Goal: Information Seeking & Learning: Learn about a topic

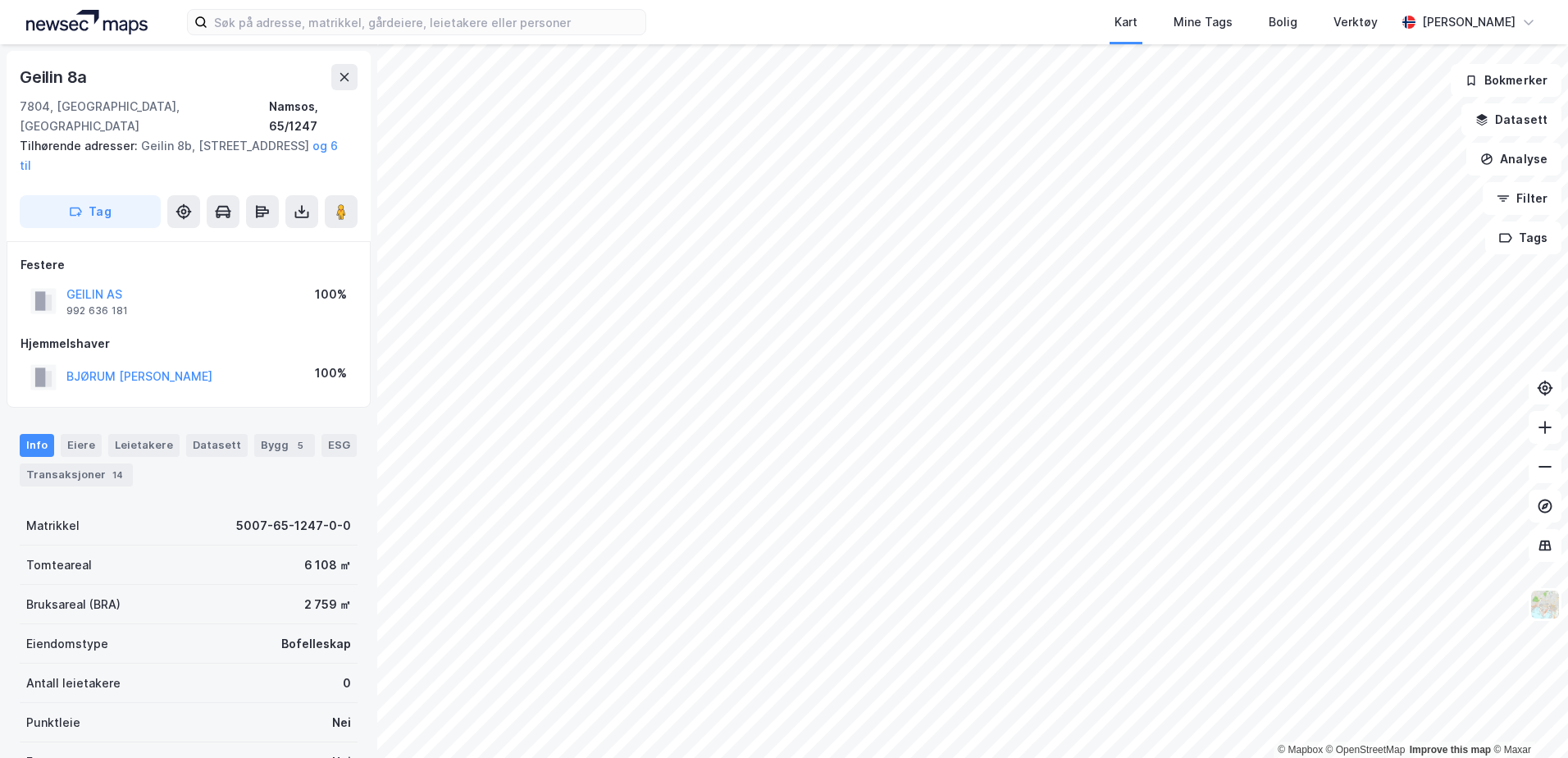
click at [191, 362] on div "Festere GEILIN AS 992 636 181 100% Hjemmelshaver BJØRUM HEIDI 100%" at bounding box center [189, 324] width 364 height 166
click at [203, 362] on div "Festere GEILIN AS 992 636 181 100% Hjemmelshaver BJØRUM HEIDI 100%" at bounding box center [189, 324] width 364 height 166
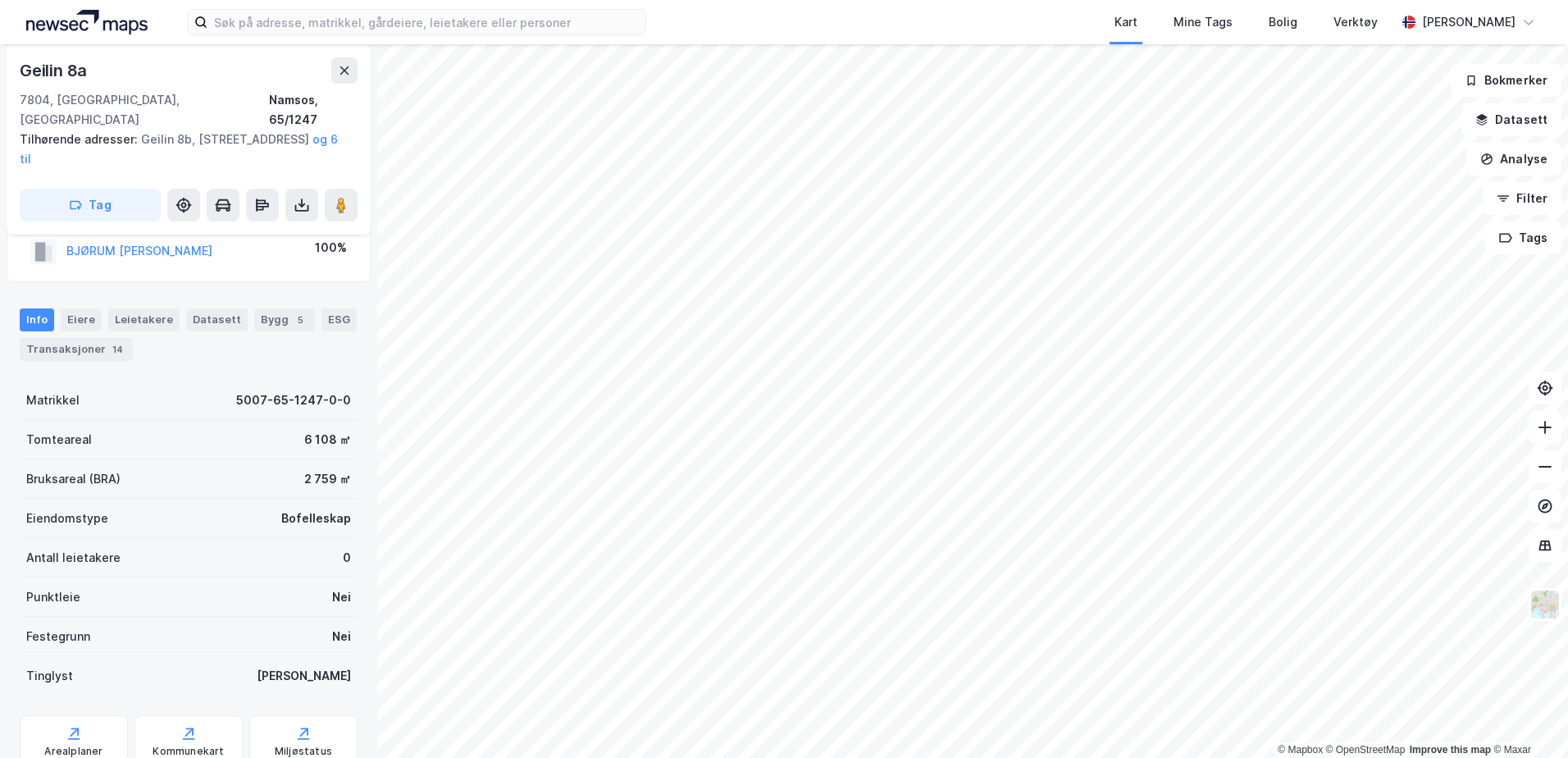
scroll to position [149, 0]
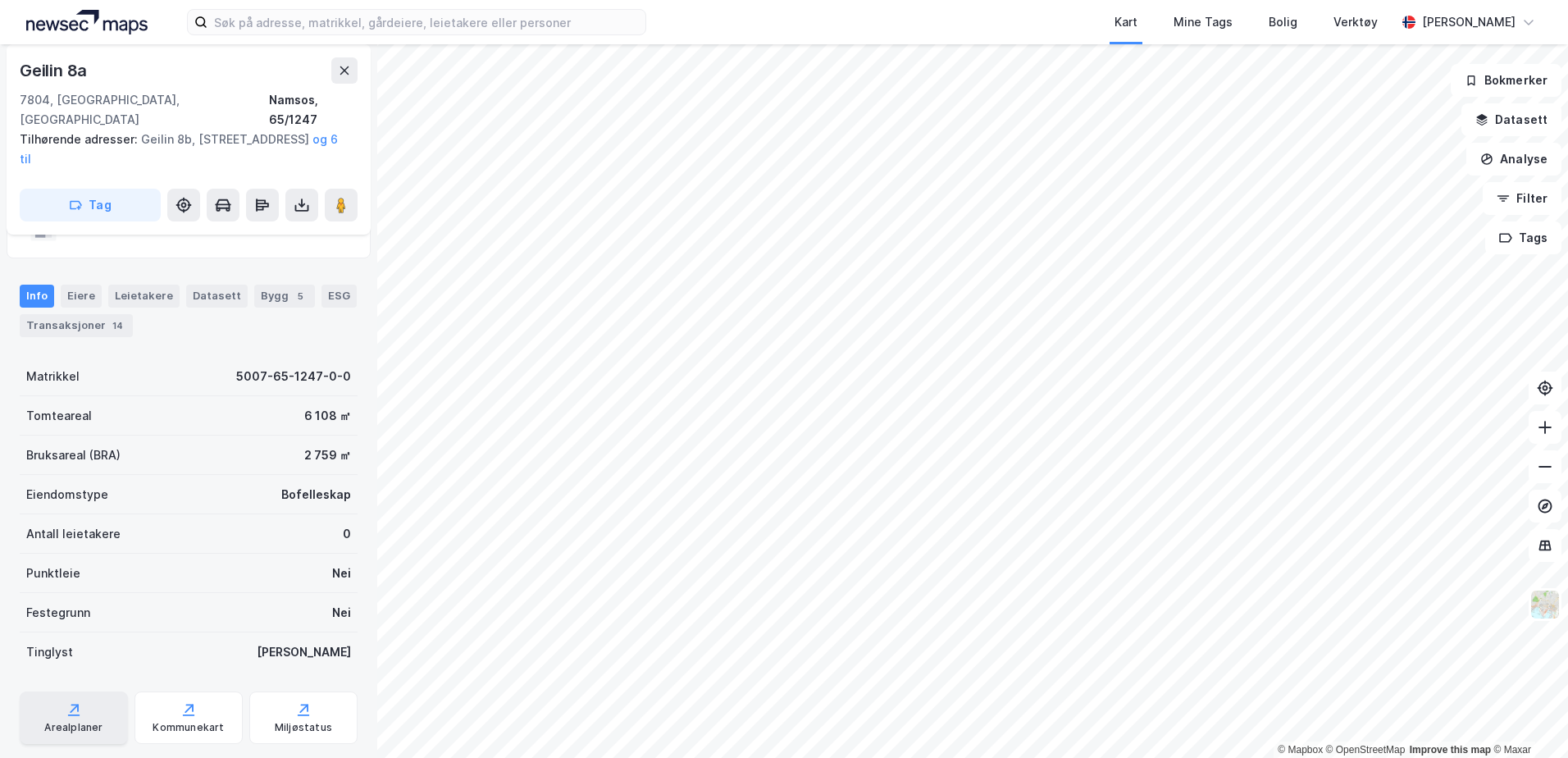
click at [74, 713] on icon at bounding box center [74, 714] width 12 height 2
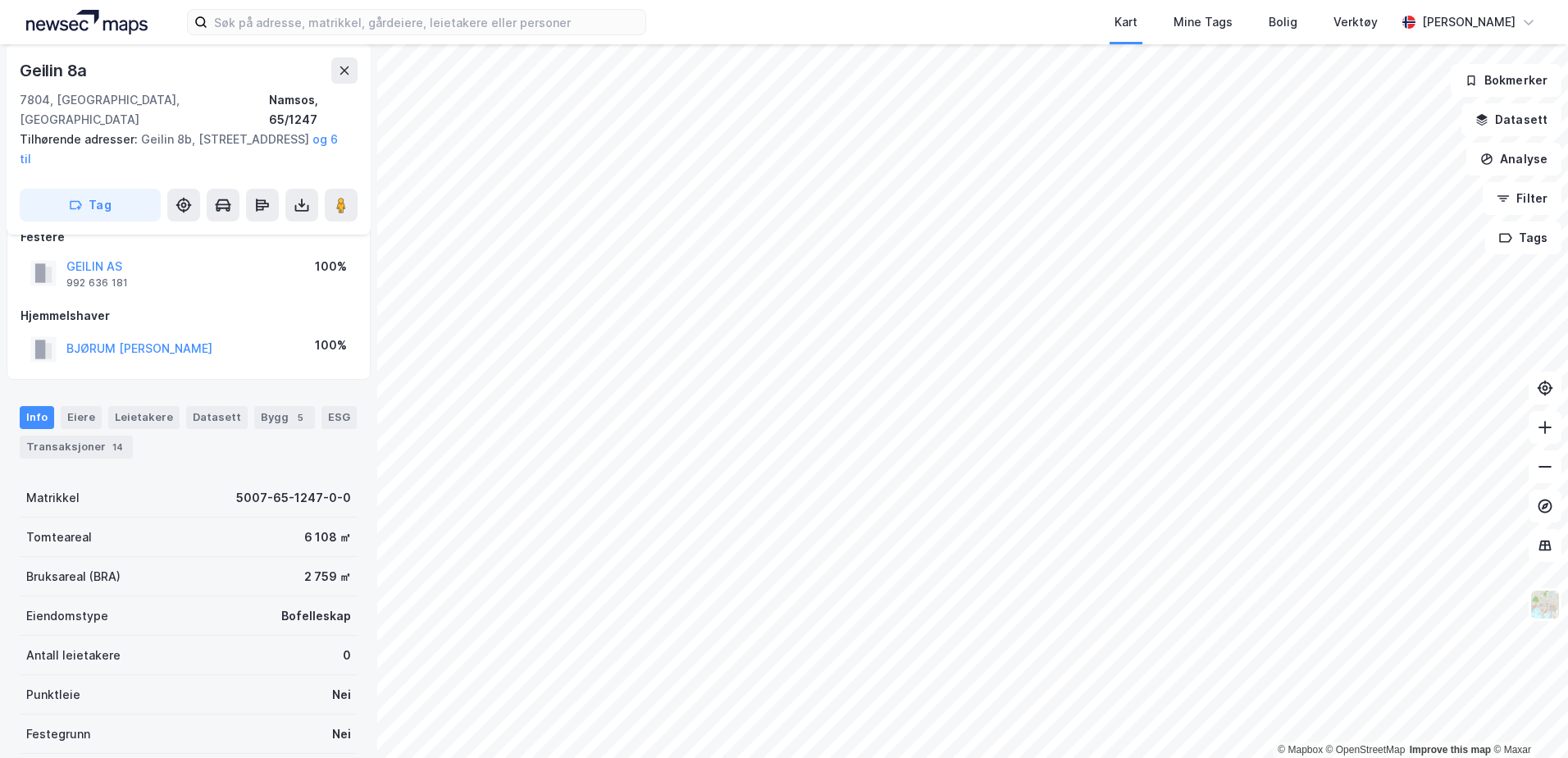
scroll to position [0, 0]
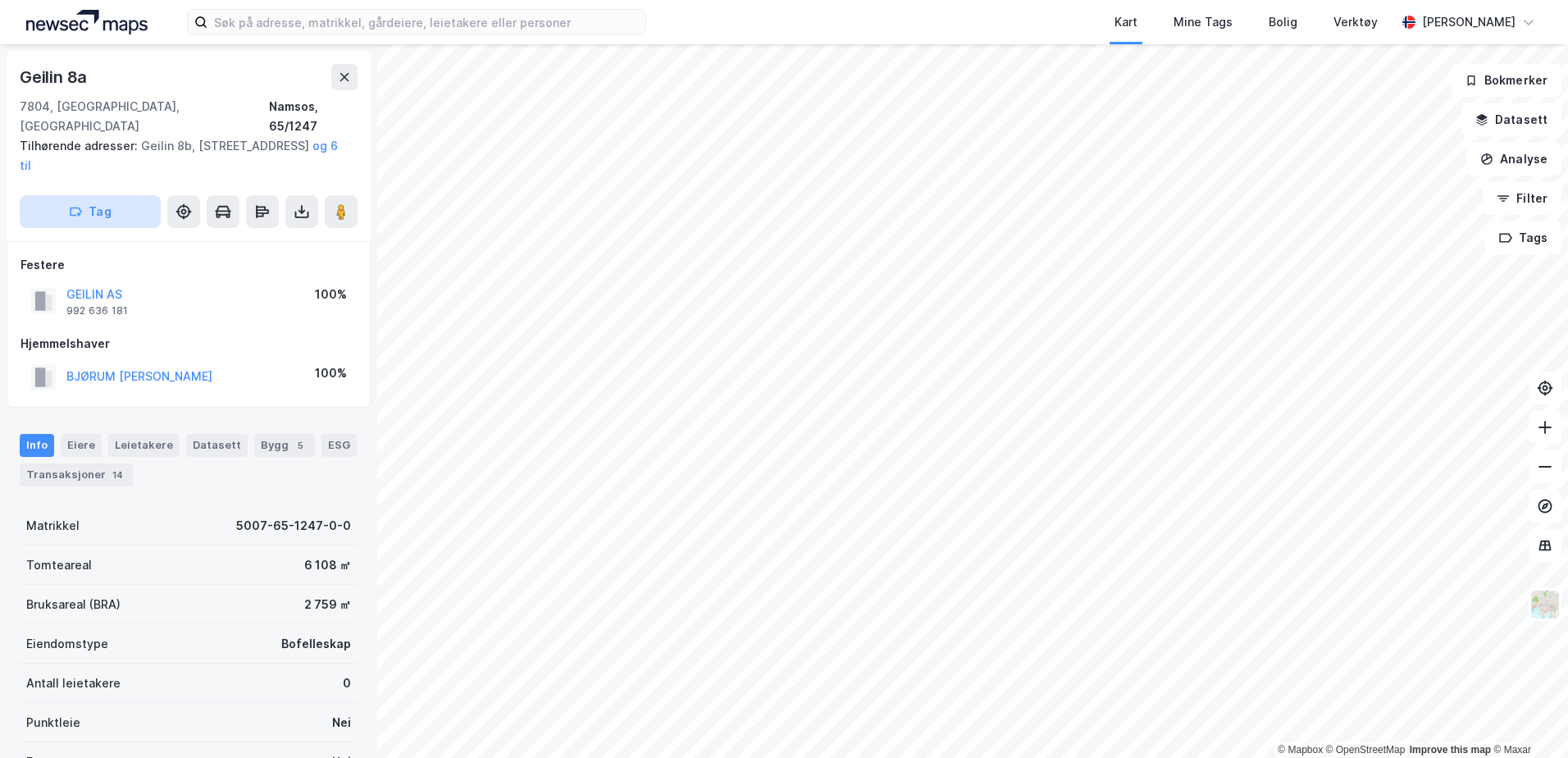
click at [117, 195] on button "Tag" at bounding box center [90, 212] width 141 height 33
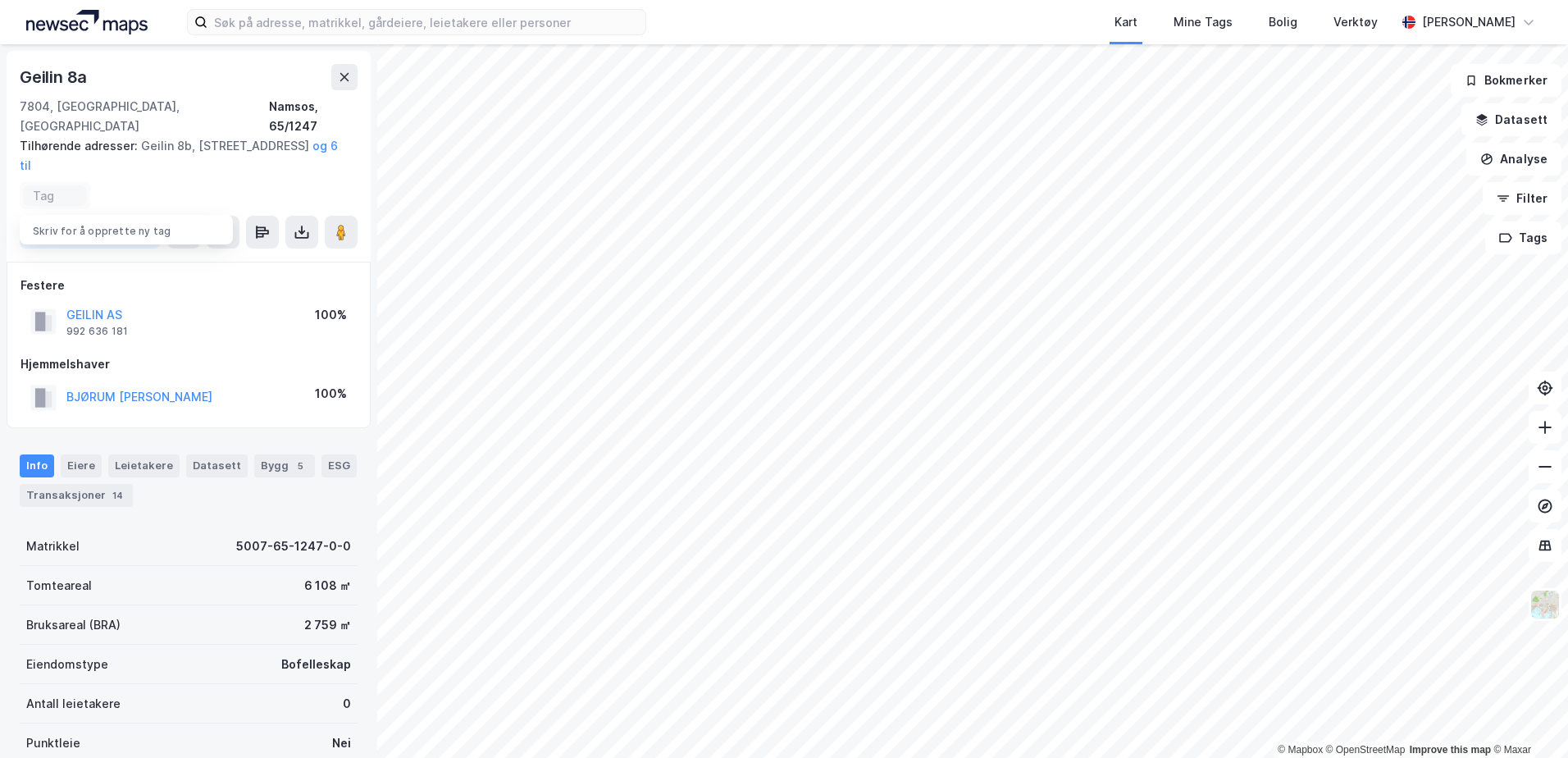
click at [60, 189] on input at bounding box center [55, 195] width 45 height 14
type input "Geilin"
click at [127, 251] on div "Geilin" at bounding box center [124, 261] width 34 height 20
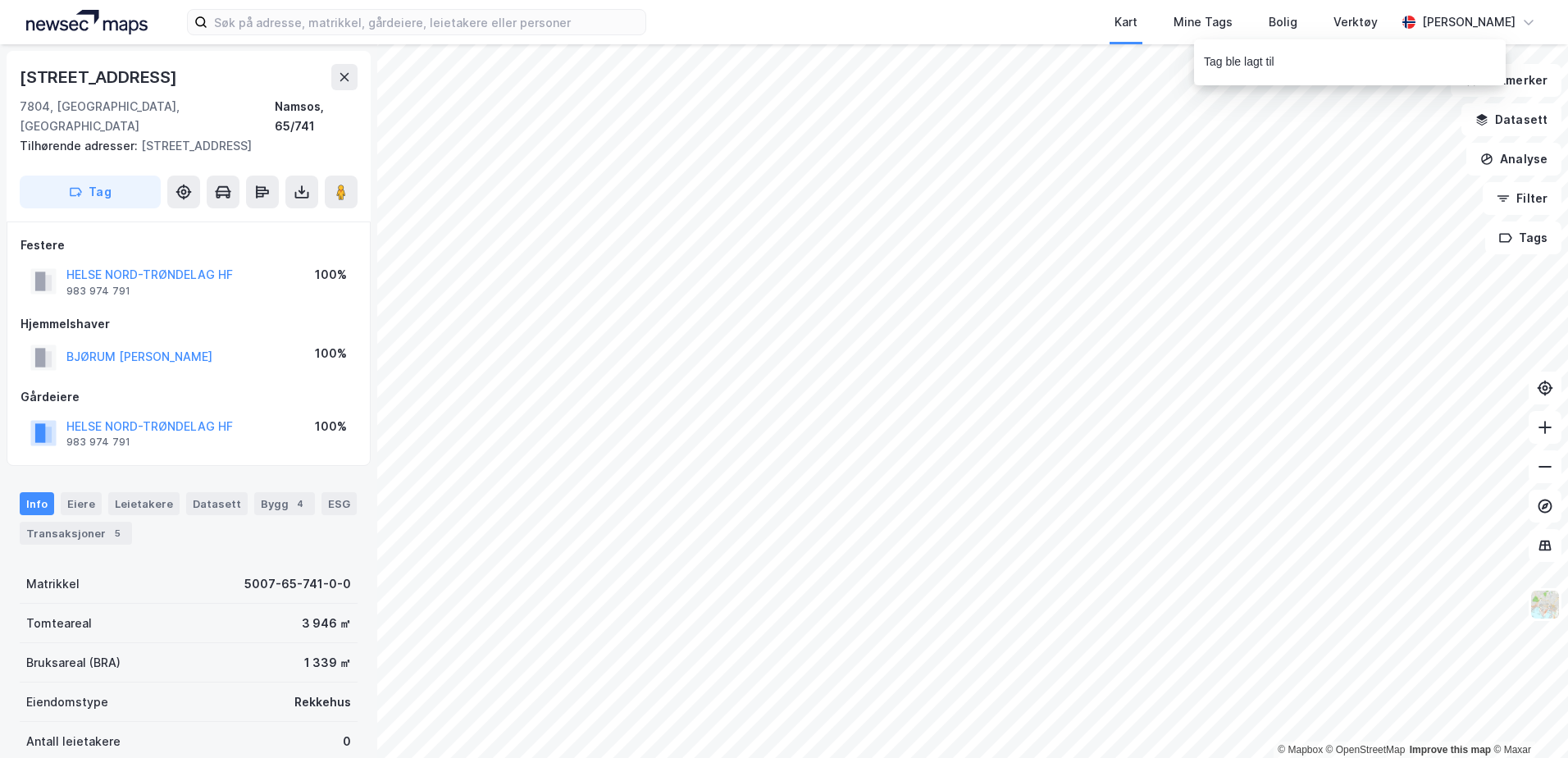
scroll to position [1, 0]
click at [118, 175] on button "Tag" at bounding box center [90, 191] width 141 height 33
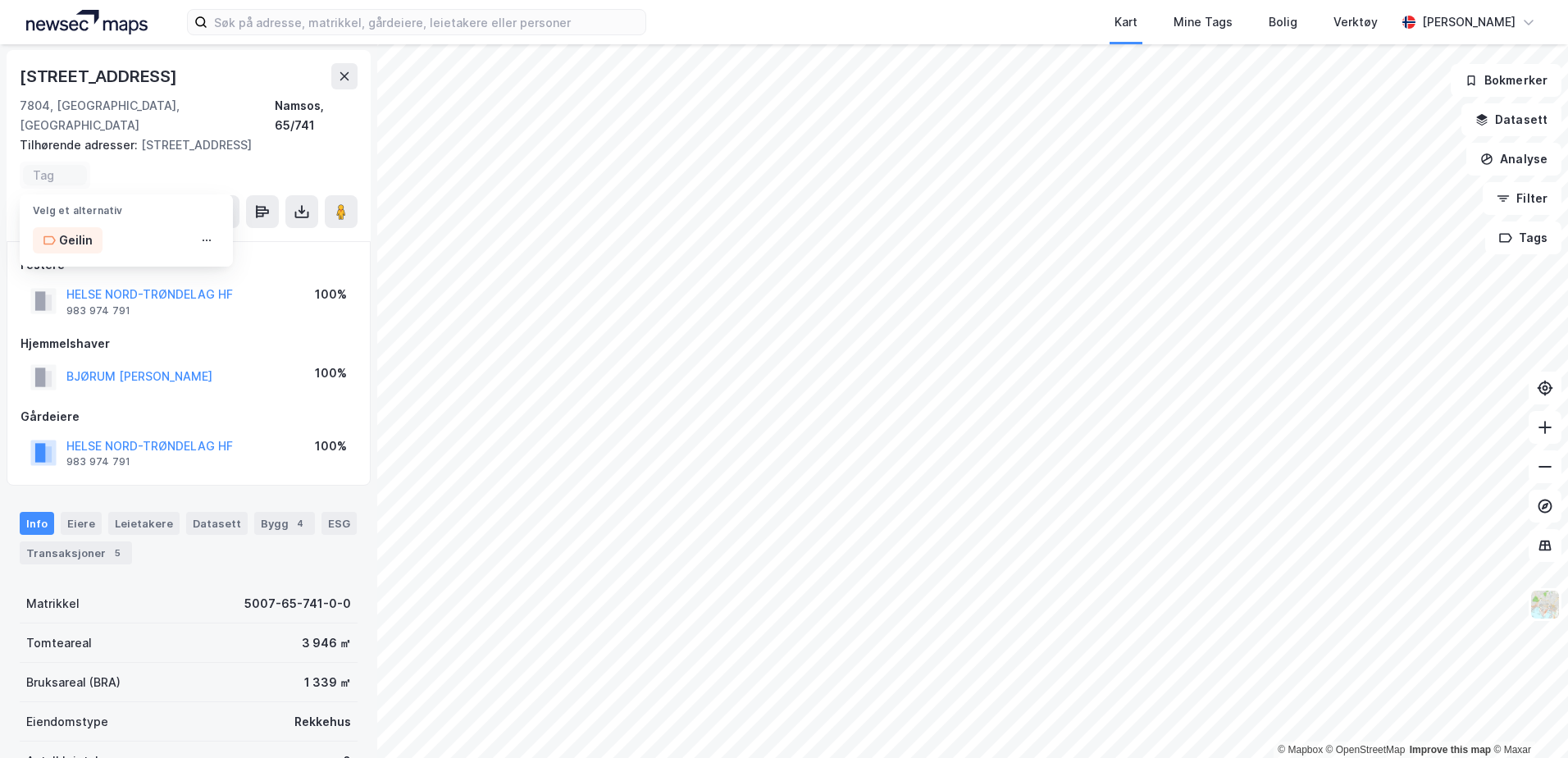
scroll to position [22, 0]
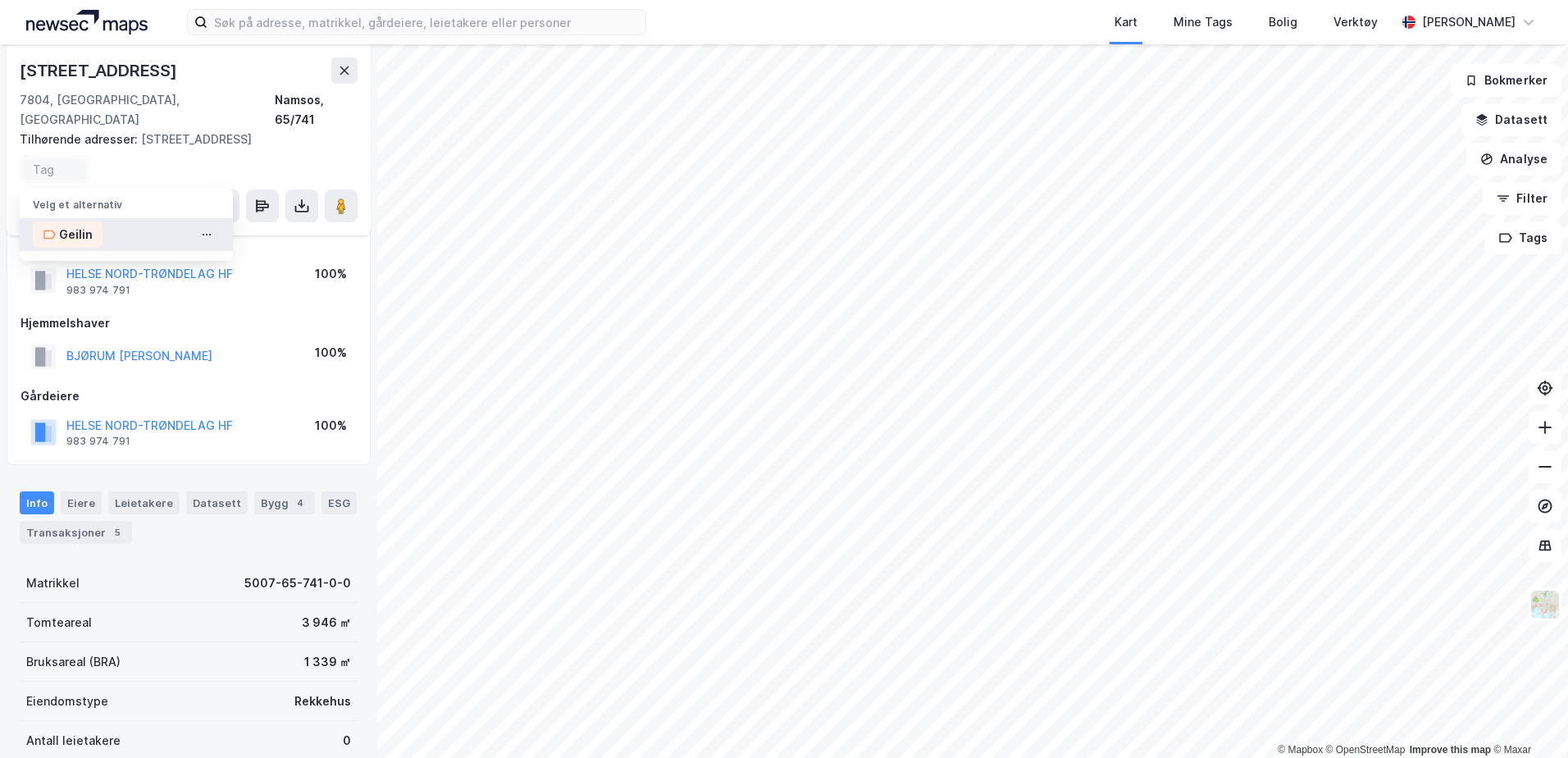
click at [71, 225] on div "Geilin" at bounding box center [75, 235] width 34 height 20
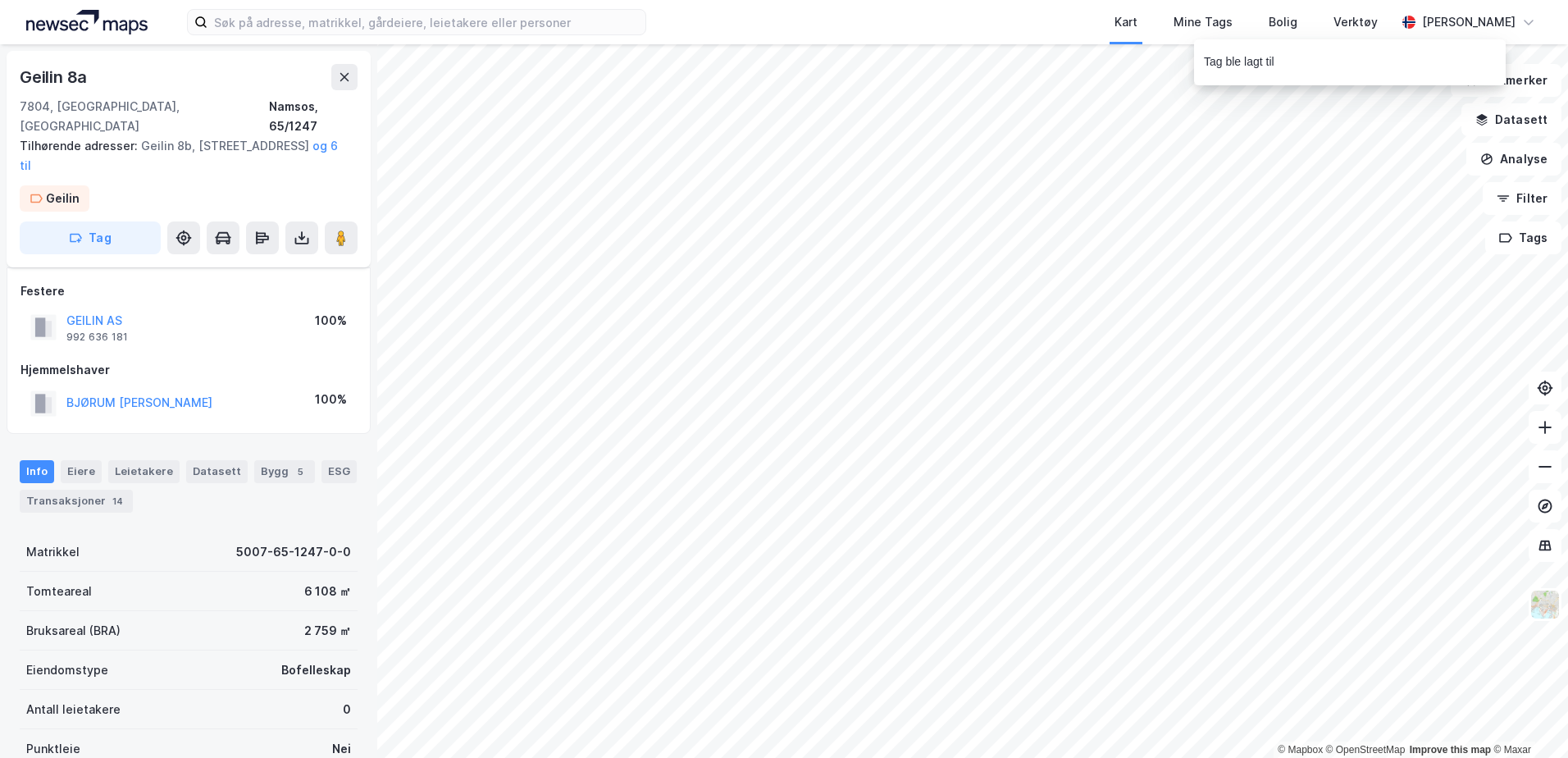
scroll to position [27, 0]
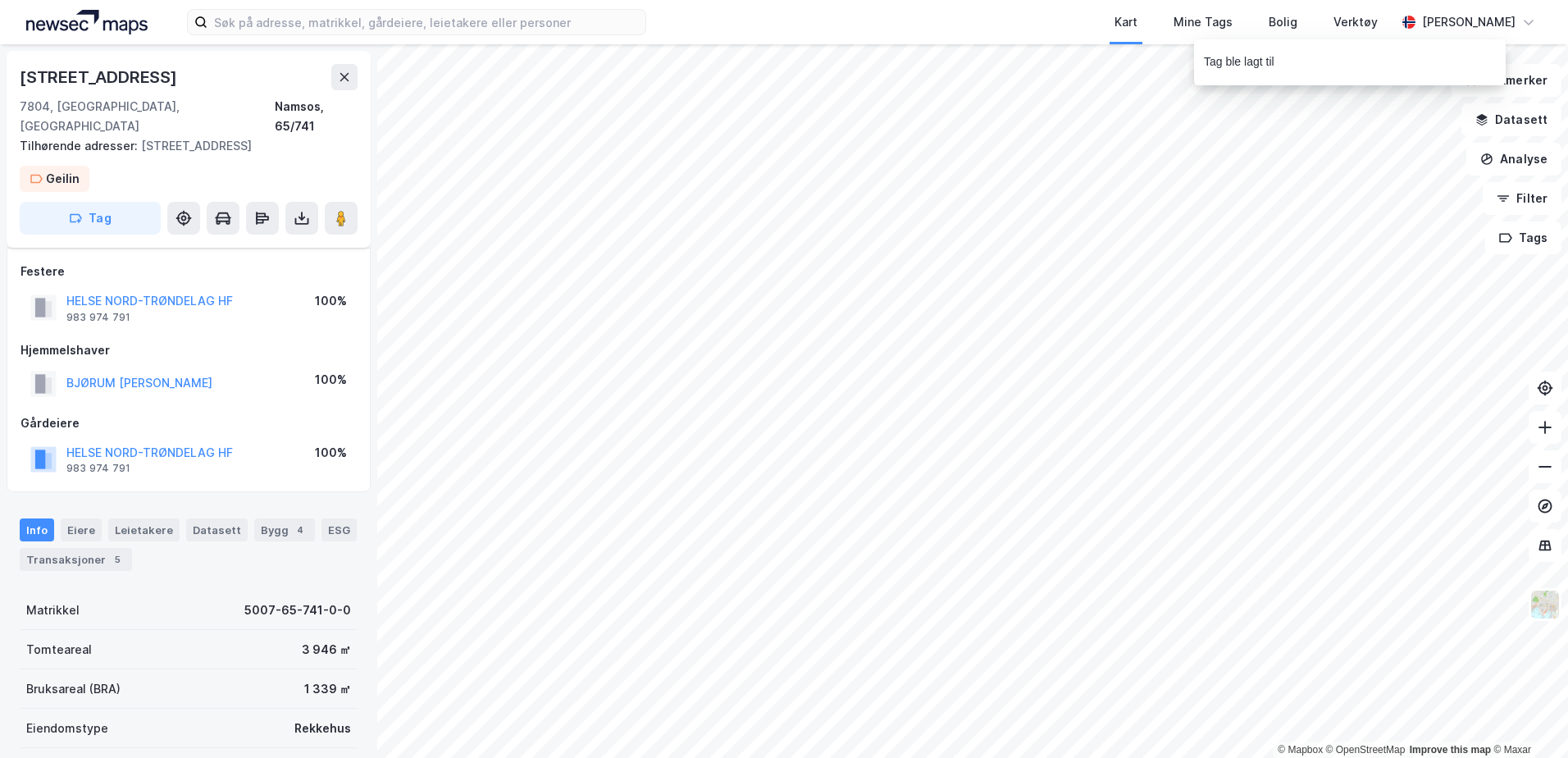
scroll to position [27, 0]
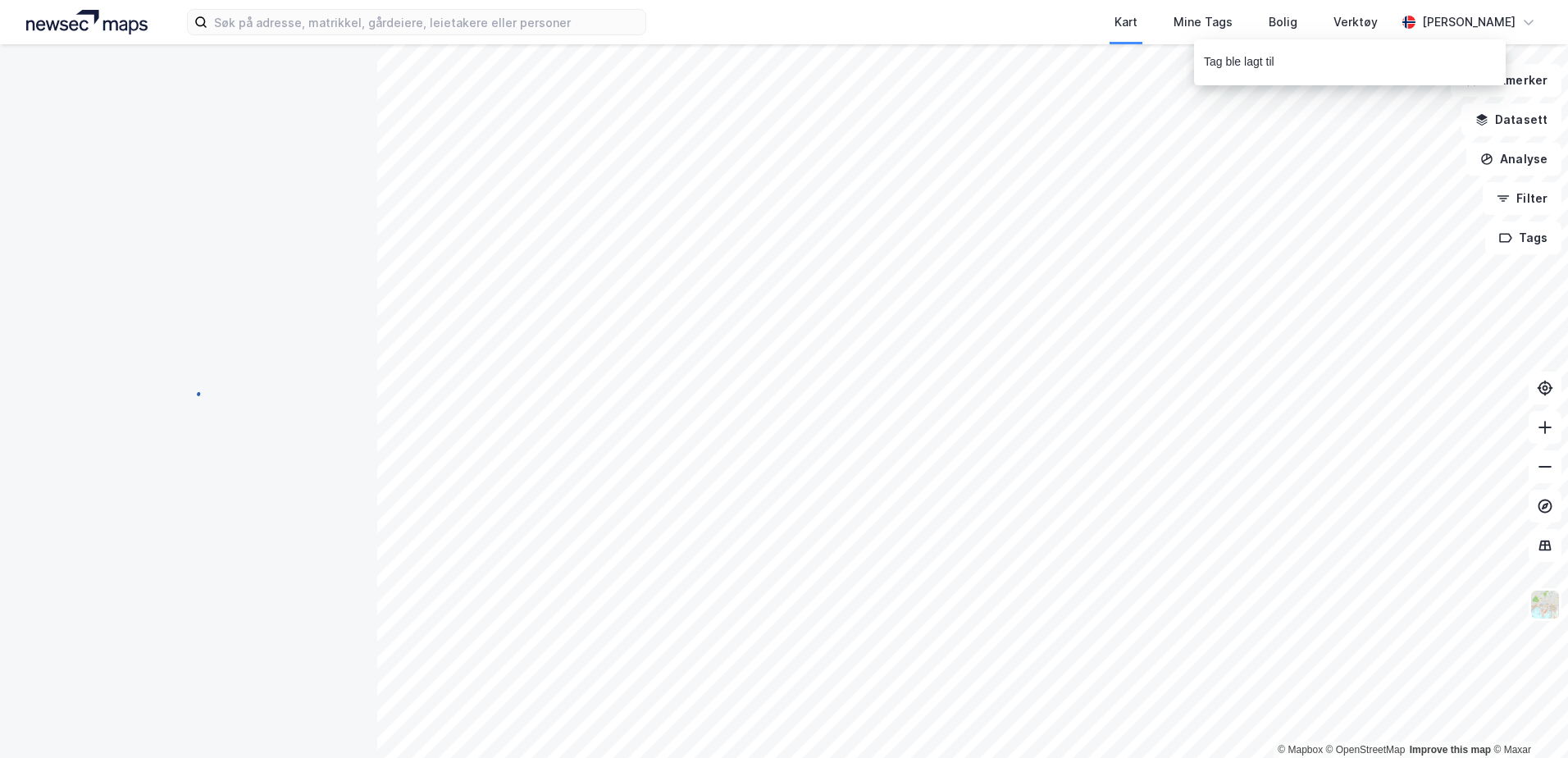
scroll to position [27, 0]
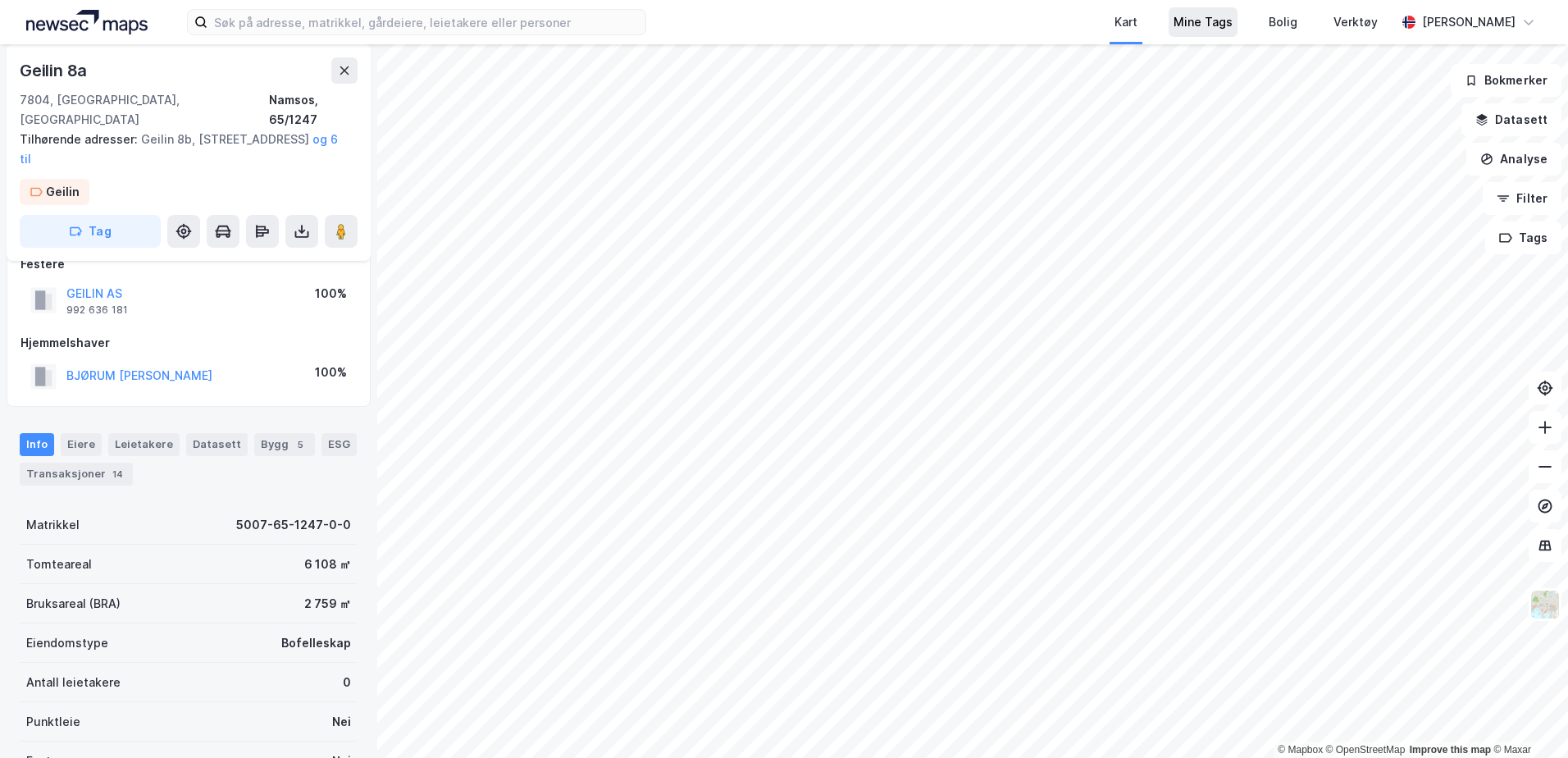
click at [1233, 28] on div "Mine Tags" at bounding box center [1203, 22] width 59 height 20
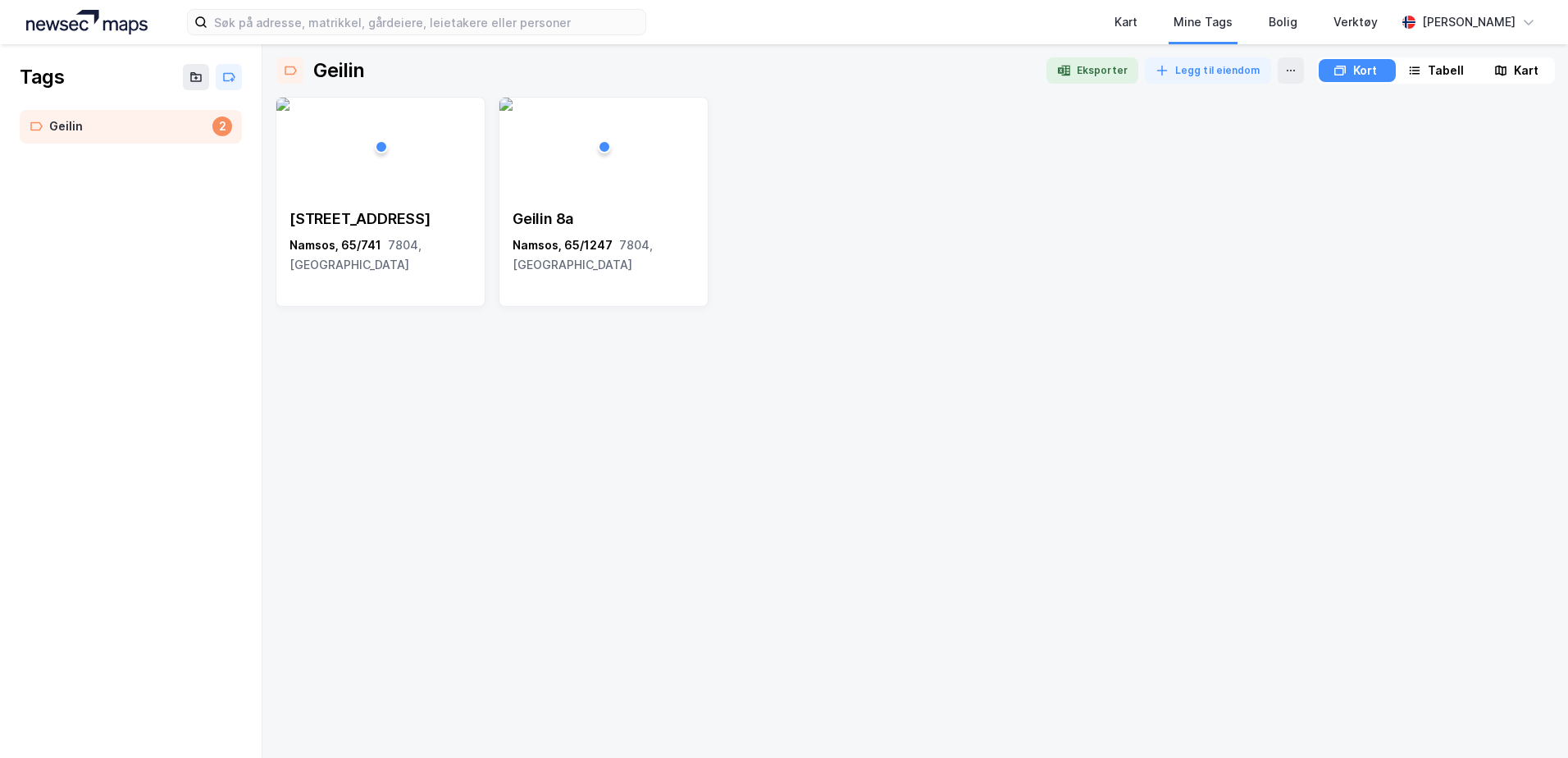
click at [920, 455] on div "Bjørumsalleen 3 Namsos, 65/741 7804, [STREET_ADDRESS]" at bounding box center [915, 420] width 1279 height 648
click at [513, 111] on img at bounding box center [506, 104] width 13 height 13
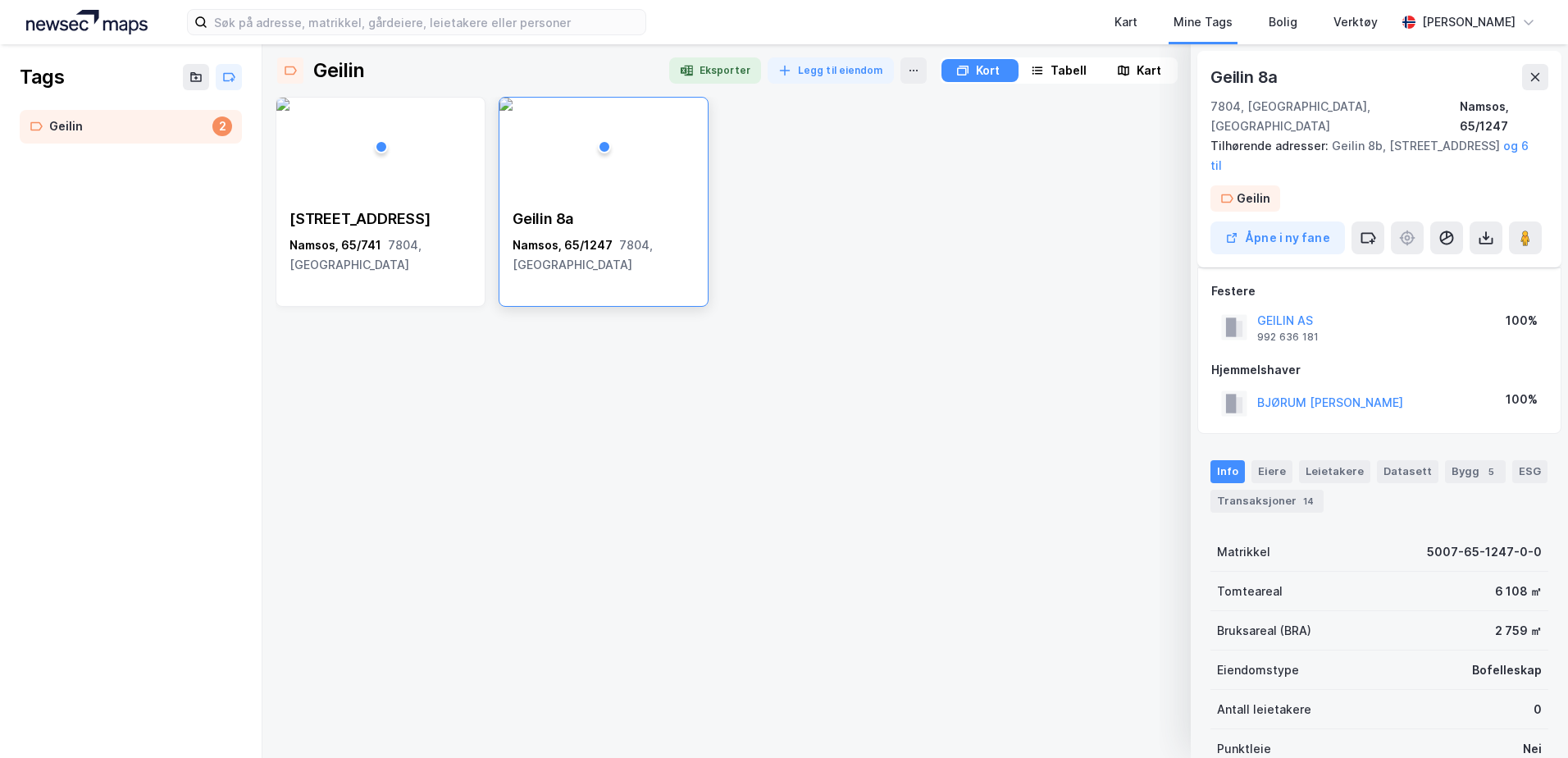
scroll to position [27, 0]
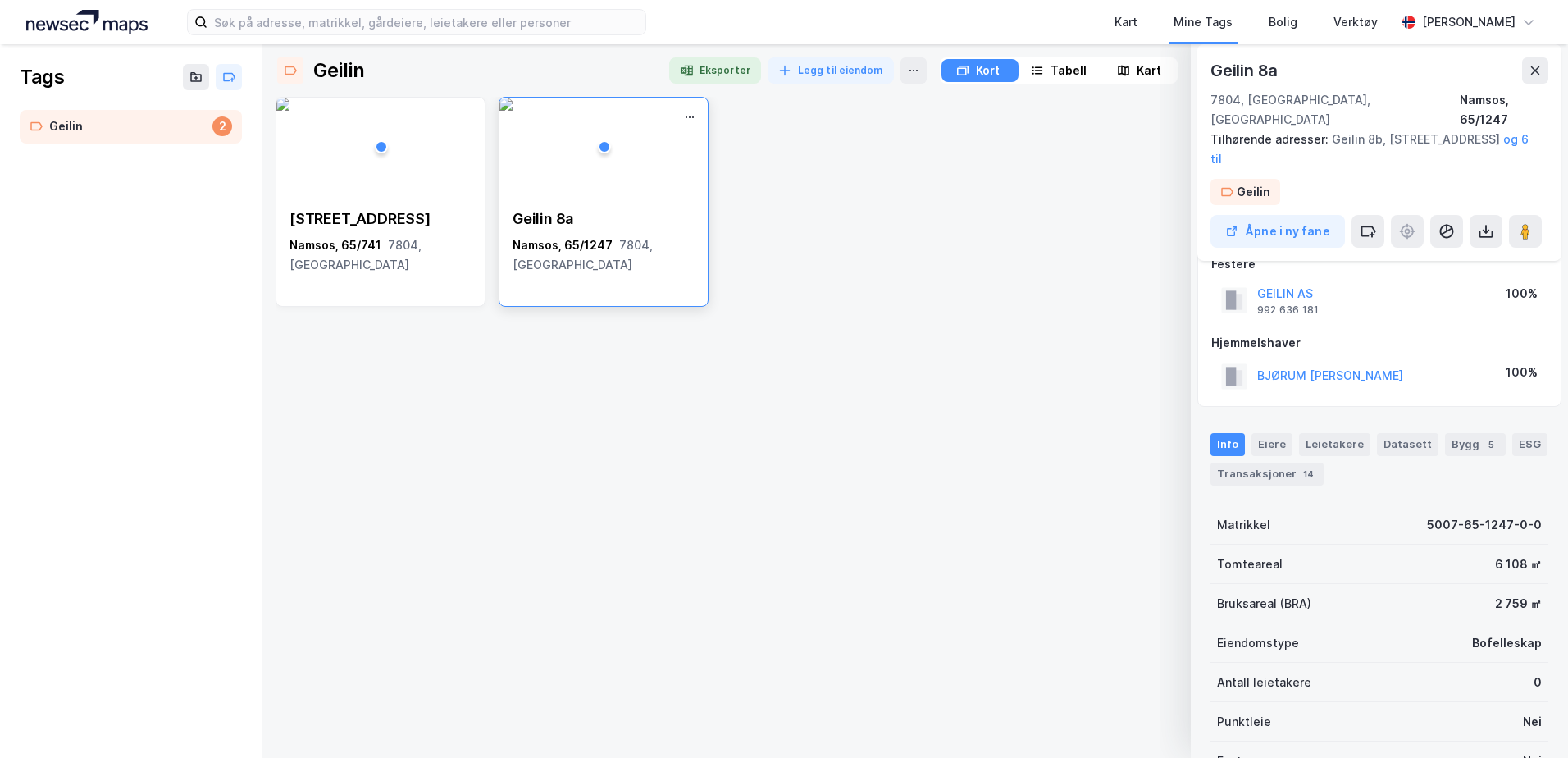
click at [570, 285] on div "[STREET_ADDRESS]" at bounding box center [604, 242] width 209 height 92
click at [987, 321] on div "Bjørumsalleen 3 Namsos, 65/741 7804, [STREET_ADDRESS]" at bounding box center [915, 420] width 1279 height 648
click at [1076, 70] on div "Tabell" at bounding box center [1069, 70] width 36 height 20
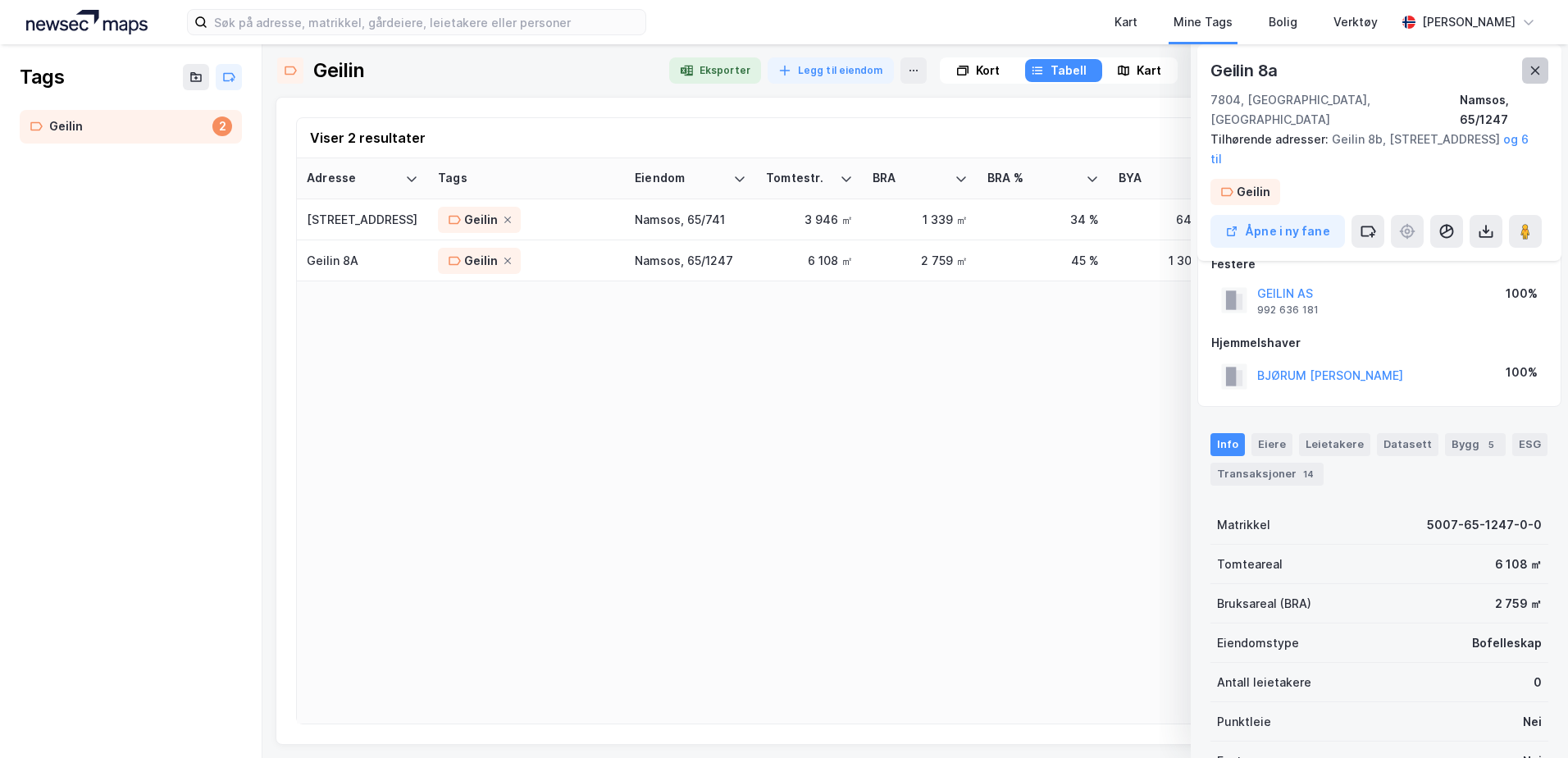
click at [1533, 74] on icon at bounding box center [1536, 70] width 9 height 8
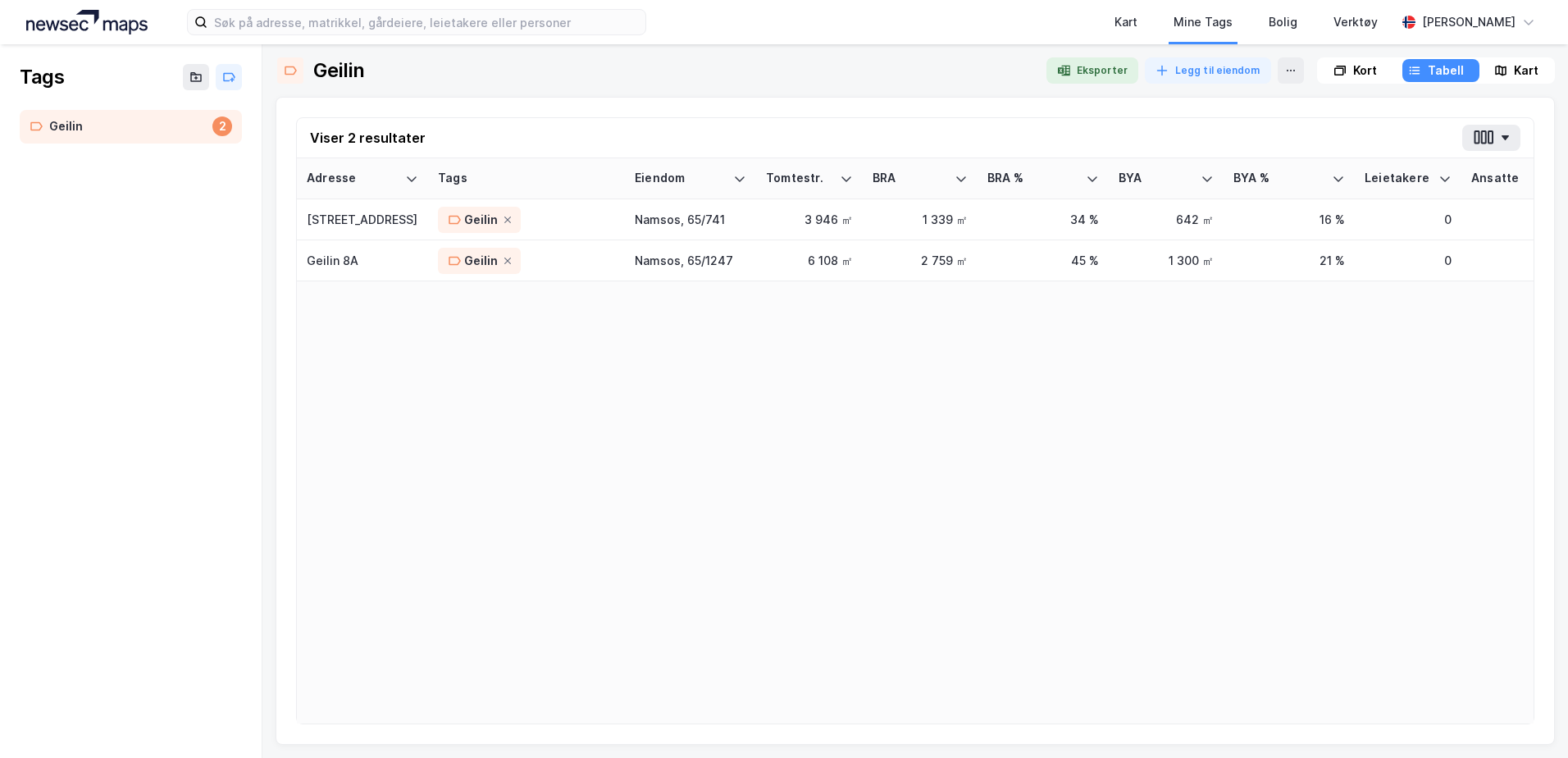
click at [737, 549] on div "Adresse Tags Eiendom Tomtestr. BRA BRA % BYA BYA % Leietakere Ansatte Eiendomst…" at bounding box center [915, 440] width 1237 height 565
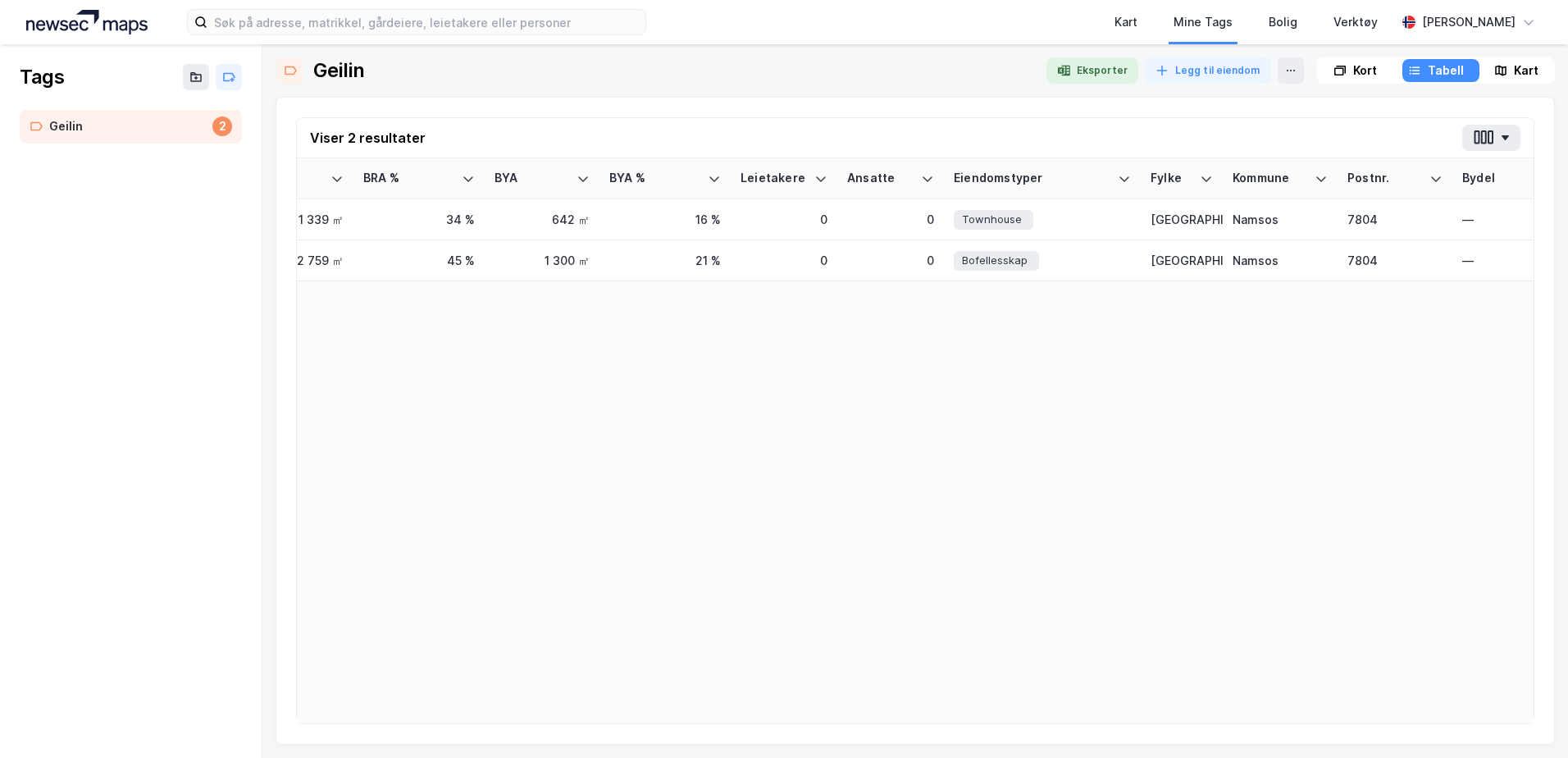
scroll to position [0, 698]
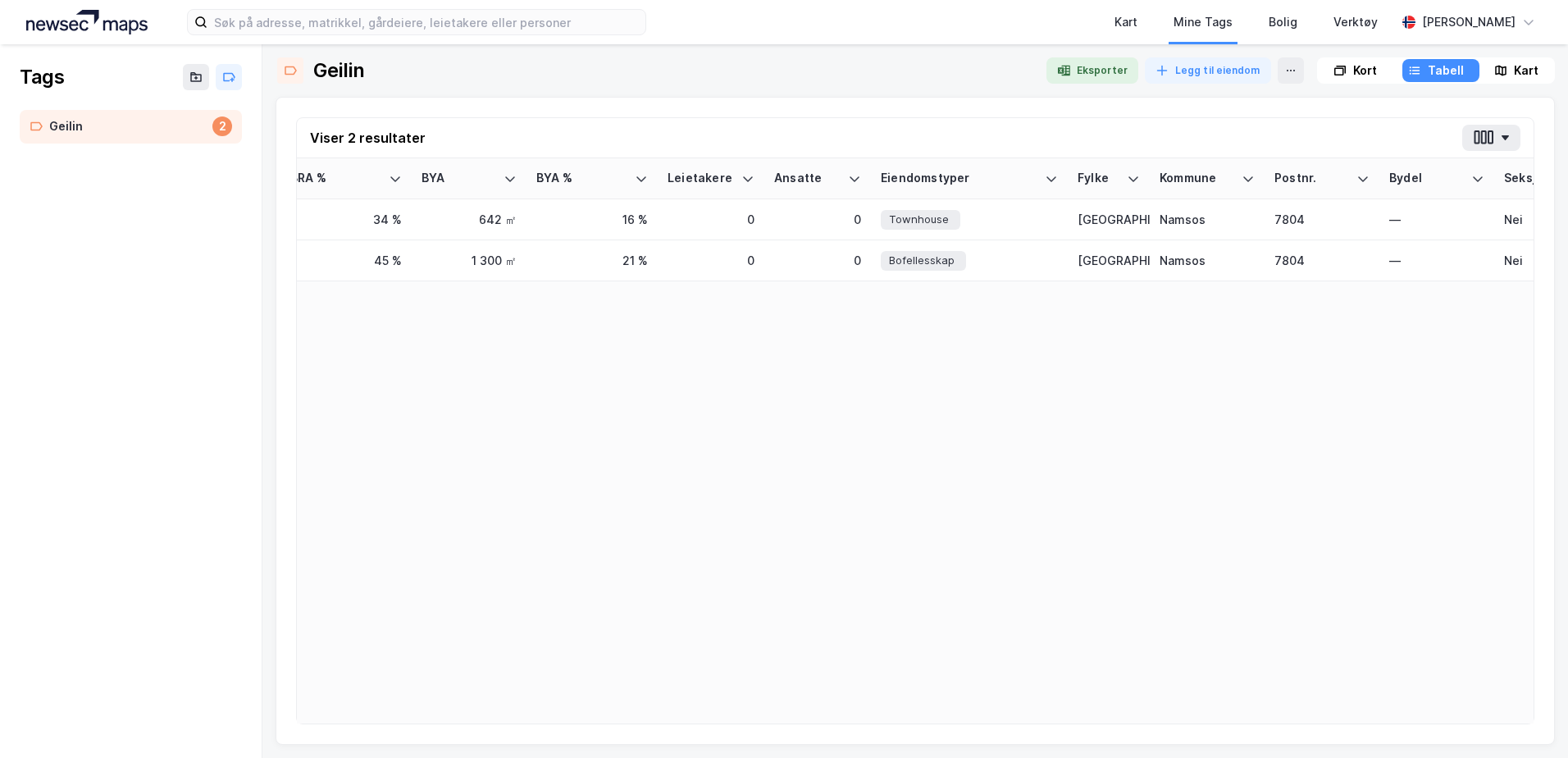
drag, startPoint x: 655, startPoint y: 718, endPoint x: 753, endPoint y: 592, distance: 159.6
click at [753, 592] on div "Adresse Tags Eiendom Tomtestr. BRA BRA % BYA BYA % Leietakere Ansatte Eiendomst…" at bounding box center [915, 440] width 1237 height 565
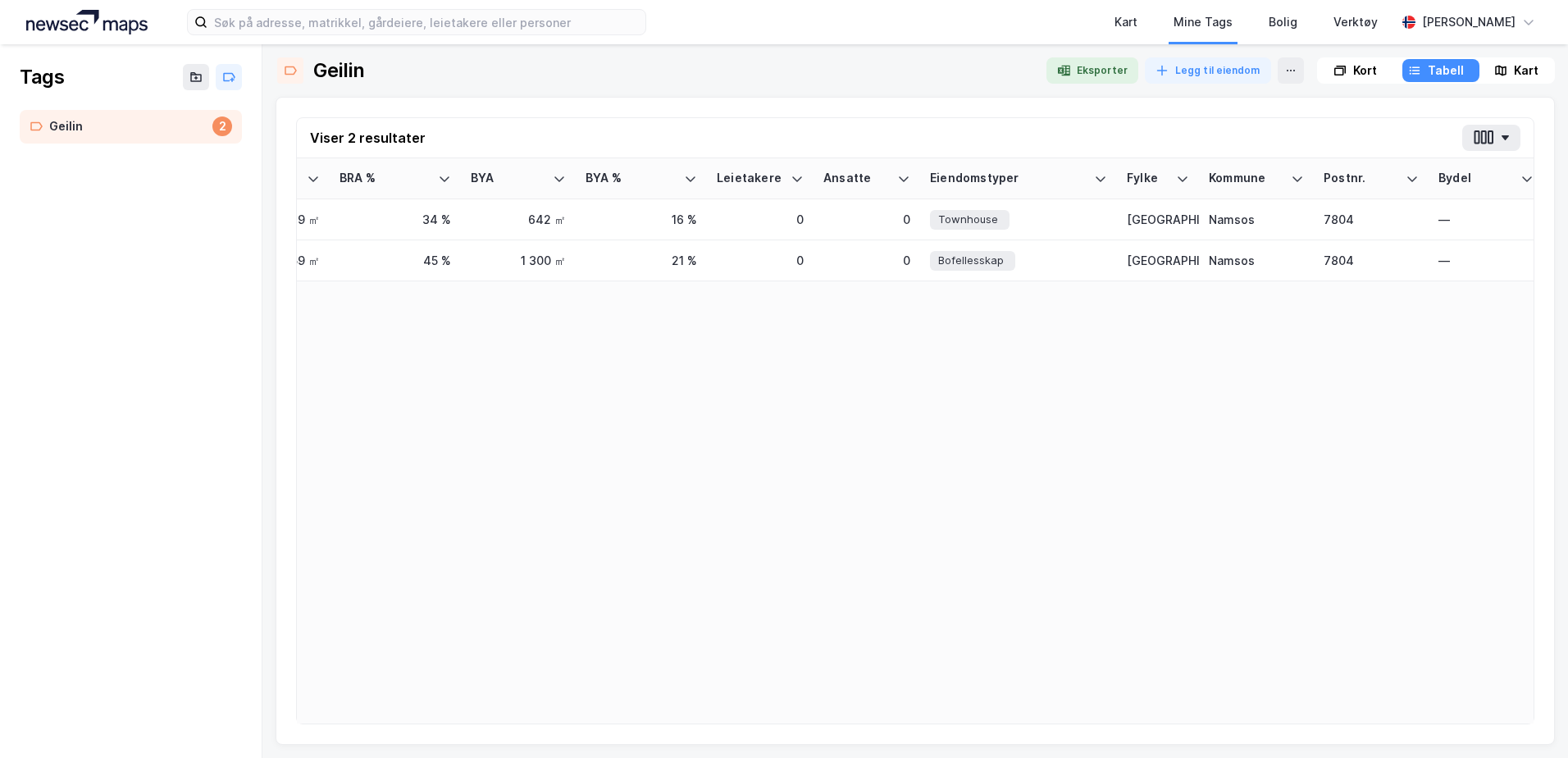
scroll to position [0, 0]
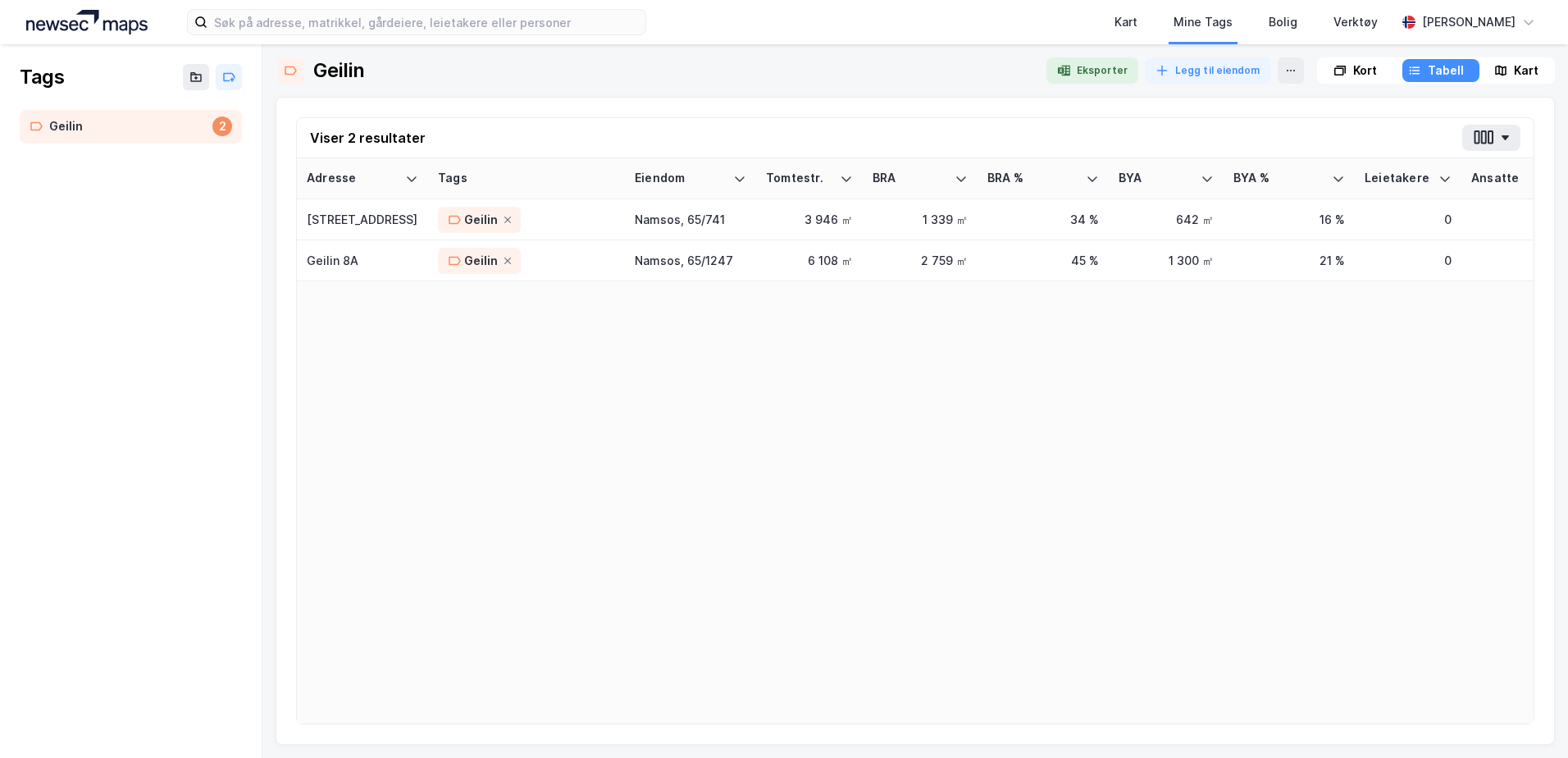
click at [482, 596] on div "Adresse Tags Eiendom Tomtestr. BRA BRA % BYA BYA % Leietakere Ansatte Eiendomst…" at bounding box center [915, 440] width 1237 height 565
click at [1111, 80] on button "Eksporter" at bounding box center [1092, 70] width 92 height 26
click at [540, 463] on div "Adresse Tags Eiendom Tomtestr. BRA BRA % BYA BYA % Leietakere Ansatte Eiendomst…" at bounding box center [915, 440] width 1237 height 565
click at [1374, 69] on div "Kort" at bounding box center [1355, 70] width 74 height 23
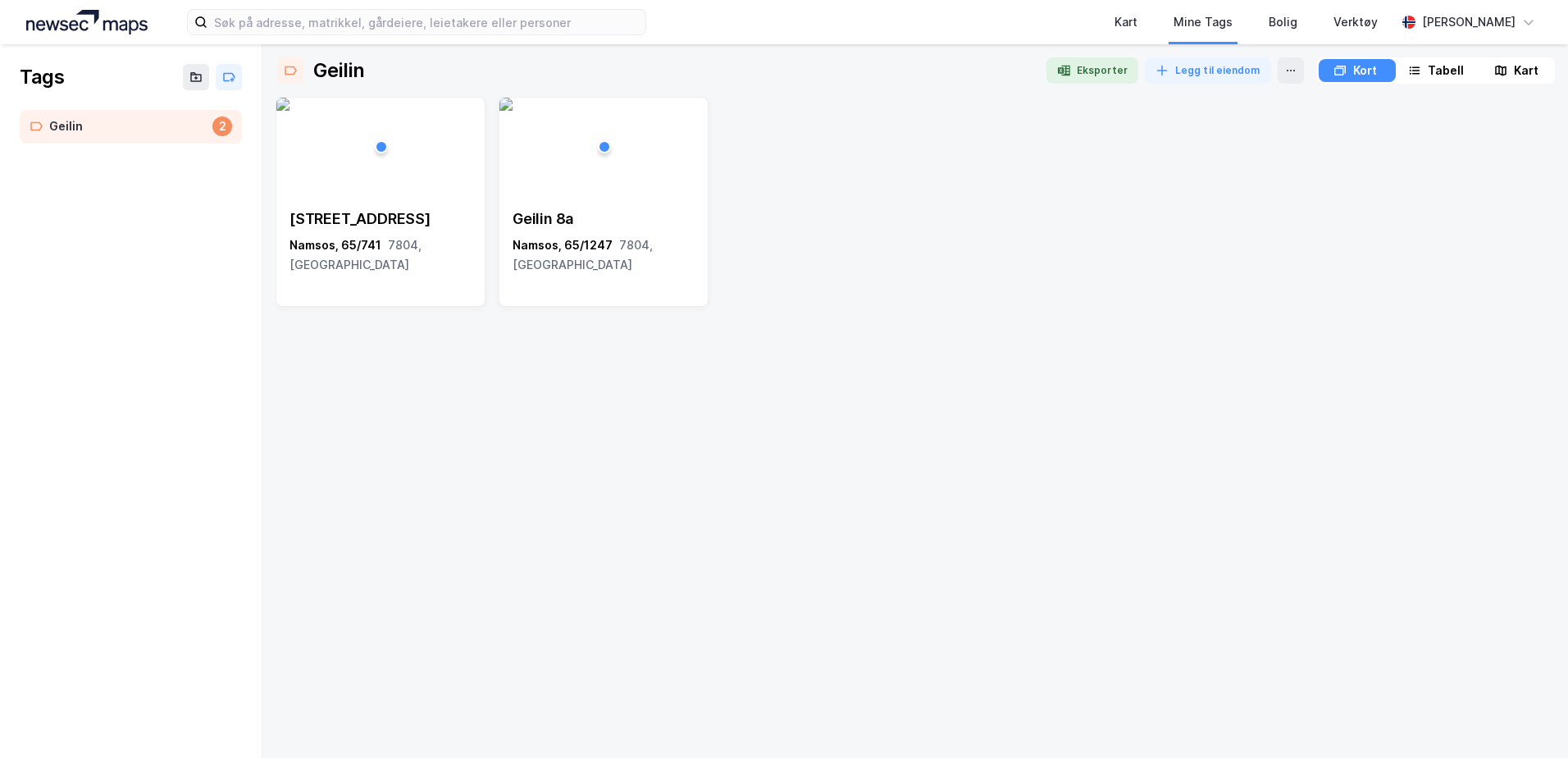
click at [1514, 74] on div "Kart" at bounding box center [1527, 70] width 25 height 20
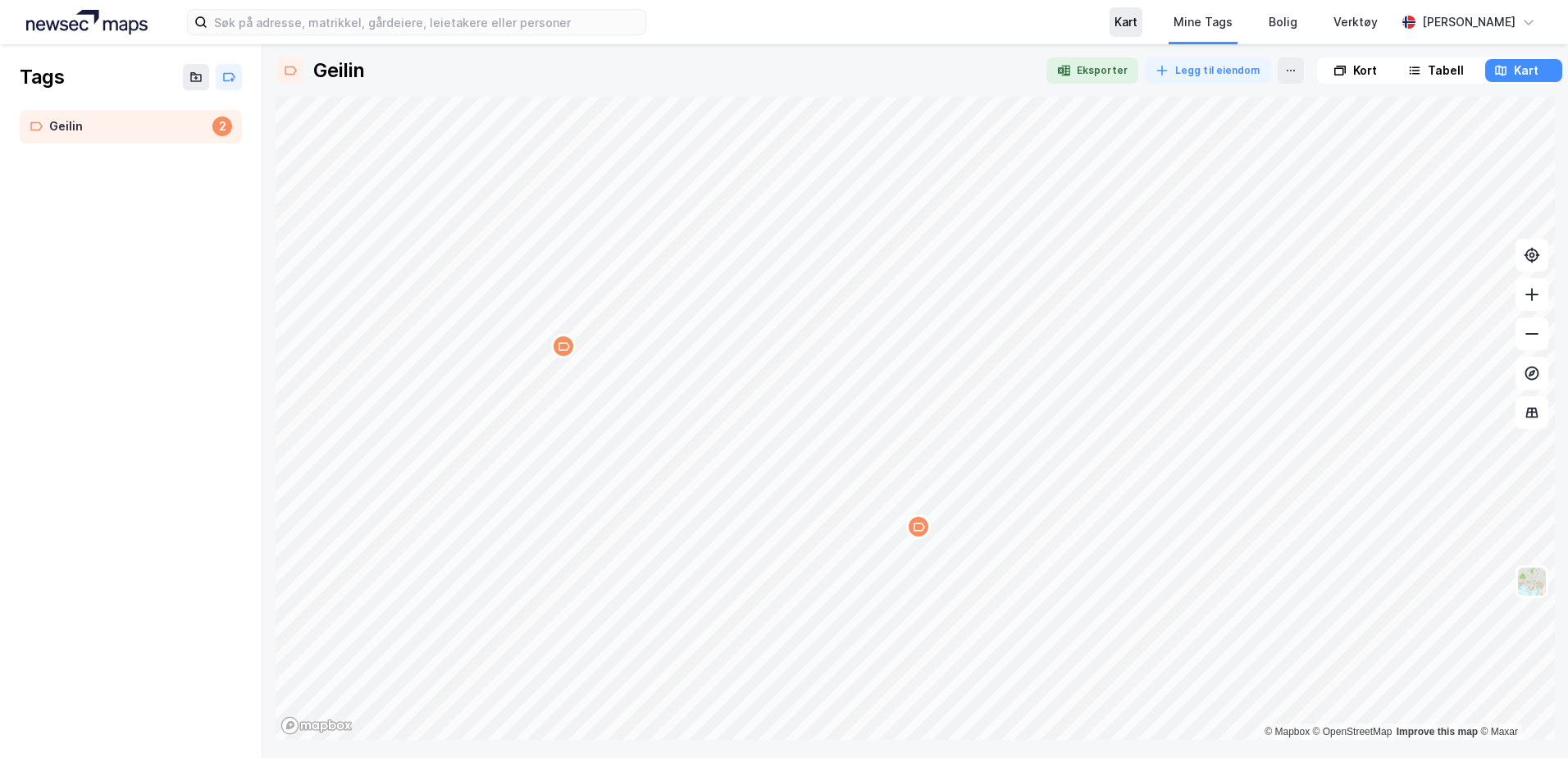
click at [1138, 20] on div "Kart" at bounding box center [1126, 22] width 23 height 20
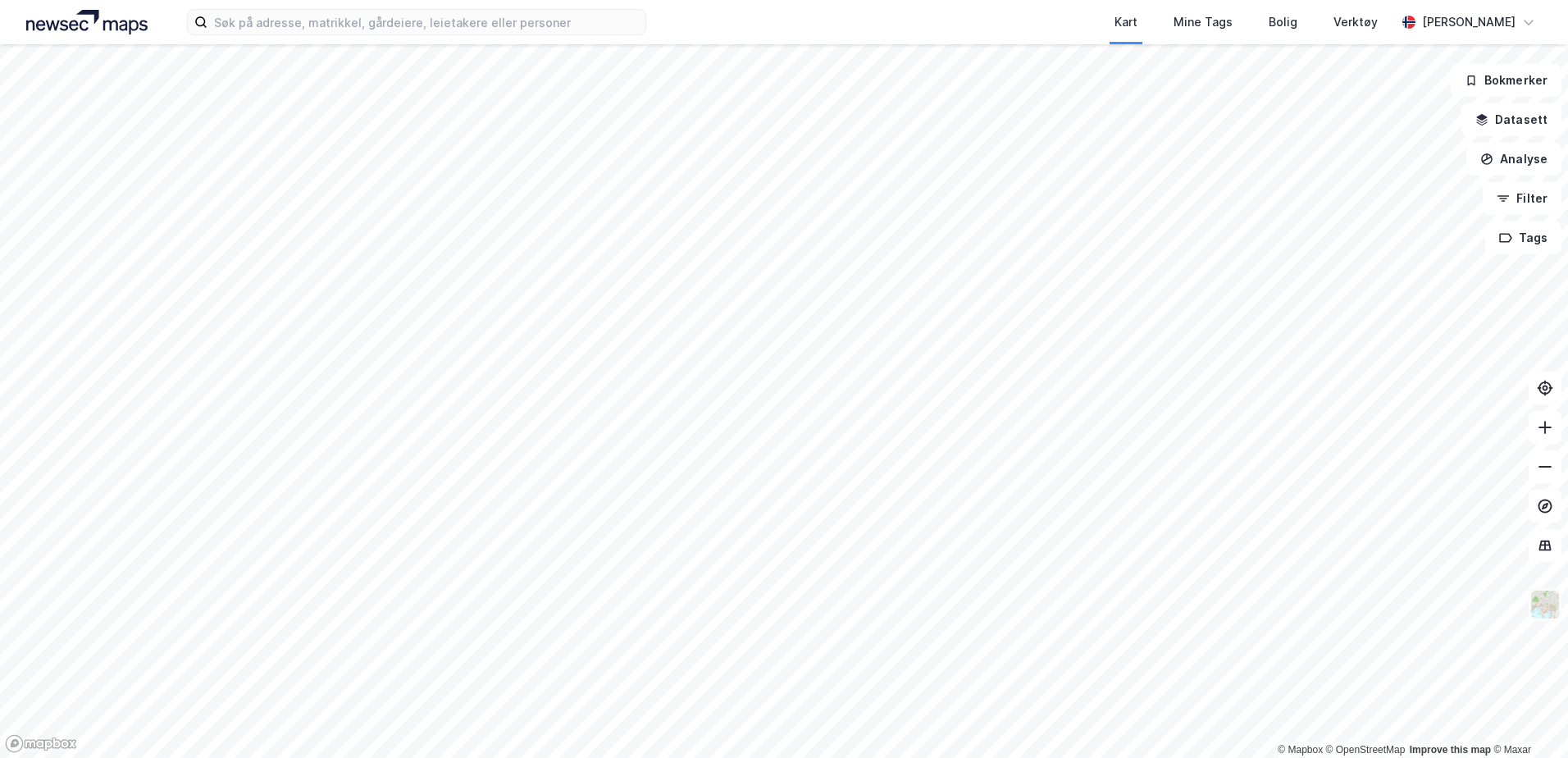
click at [1551, 611] on img at bounding box center [1546, 605] width 31 height 31
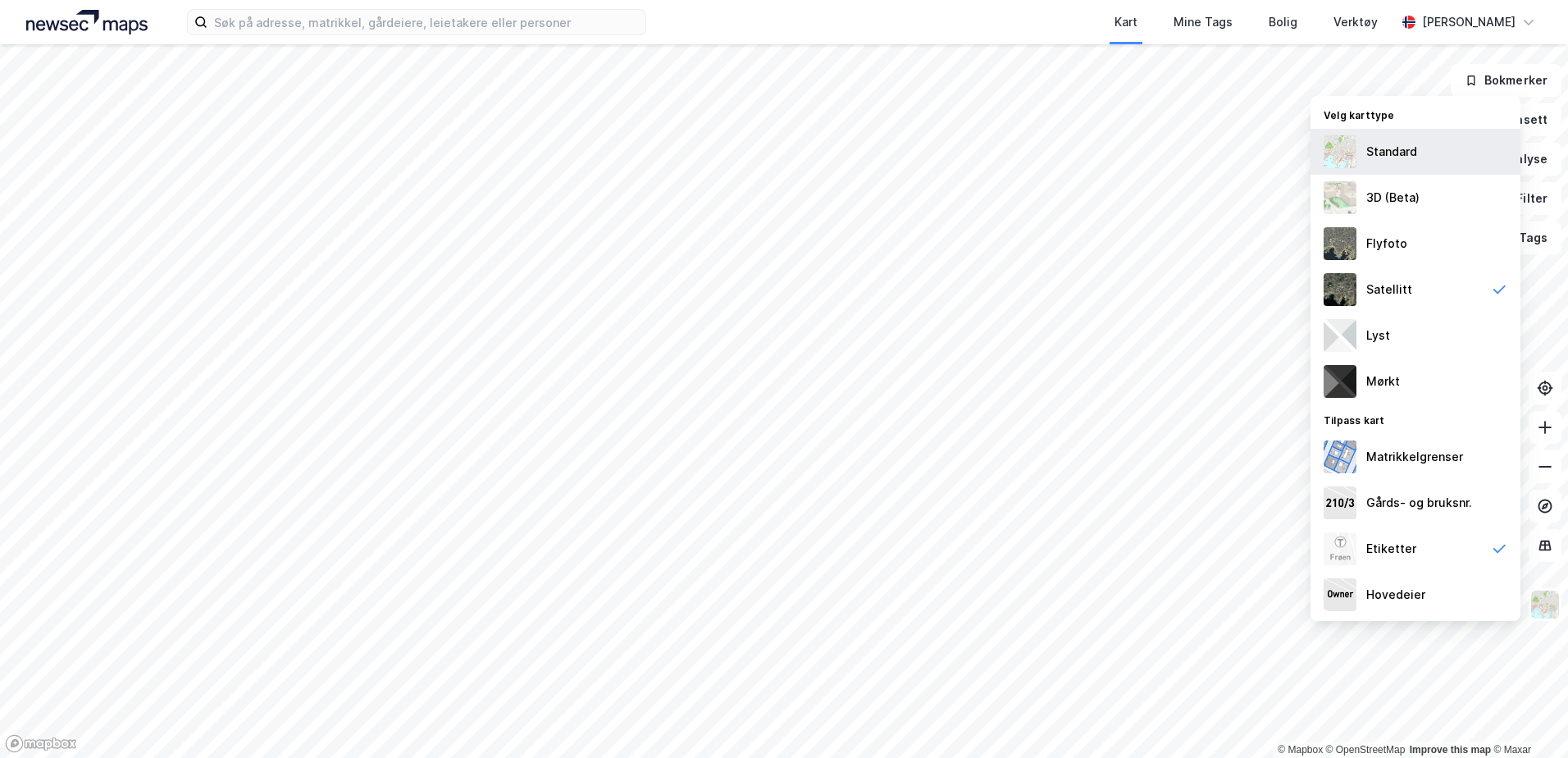
click at [1473, 148] on div "Standard" at bounding box center [1416, 152] width 210 height 46
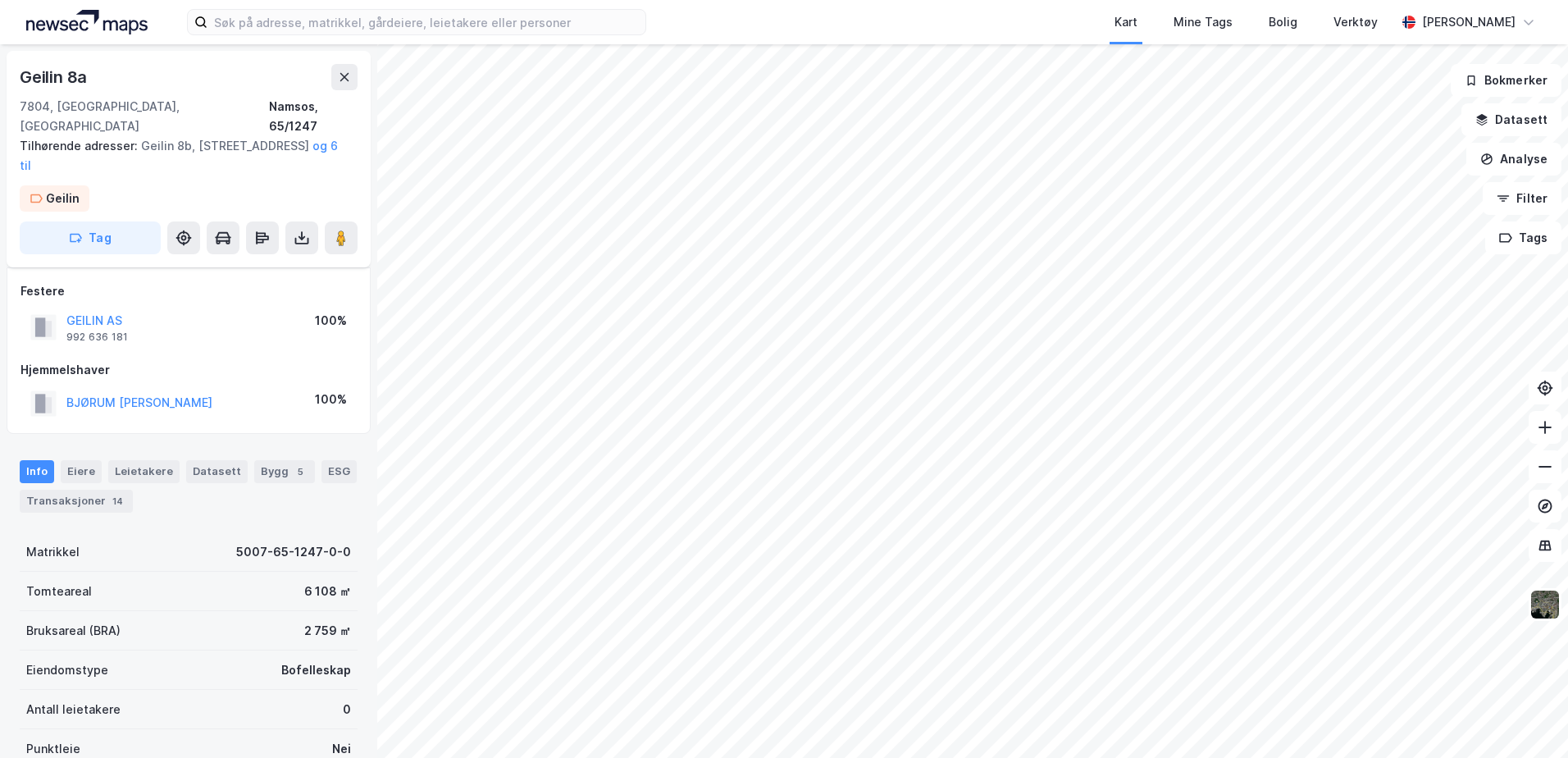
scroll to position [27, 0]
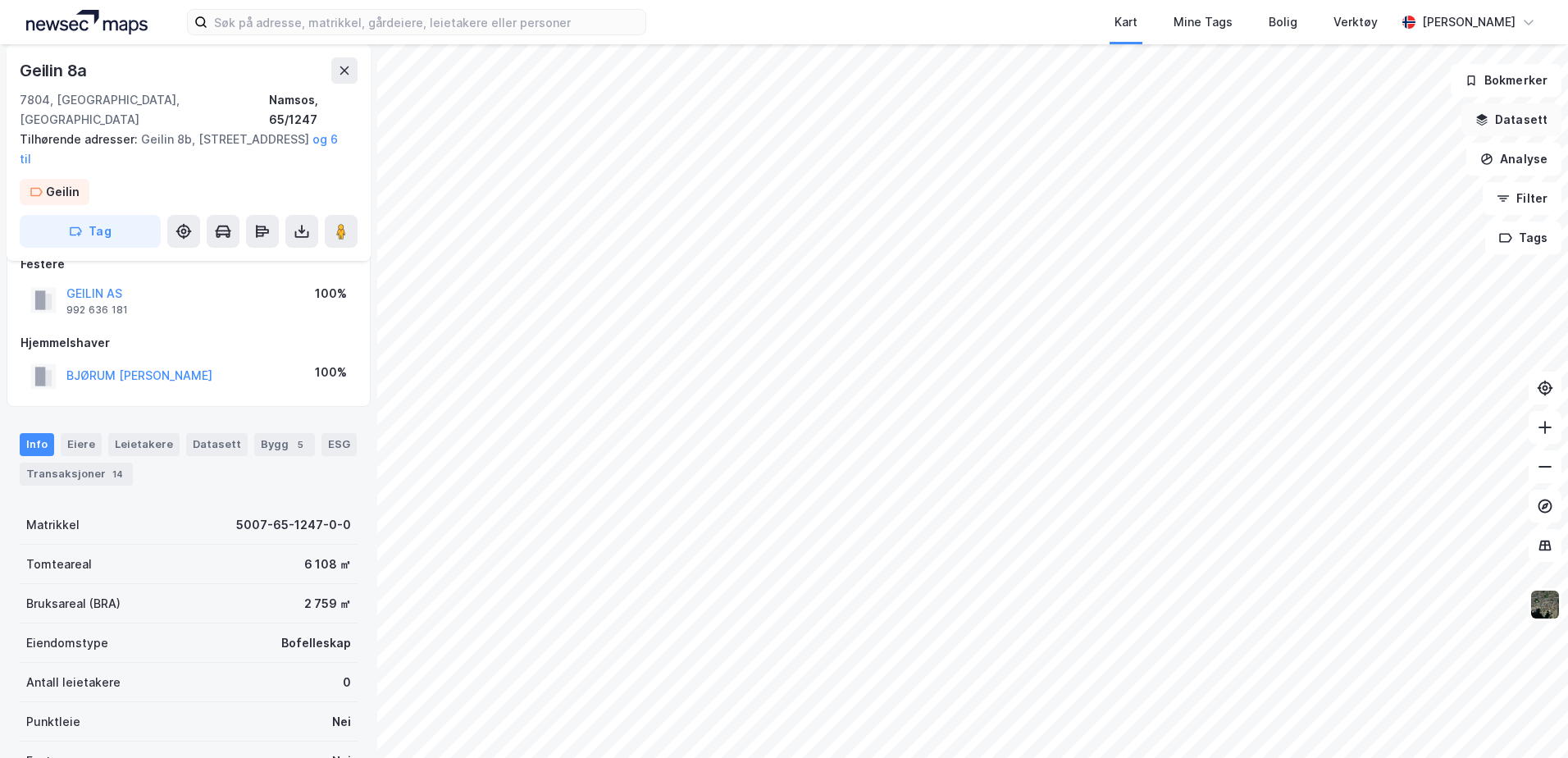
click at [1522, 120] on button "Datasett" at bounding box center [1511, 120] width 100 height 33
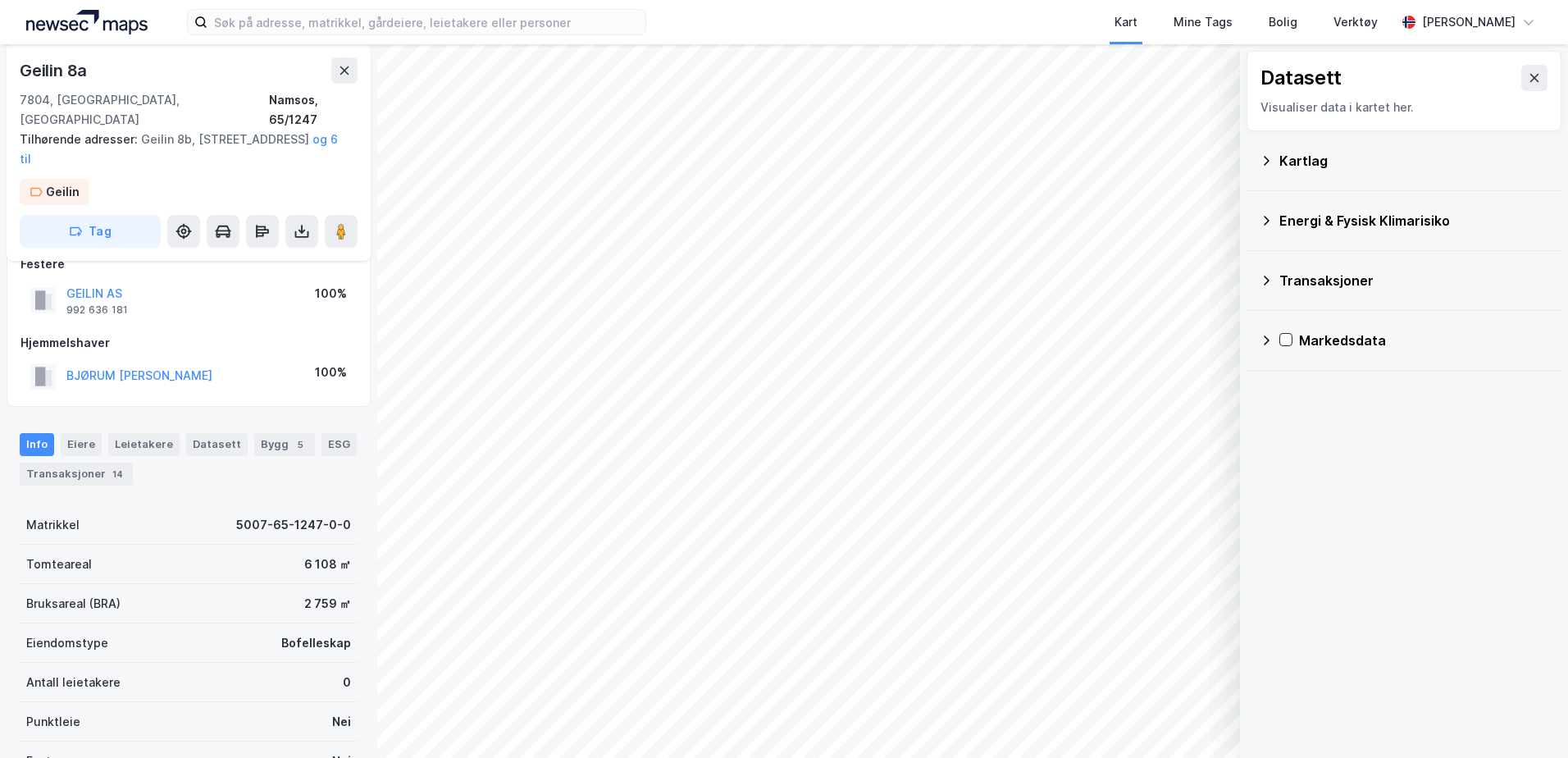
click at [1269, 160] on icon at bounding box center [1267, 161] width 13 height 13
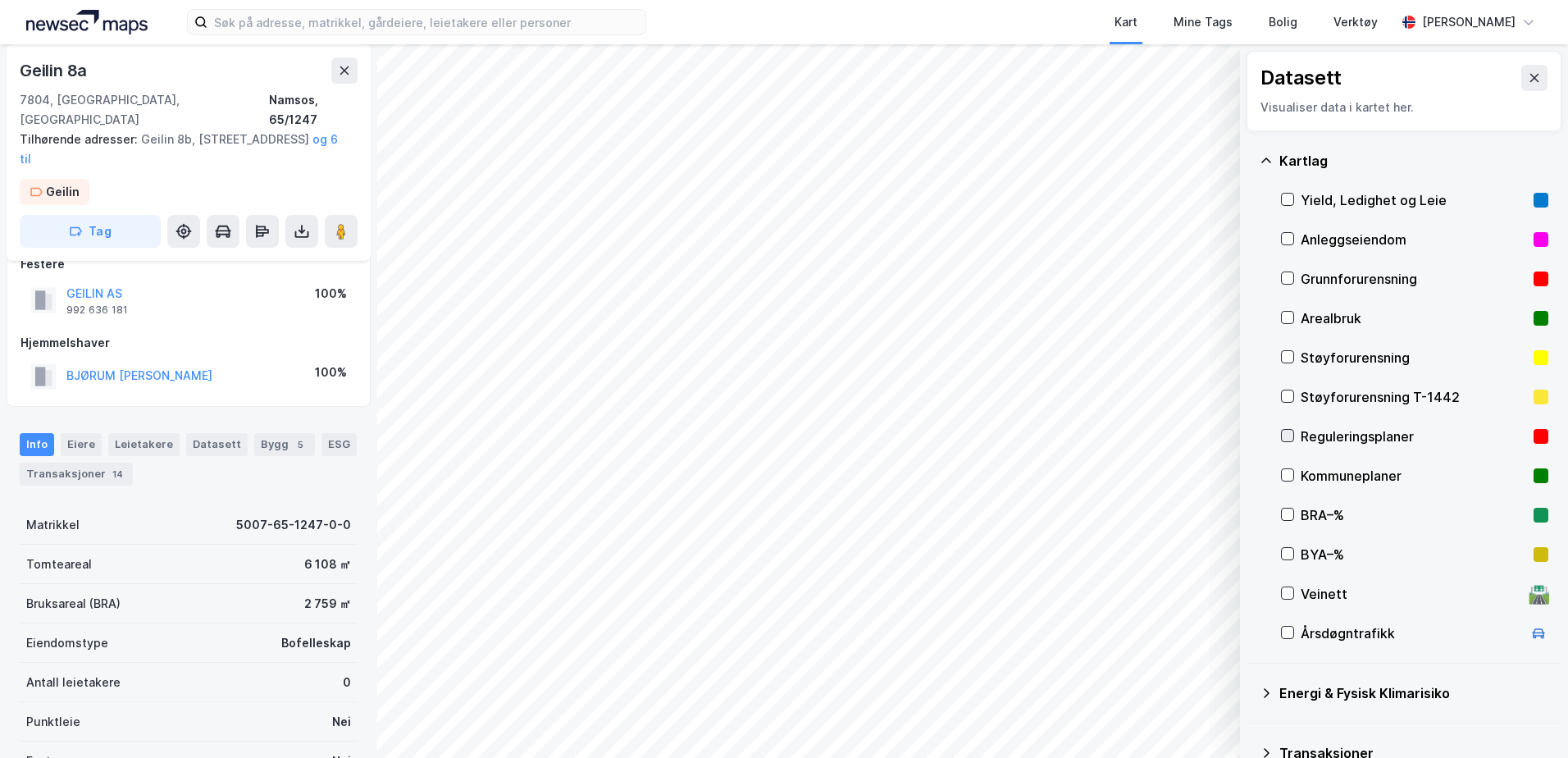
click at [1288, 432] on icon at bounding box center [1287, 435] width 12 height 12
drag, startPoint x: 360, startPoint y: 102, endPoint x: 313, endPoint y: 101, distance: 47.0
click at [313, 101] on div "[STREET_ADDRESS], [GEOGRAPHIC_DATA] [GEOGRAPHIC_DATA], 65/1247 Tilhørende adres…" at bounding box center [189, 153] width 364 height 217
copy div "65/1247"
click at [360, 103] on div "[STREET_ADDRESS], [GEOGRAPHIC_DATA] [GEOGRAPHIC_DATA], 65/1247 Tilhørende adres…" at bounding box center [189, 153] width 364 height 217
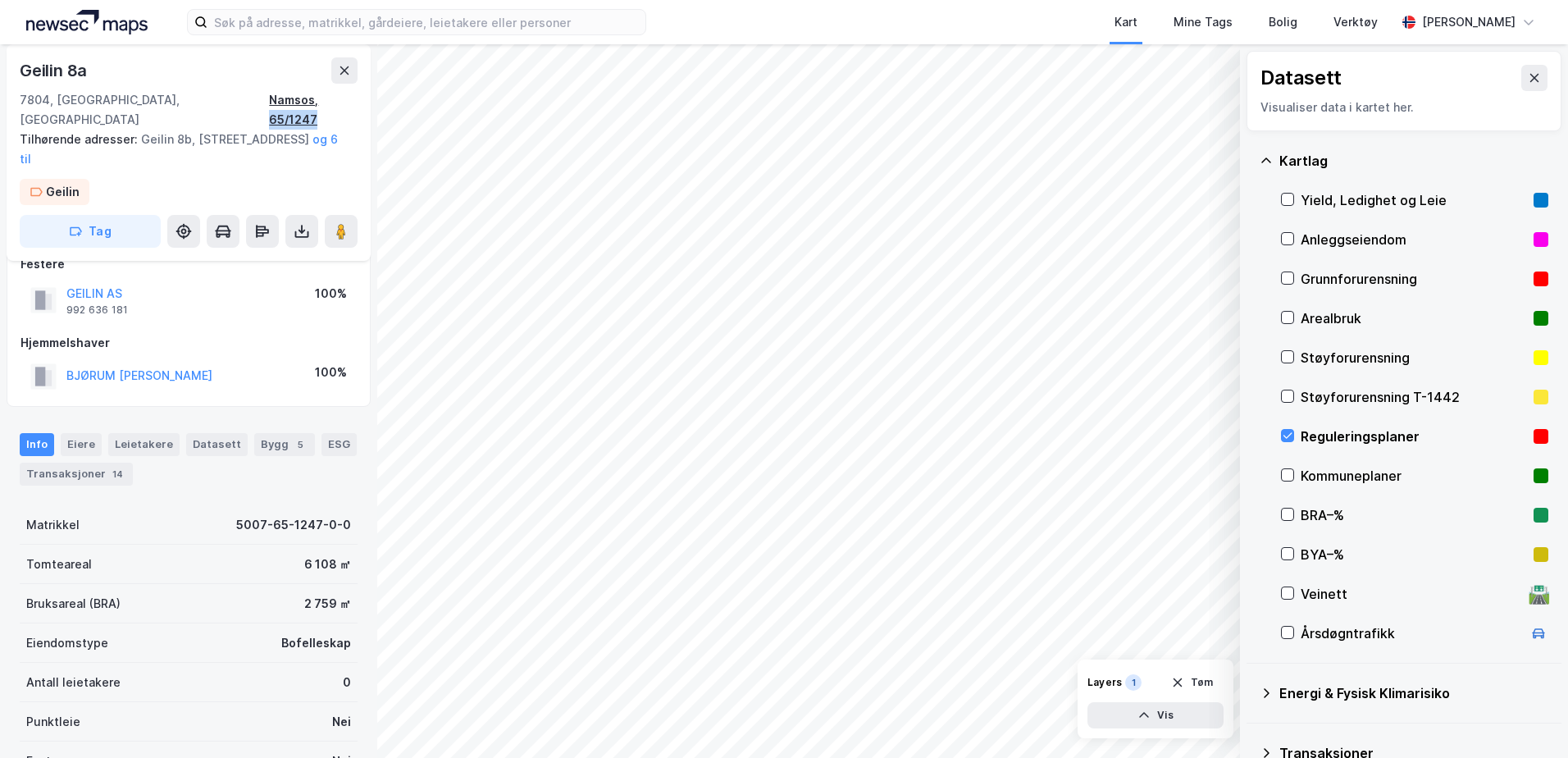
drag, startPoint x: 361, startPoint y: 101, endPoint x: 315, endPoint y: 98, distance: 46.1
click at [315, 98] on div "[STREET_ADDRESS], [GEOGRAPHIC_DATA] [GEOGRAPHIC_DATA], 65/1247 Tilhørende adres…" at bounding box center [189, 153] width 364 height 217
copy div "65/1247"
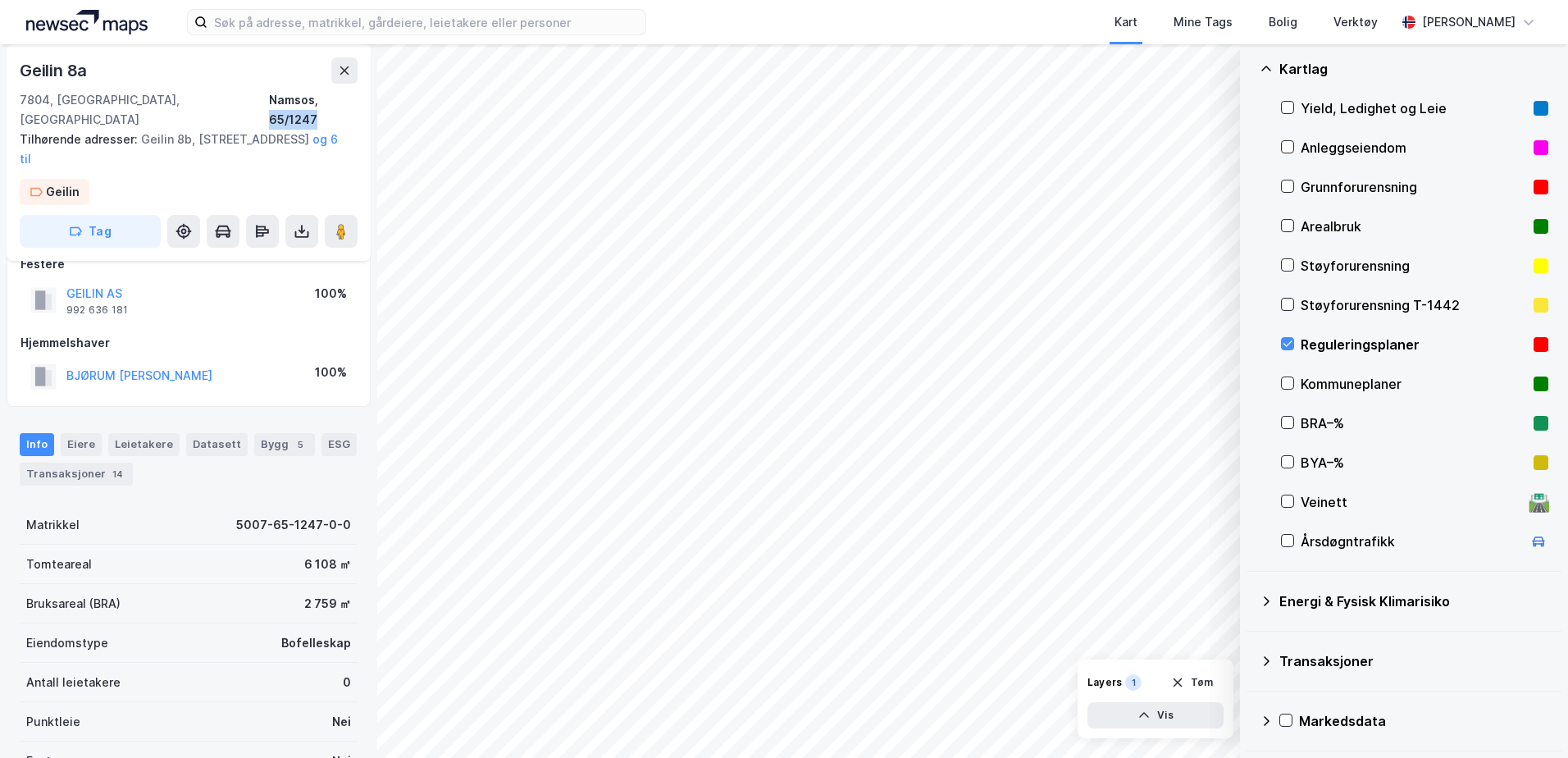
scroll to position [175, 0]
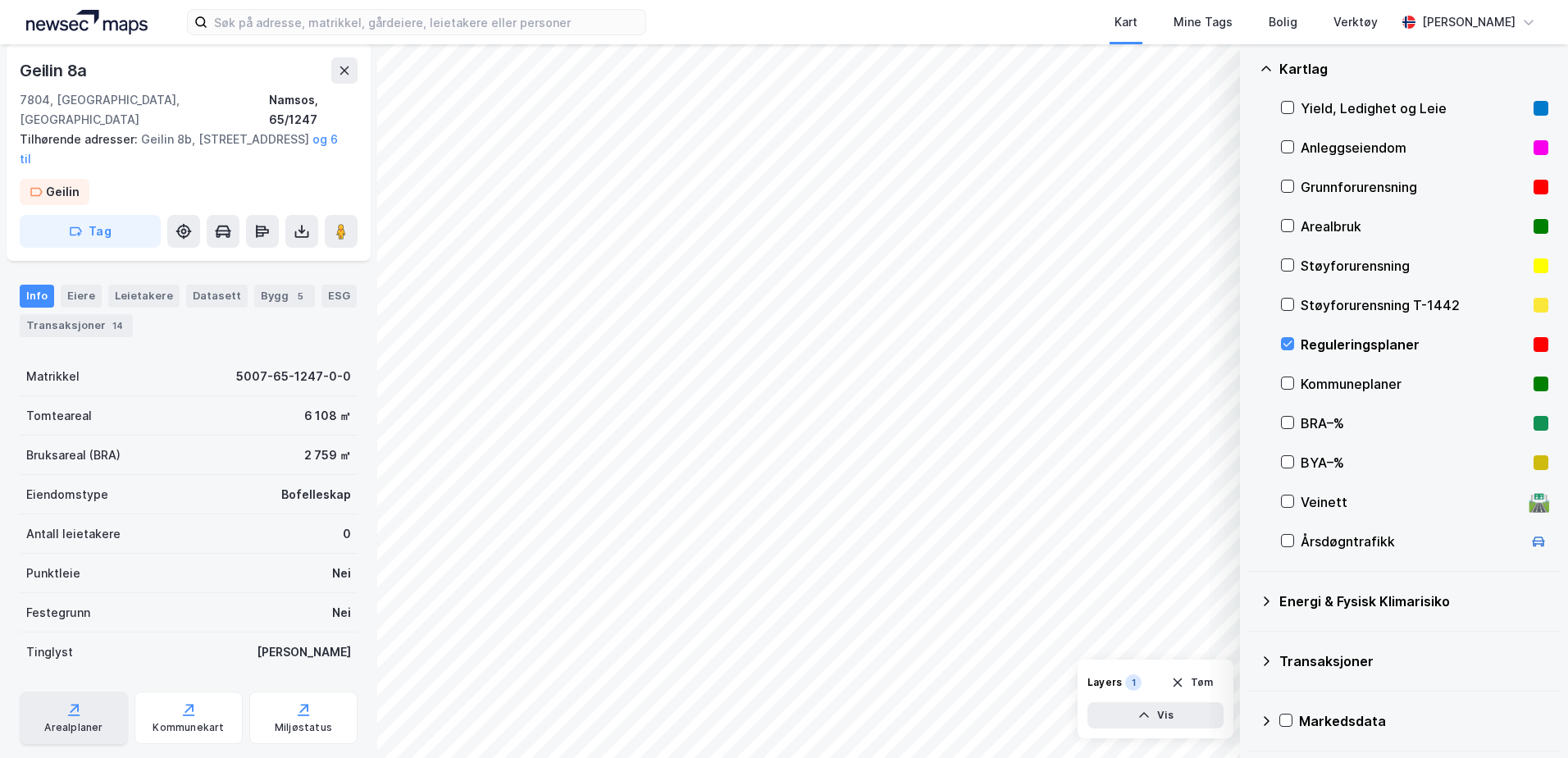
click at [52, 692] on div "Arealplaner" at bounding box center [74, 717] width 108 height 52
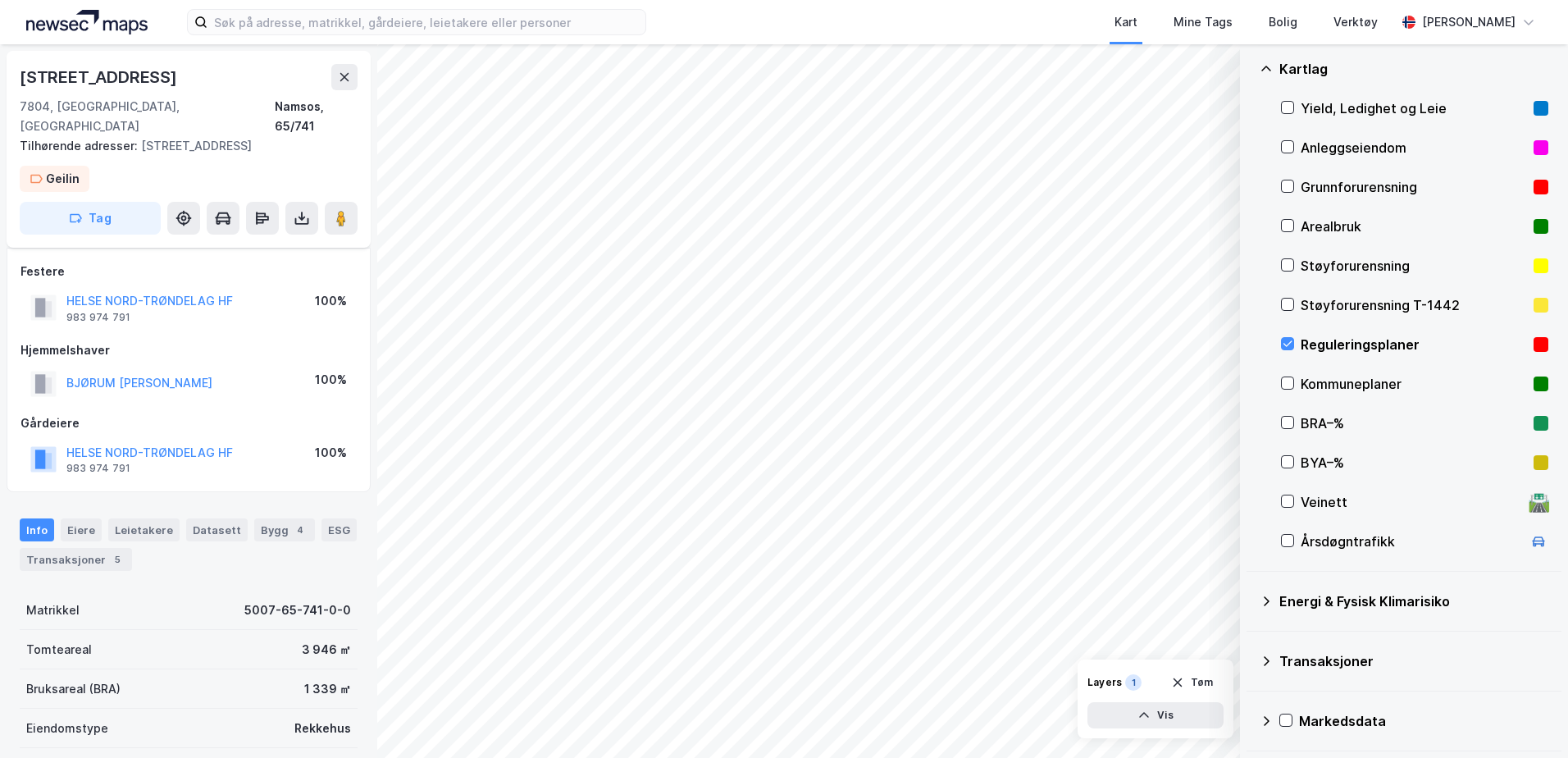
scroll to position [175, 0]
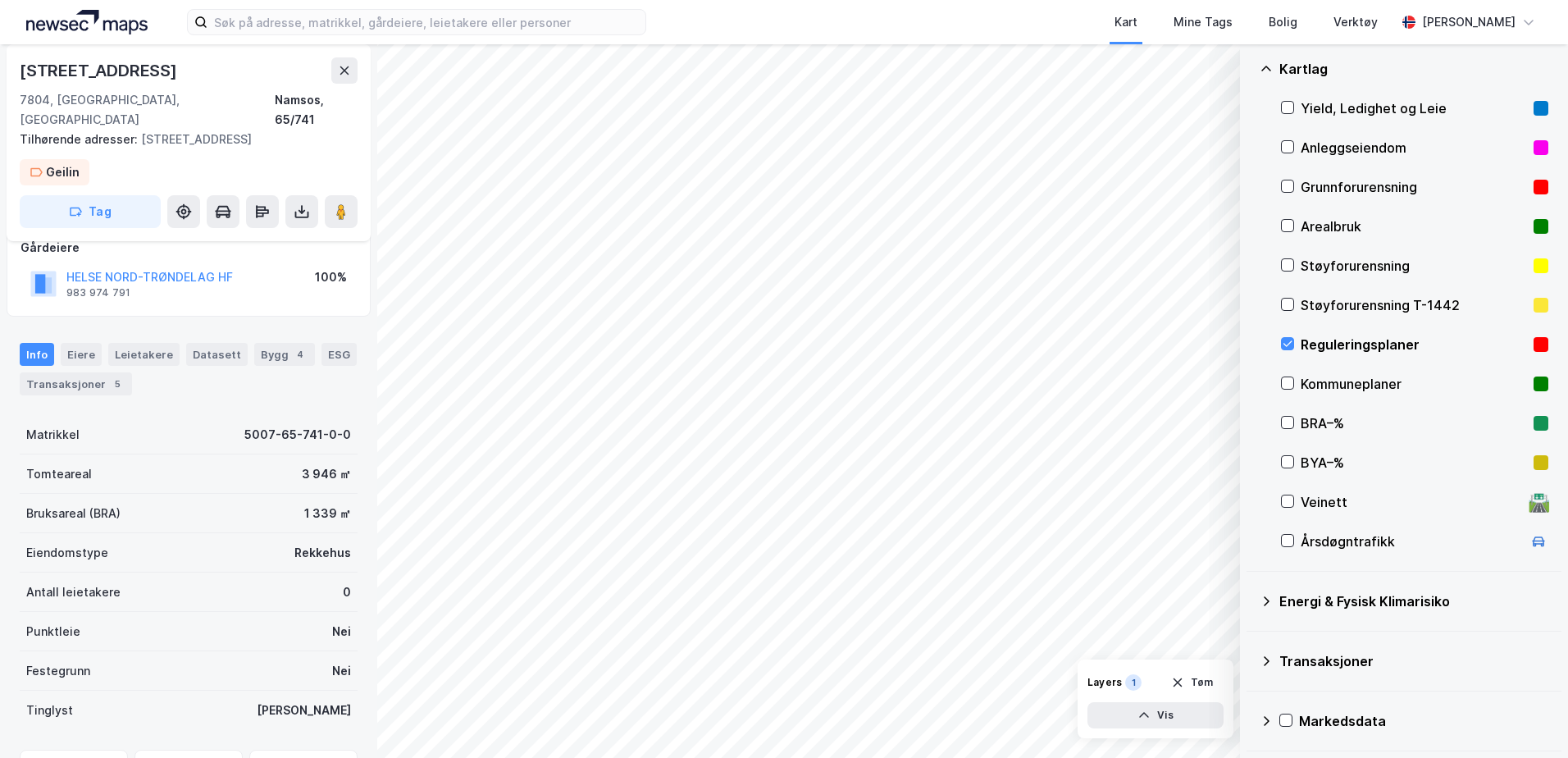
scroll to position [175, 0]
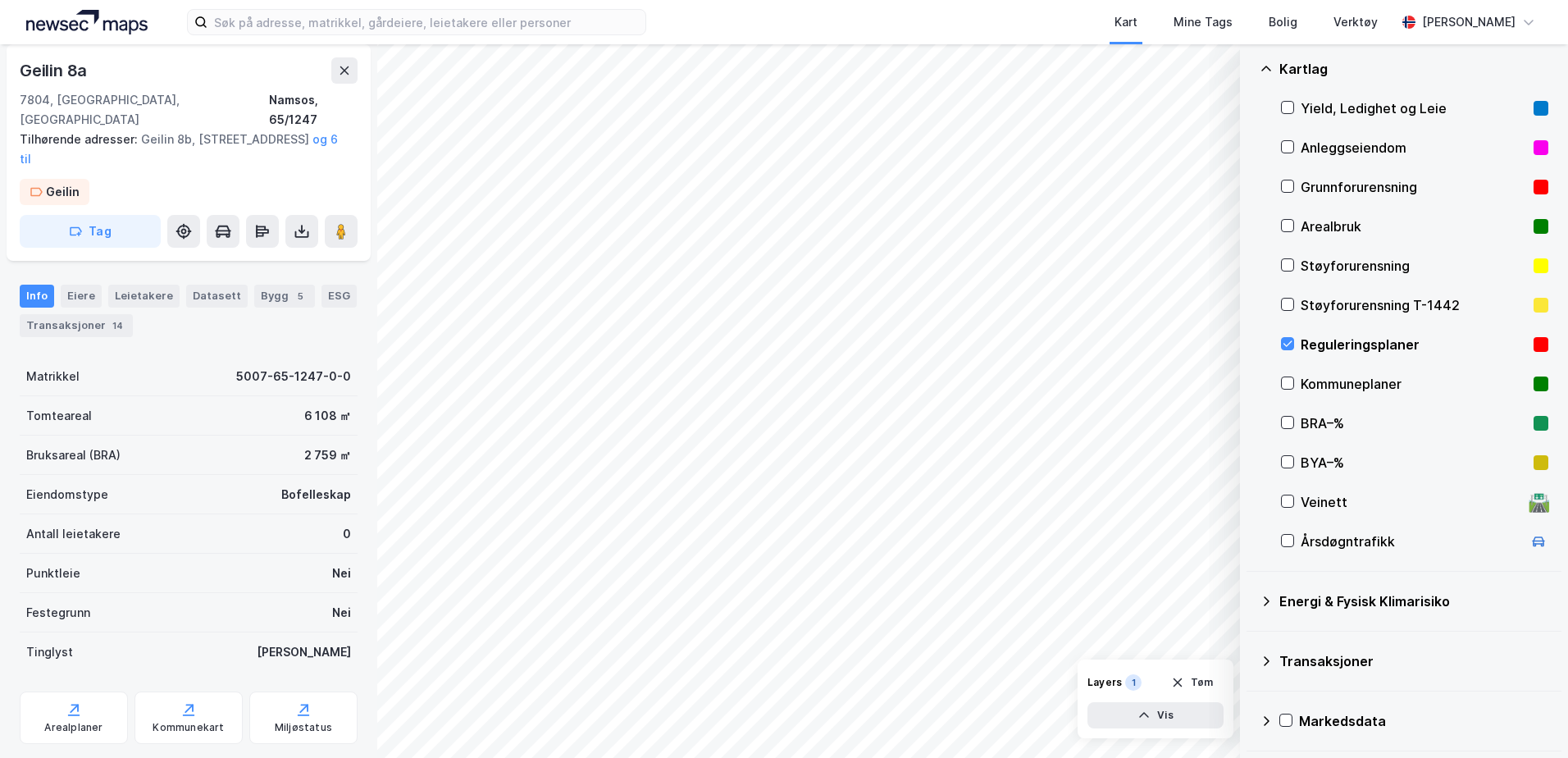
scroll to position [92, 0]
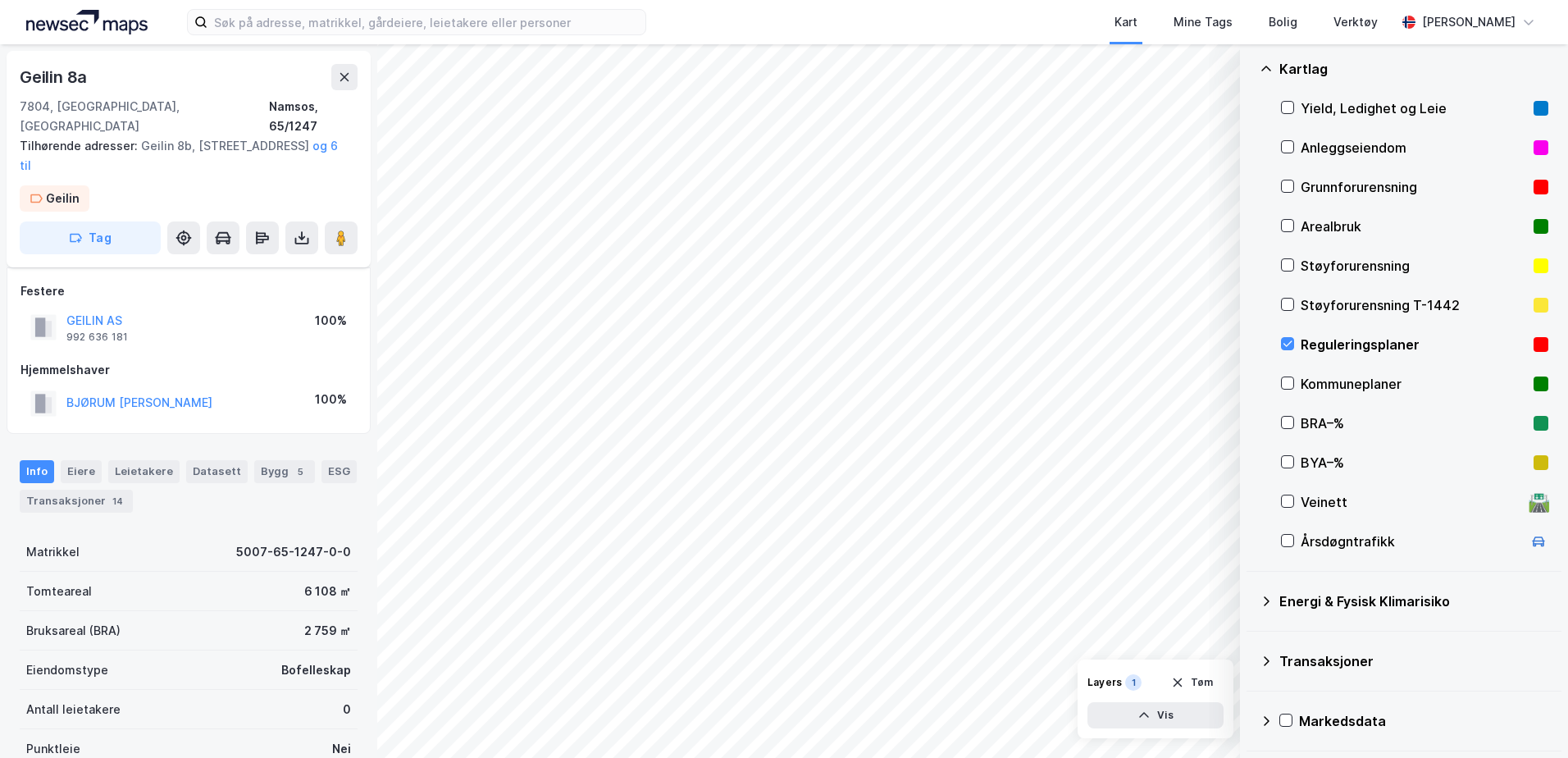
scroll to position [92, 0]
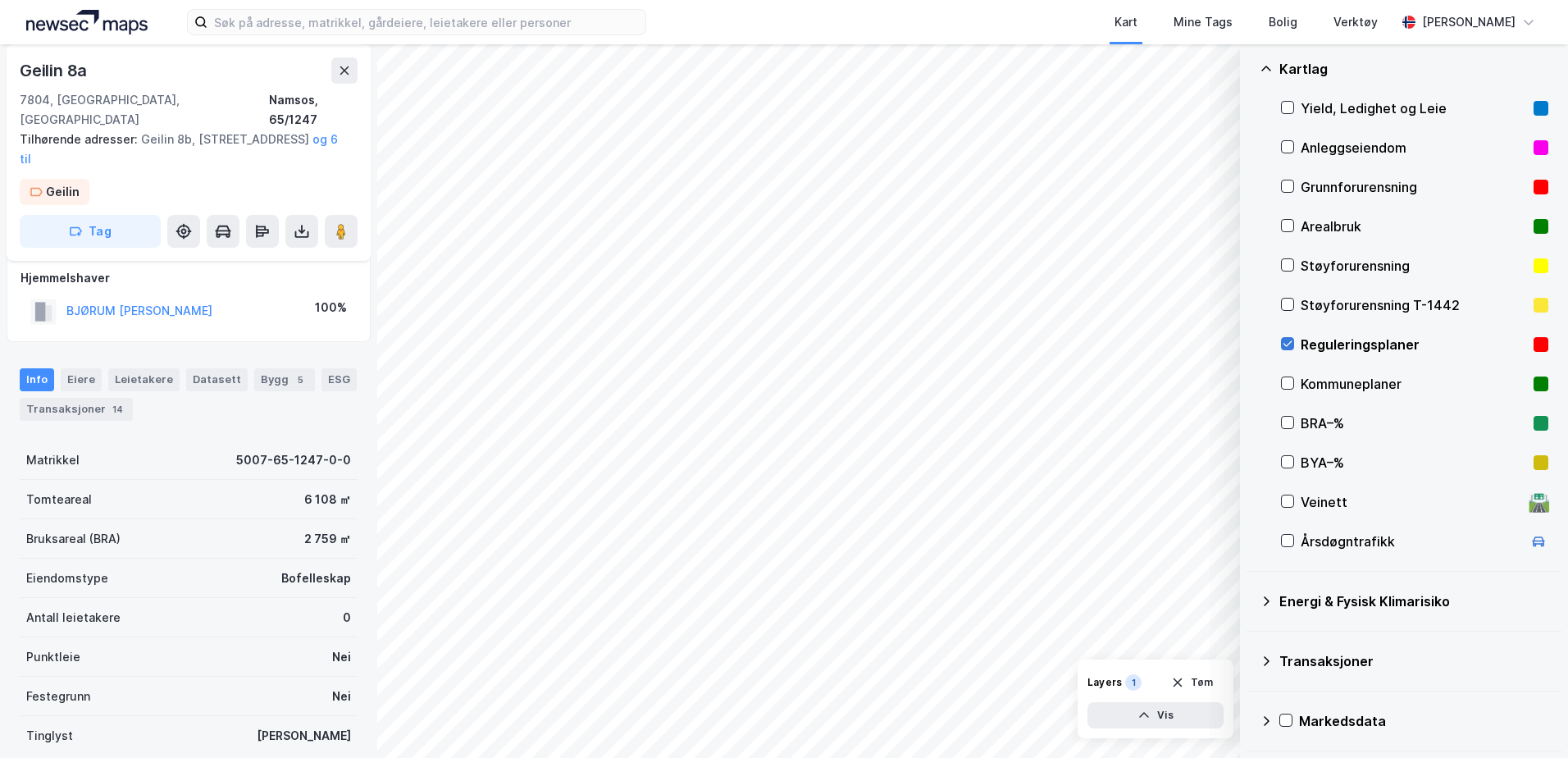
click at [1288, 343] on icon at bounding box center [1287, 343] width 12 height 12
click at [1292, 109] on icon at bounding box center [1287, 108] width 12 height 12
click at [1284, 138] on div "Anleggseiendom" at bounding box center [1414, 148] width 267 height 40
click at [1287, 150] on icon at bounding box center [1287, 146] width 9 height 6
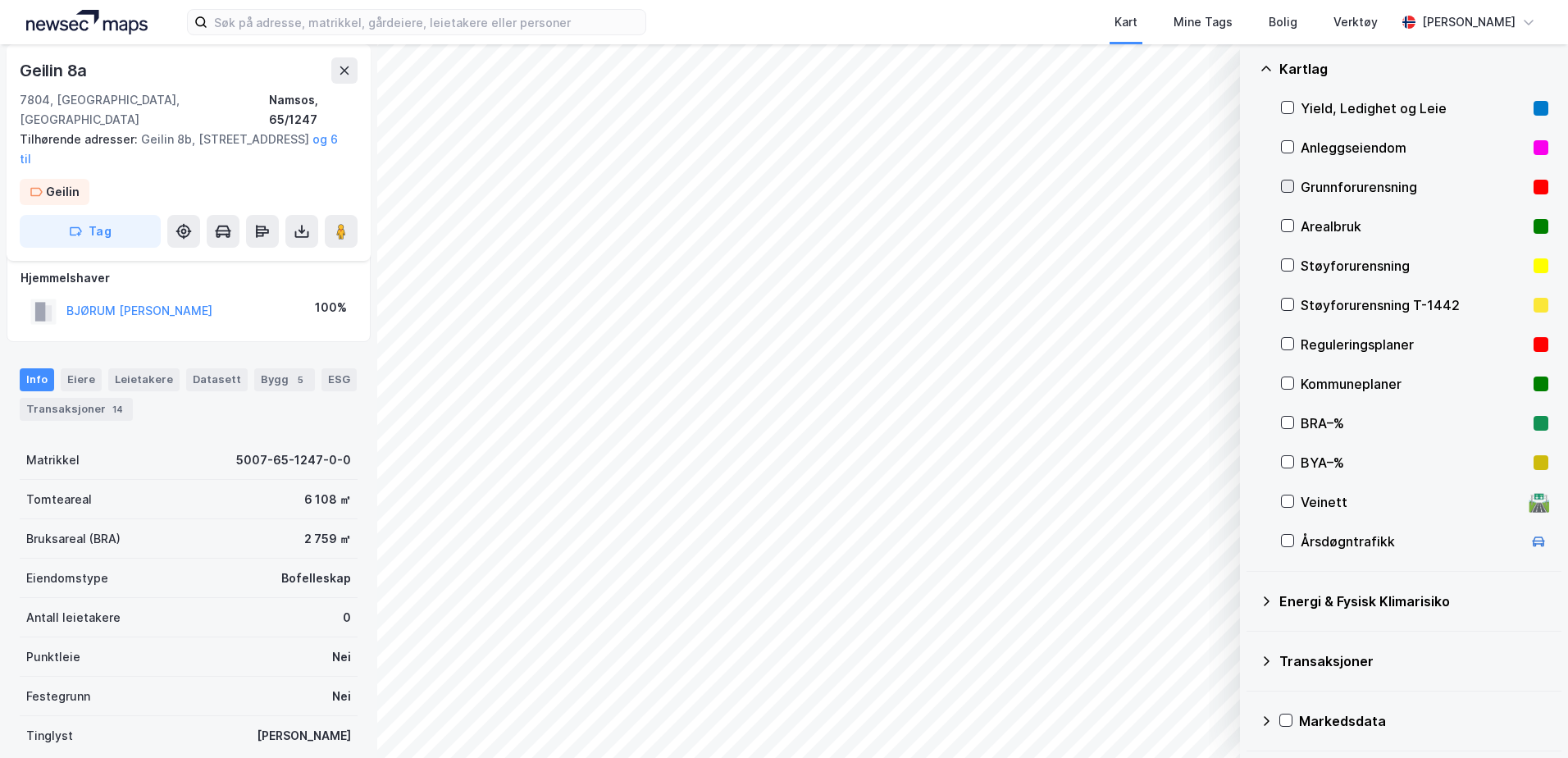
click at [1289, 186] on icon at bounding box center [1287, 186] width 9 height 6
click at [1286, 185] on icon at bounding box center [1287, 186] width 12 height 12
click at [1288, 236] on div "Arealbruk" at bounding box center [1414, 227] width 267 height 40
click at [1287, 231] on icon at bounding box center [1287, 226] width 12 height 12
click at [1286, 268] on icon at bounding box center [1287, 265] width 12 height 12
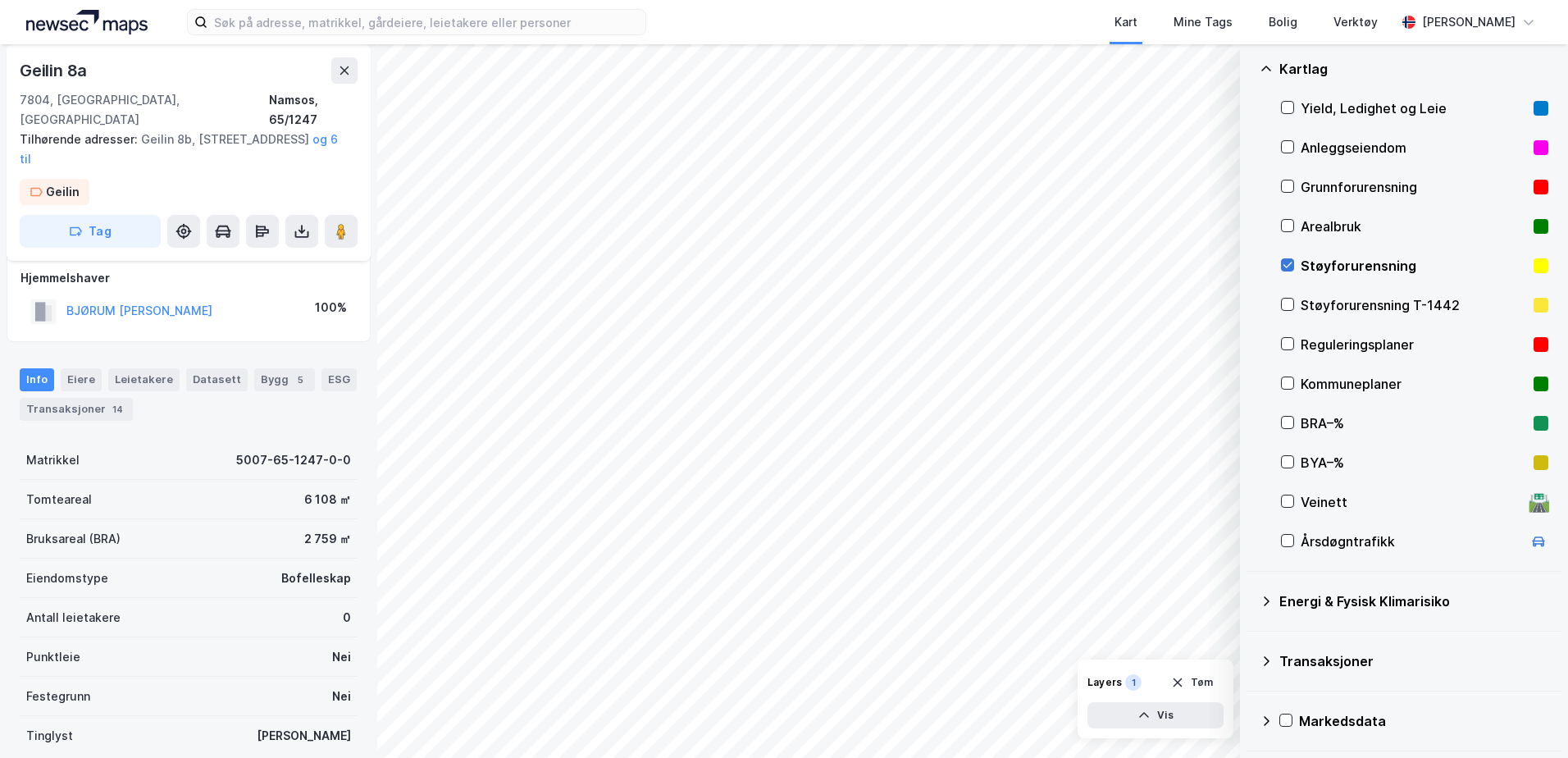
click at [1283, 262] on icon at bounding box center [1287, 265] width 12 height 12
click at [1289, 307] on icon at bounding box center [1287, 305] width 12 height 12
click at [1288, 306] on icon at bounding box center [1287, 305] width 9 height 6
click at [1284, 347] on icon at bounding box center [1287, 343] width 12 height 12
click at [1288, 343] on icon at bounding box center [1287, 343] width 12 height 12
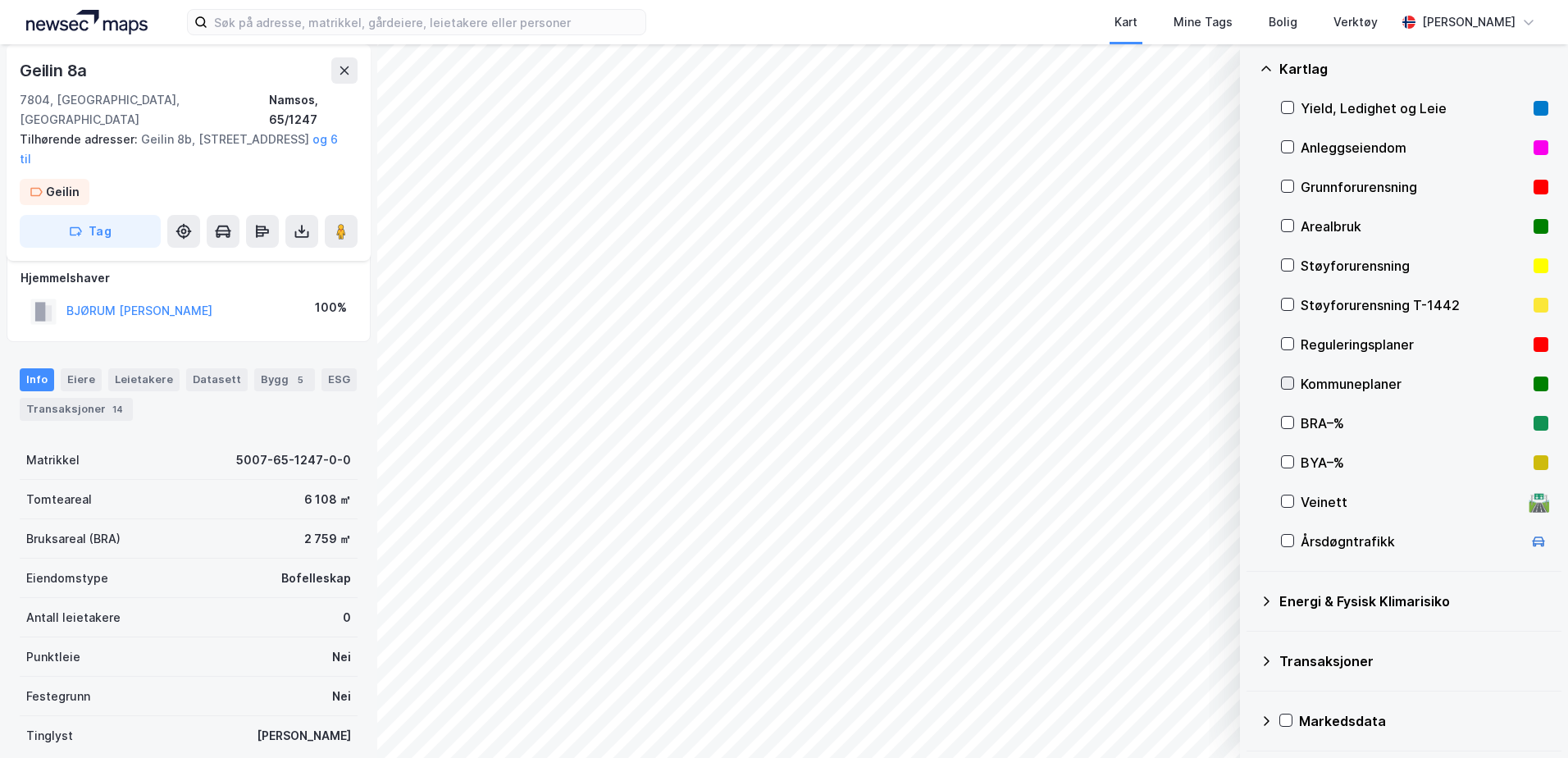
click at [1287, 381] on icon at bounding box center [1287, 383] width 12 height 12
click at [1295, 423] on div "BRA–%" at bounding box center [1414, 424] width 267 height 40
click at [1291, 376] on div "Kommuneplaner" at bounding box center [1414, 384] width 267 height 40
click at [1290, 468] on icon at bounding box center [1287, 462] width 12 height 12
click at [1289, 425] on icon at bounding box center [1287, 423] width 12 height 12
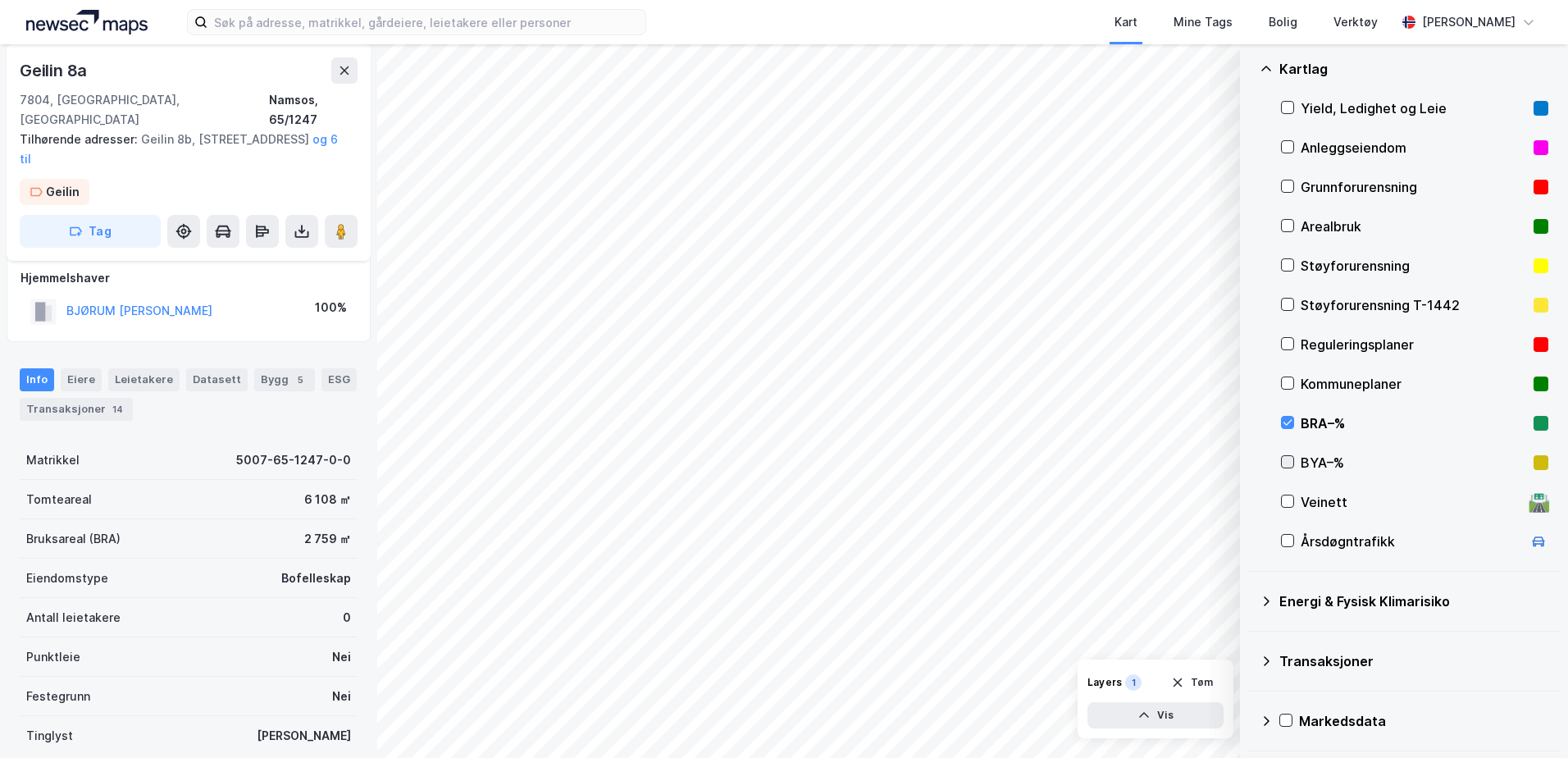
click at [1287, 464] on icon at bounding box center [1287, 462] width 9 height 6
click at [1289, 503] on icon at bounding box center [1287, 501] width 12 height 12
click at [1289, 541] on icon at bounding box center [1287, 540] width 9 height 6
click at [1288, 494] on div "Veinett 🛣️" at bounding box center [1414, 502] width 267 height 40
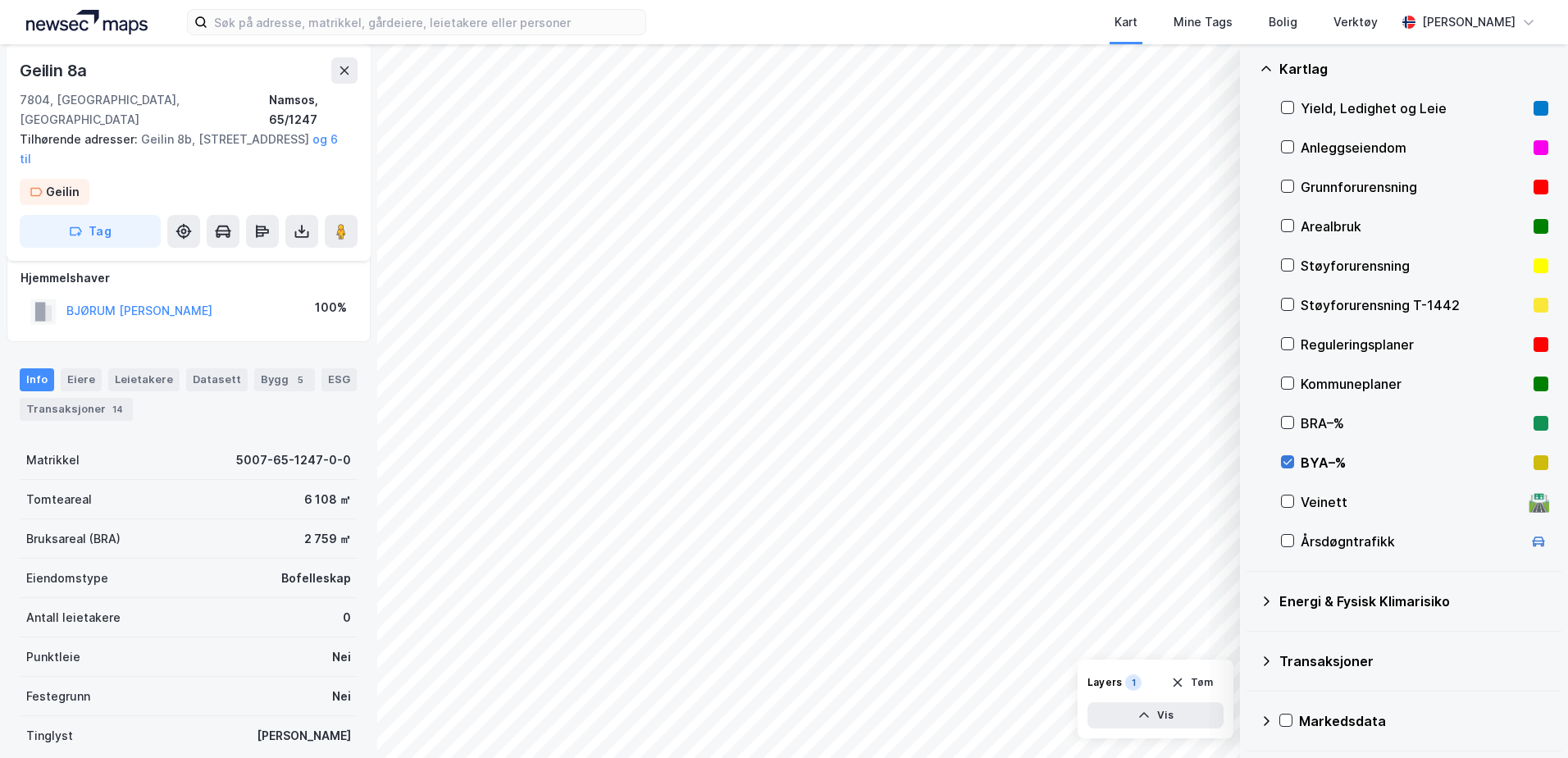
click at [1286, 457] on icon at bounding box center [1287, 462] width 12 height 12
click at [1292, 545] on icon at bounding box center [1287, 540] width 12 height 12
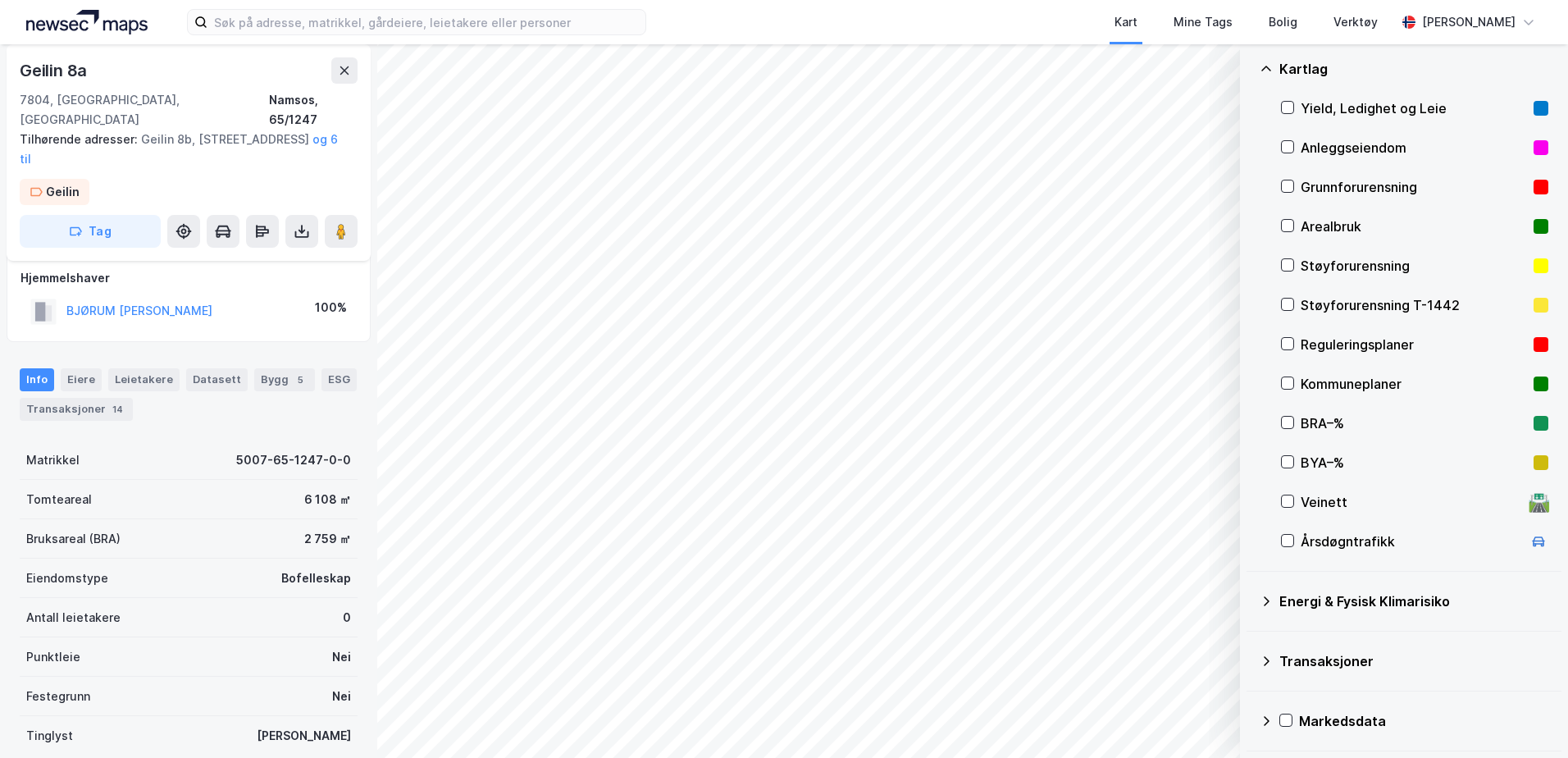
click at [1269, 611] on div "Energi & Fysisk Klimarisiko" at bounding box center [1404, 602] width 289 height 40
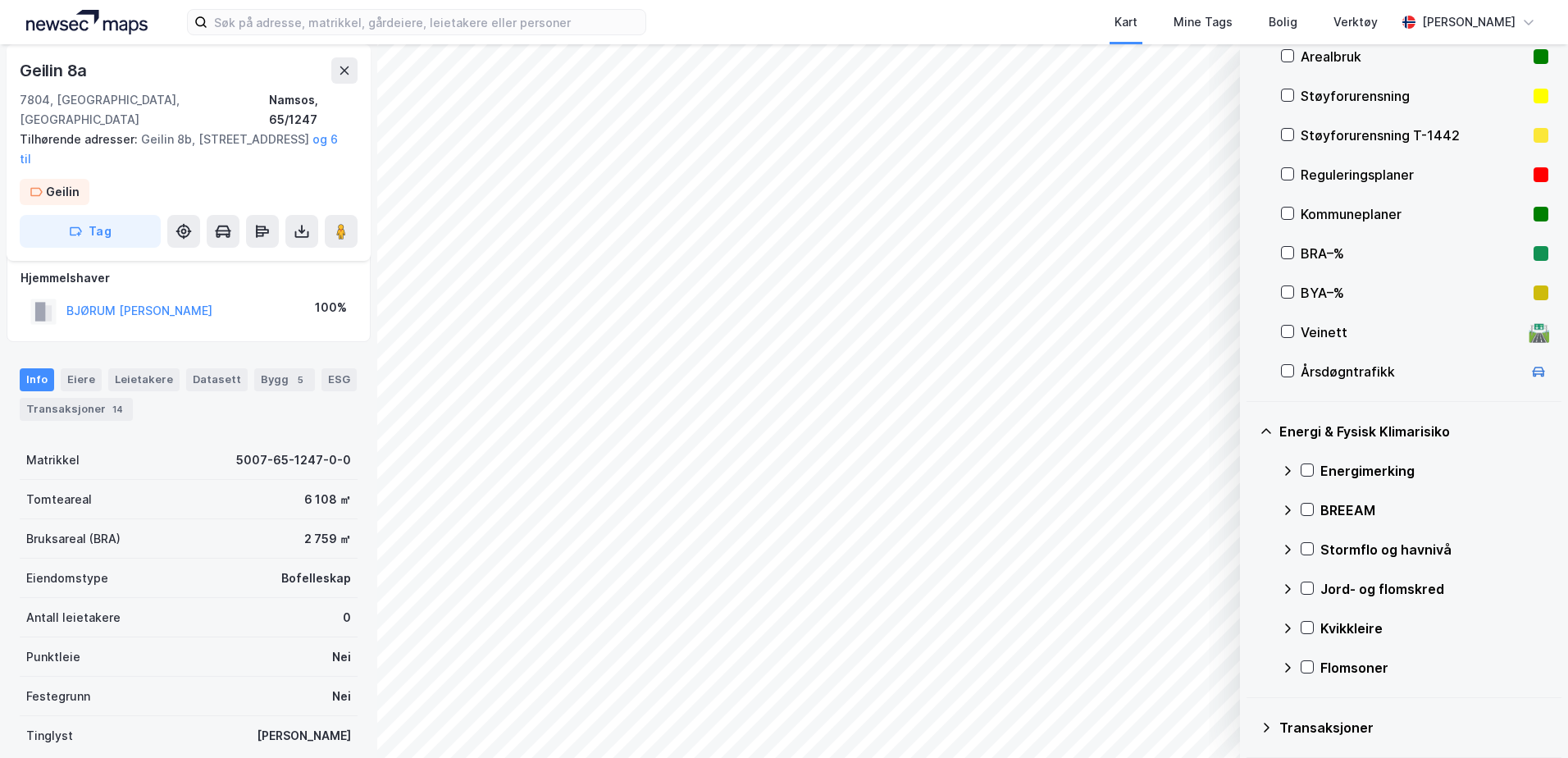
scroll to position [329, 0]
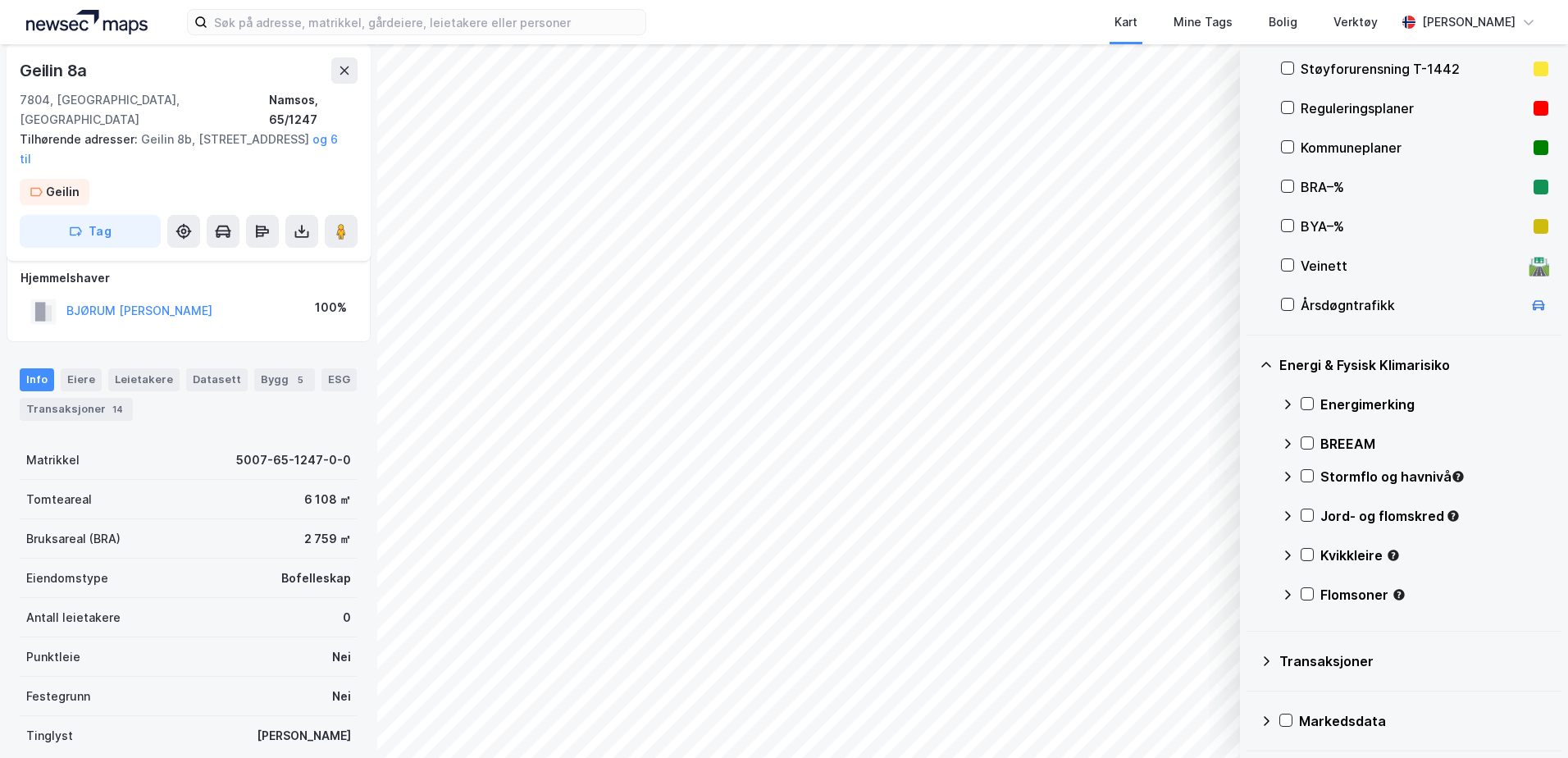
click at [1302, 416] on div "Energimerking" at bounding box center [1414, 405] width 267 height 40
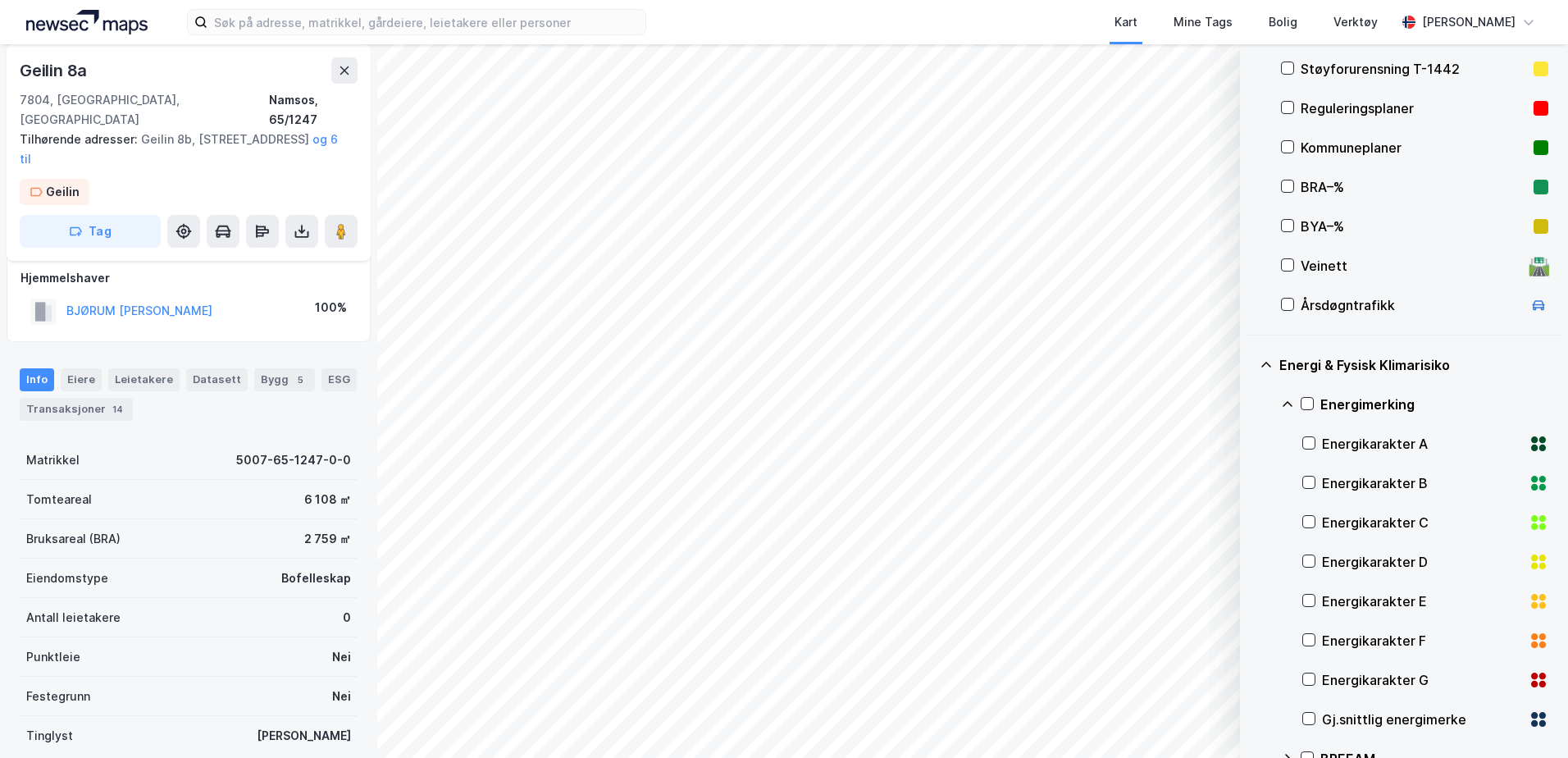
click at [1283, 405] on icon at bounding box center [1287, 405] width 13 height 13
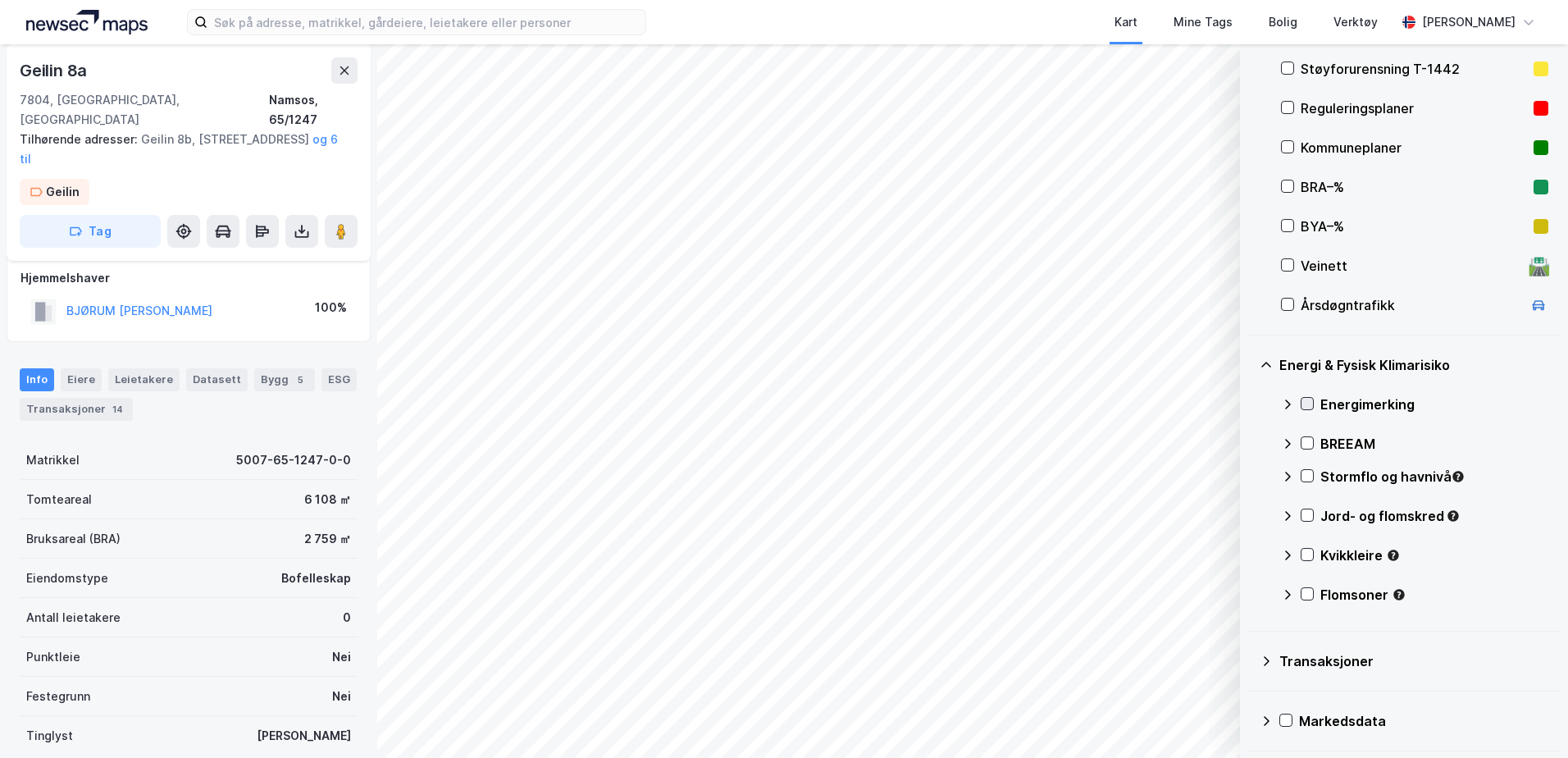
click at [1309, 408] on icon at bounding box center [1307, 404] width 12 height 12
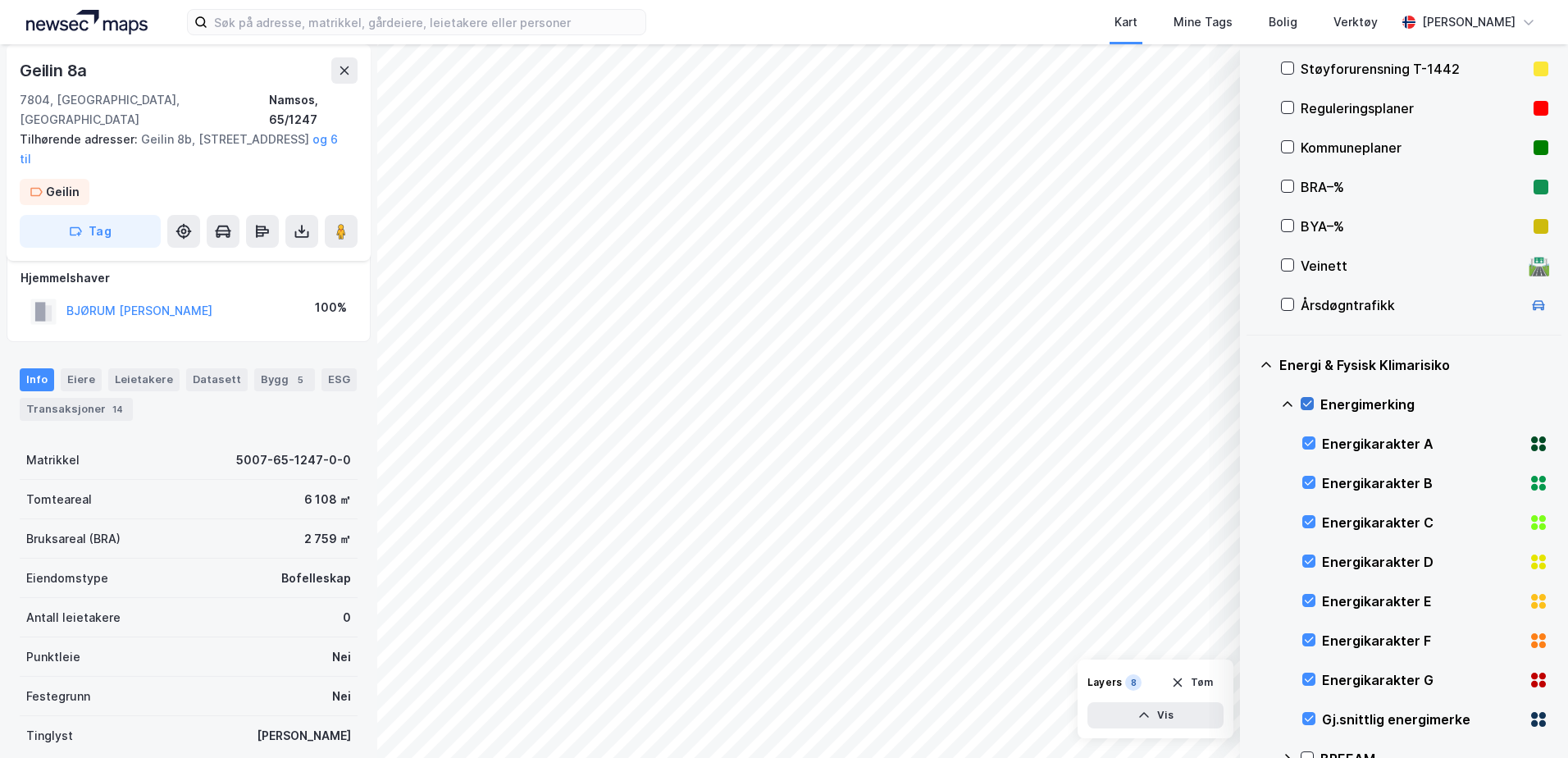
click at [1309, 408] on icon at bounding box center [1307, 404] width 12 height 12
click at [1292, 406] on icon at bounding box center [1287, 405] width 13 height 13
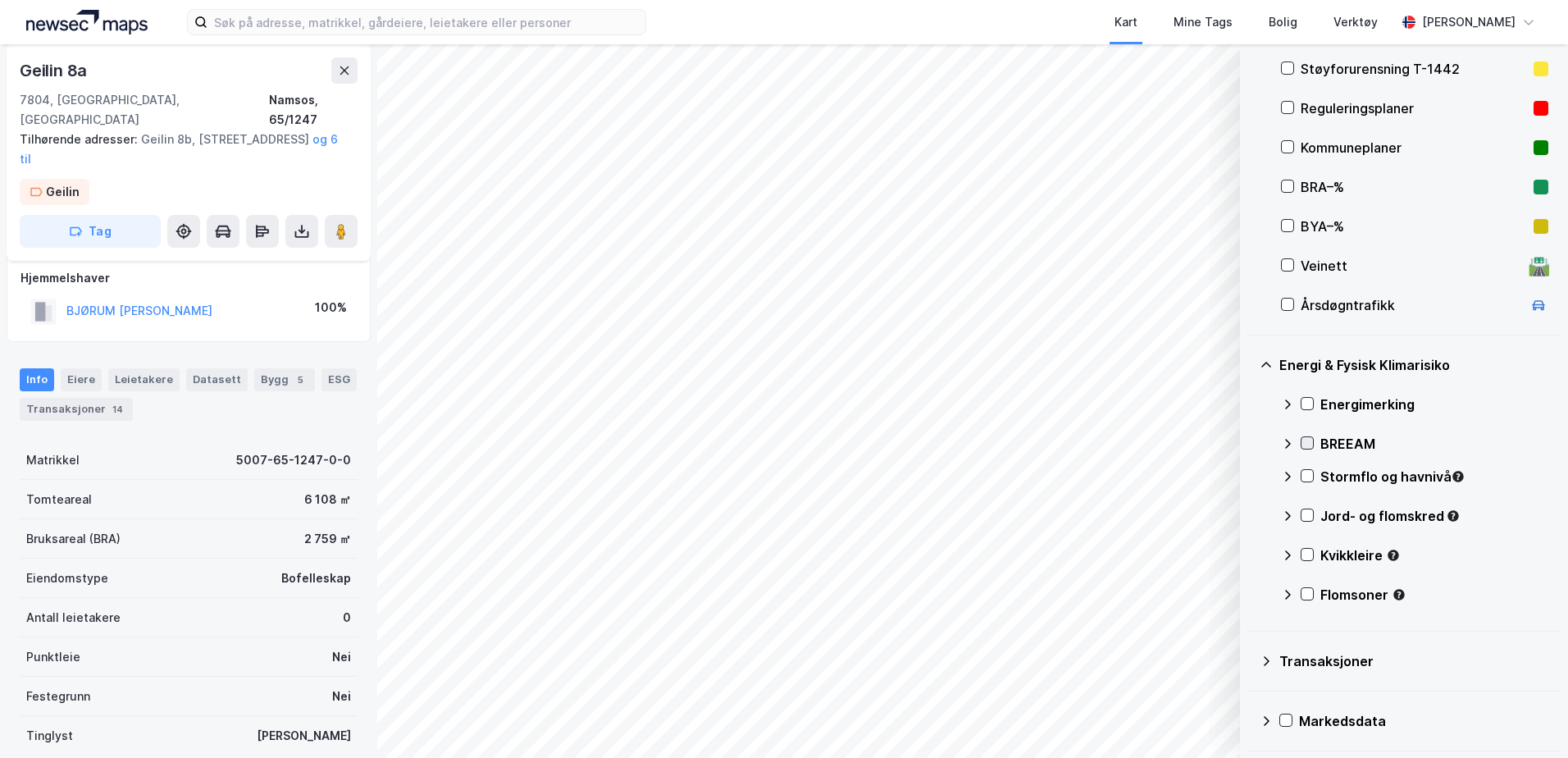
click at [1302, 447] on icon at bounding box center [1307, 443] width 12 height 12
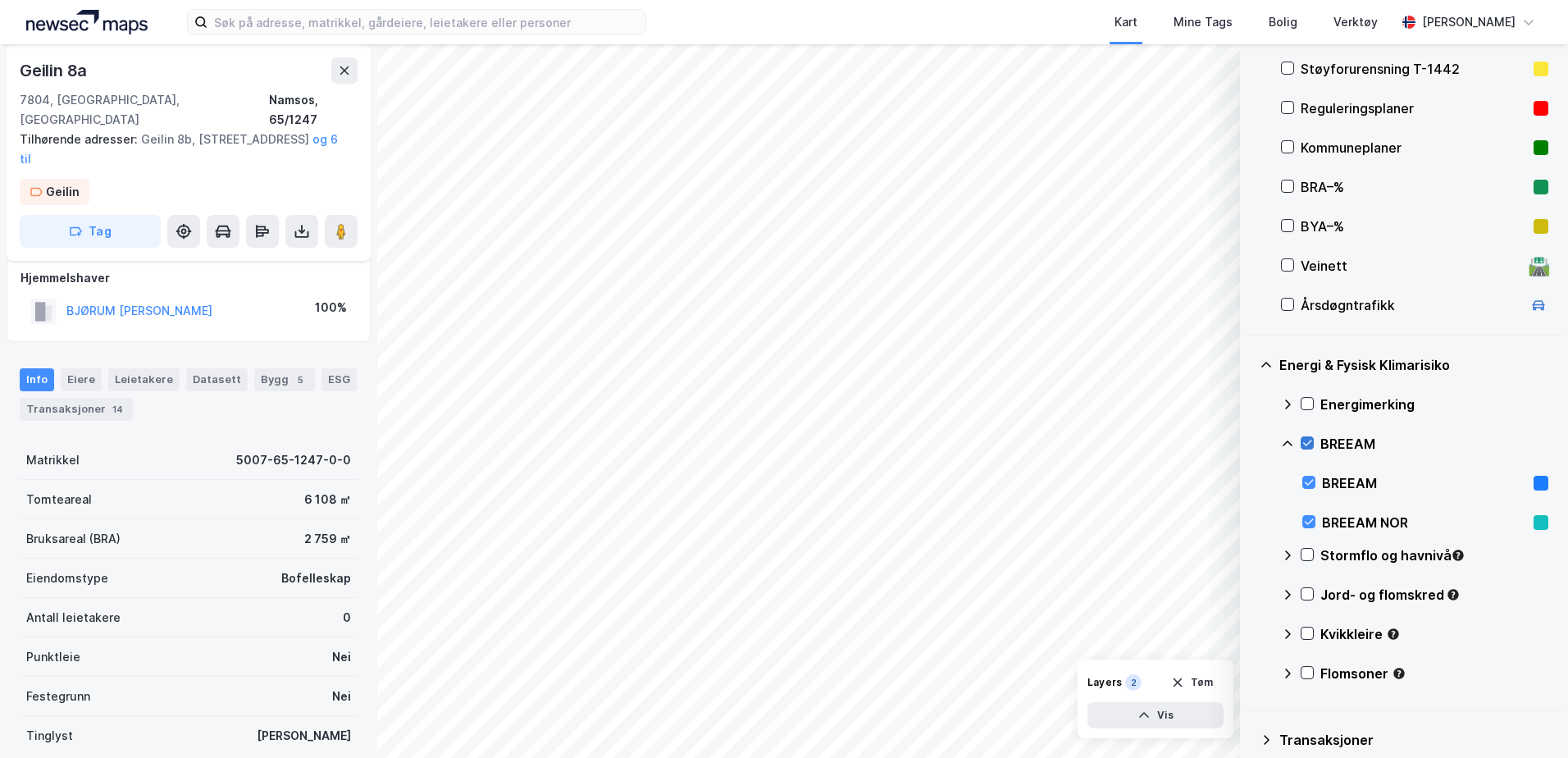
click at [1307, 447] on icon at bounding box center [1307, 443] width 12 height 12
click at [1291, 440] on icon at bounding box center [1287, 444] width 13 height 13
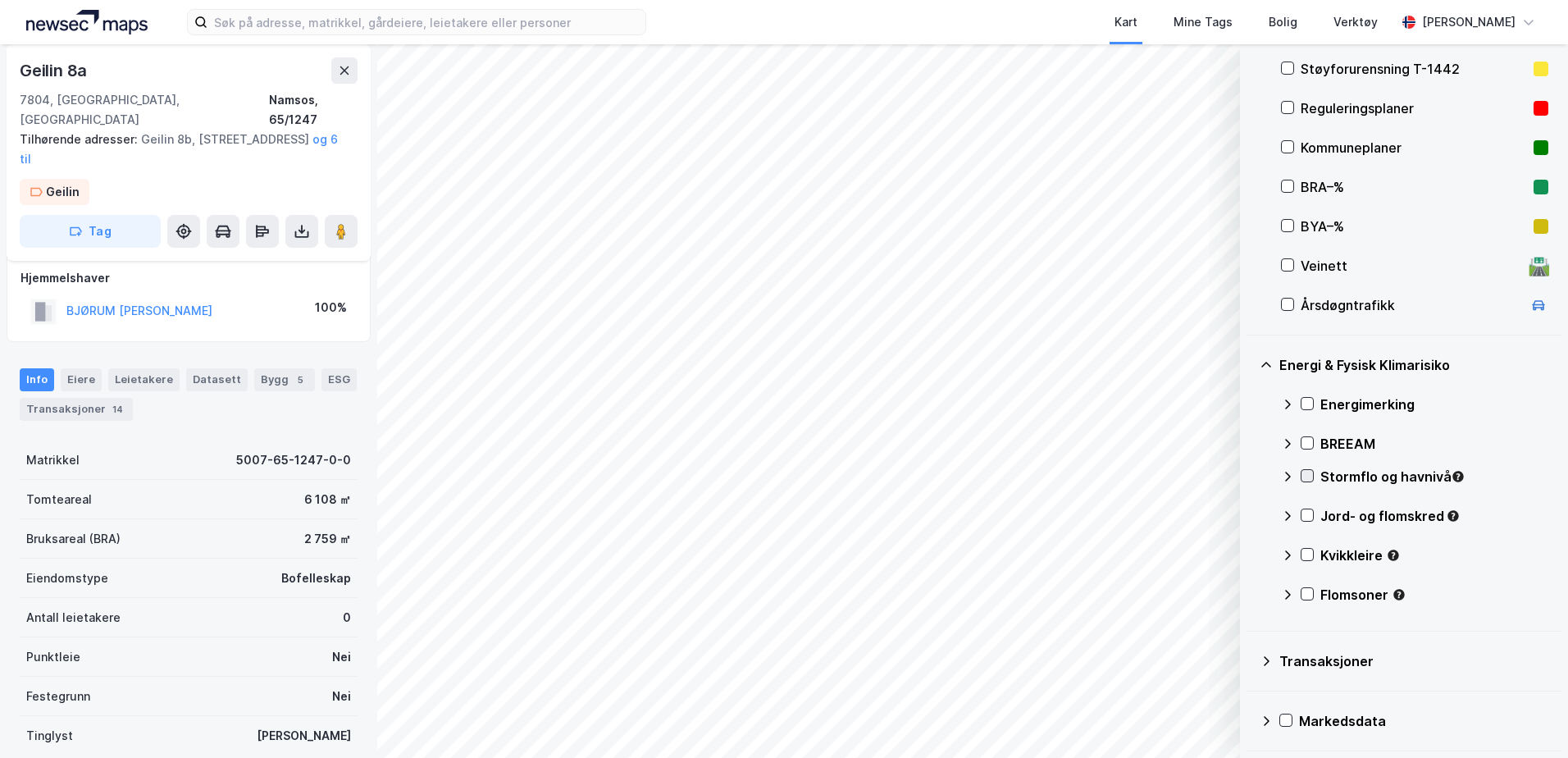
click at [1307, 481] on icon at bounding box center [1307, 476] width 12 height 12
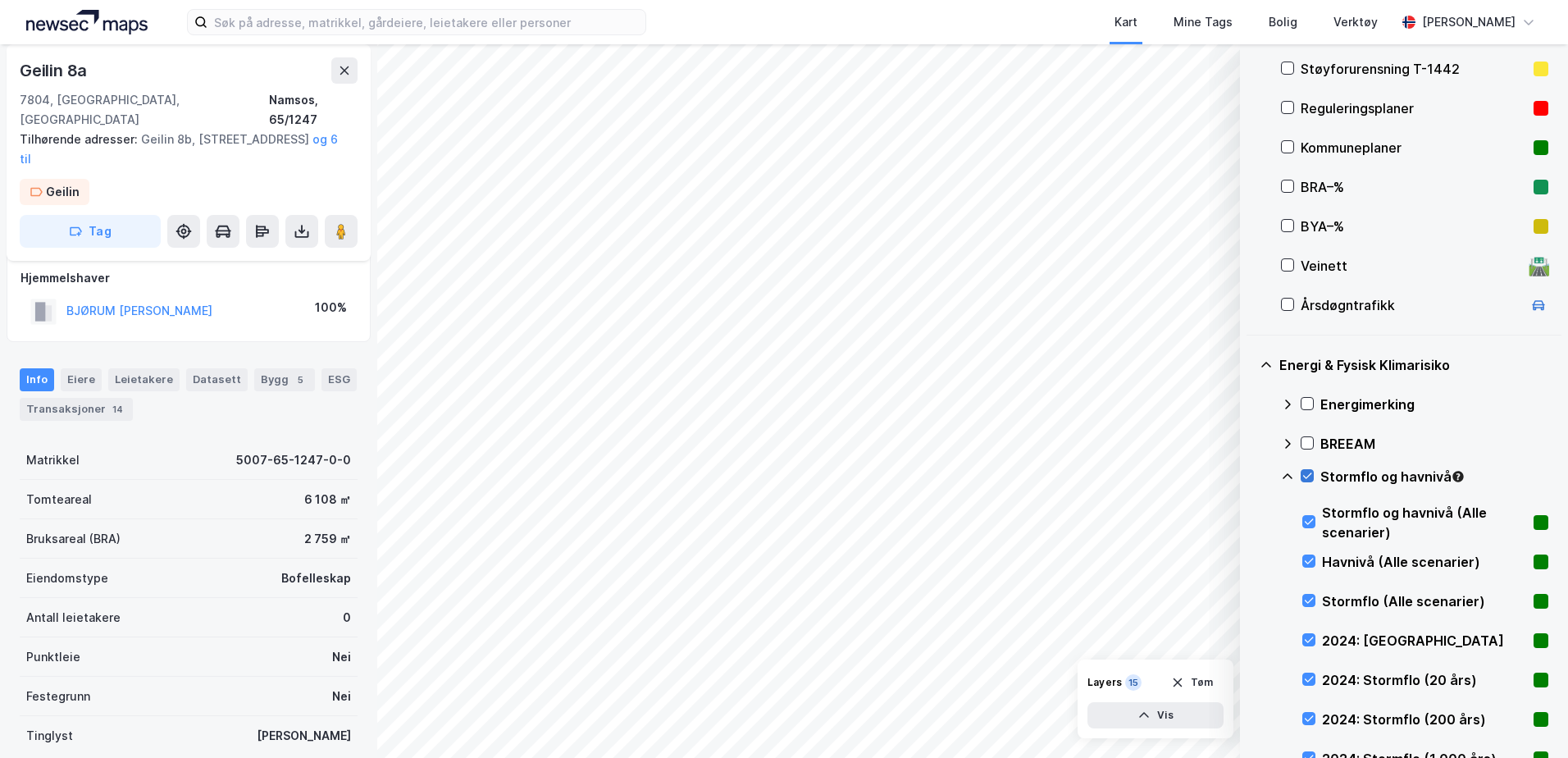
click at [1307, 481] on icon at bounding box center [1307, 476] width 12 height 12
click at [1288, 473] on icon at bounding box center [1287, 477] width 13 height 13
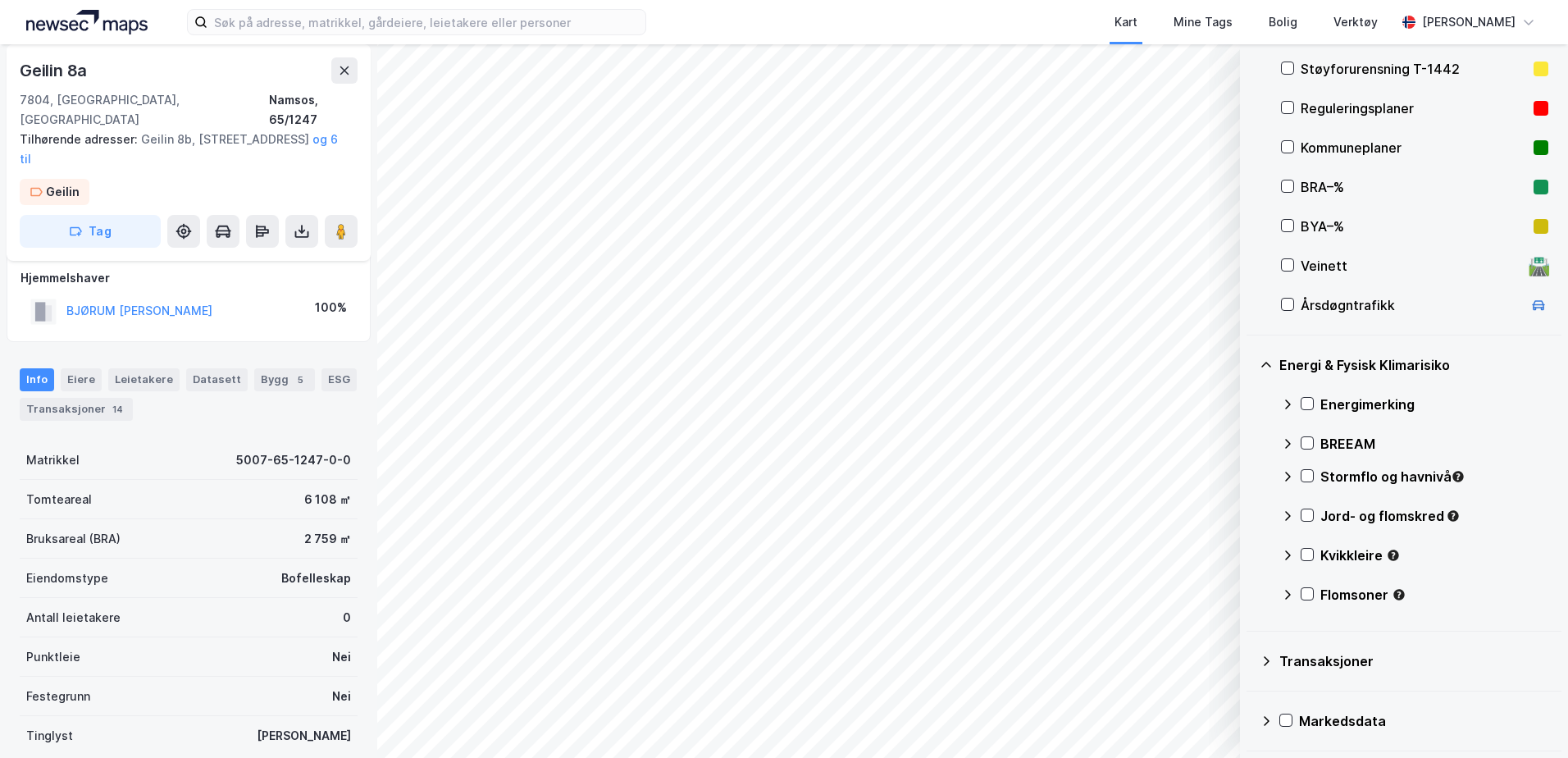
click at [1316, 525] on div "Jord- og flomskred" at bounding box center [1414, 523] width 267 height 40
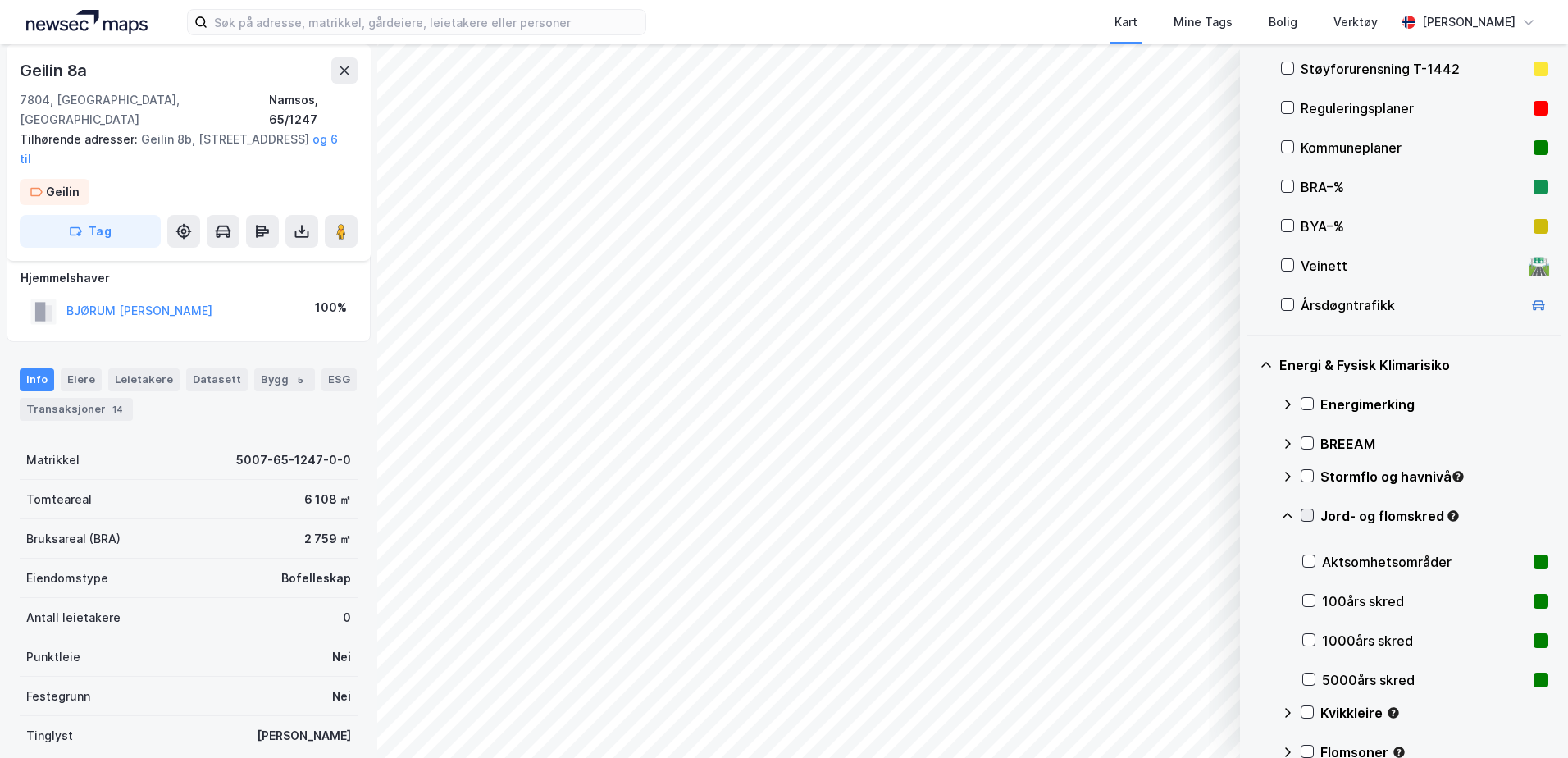
click at [1309, 516] on icon at bounding box center [1307, 516] width 9 height 6
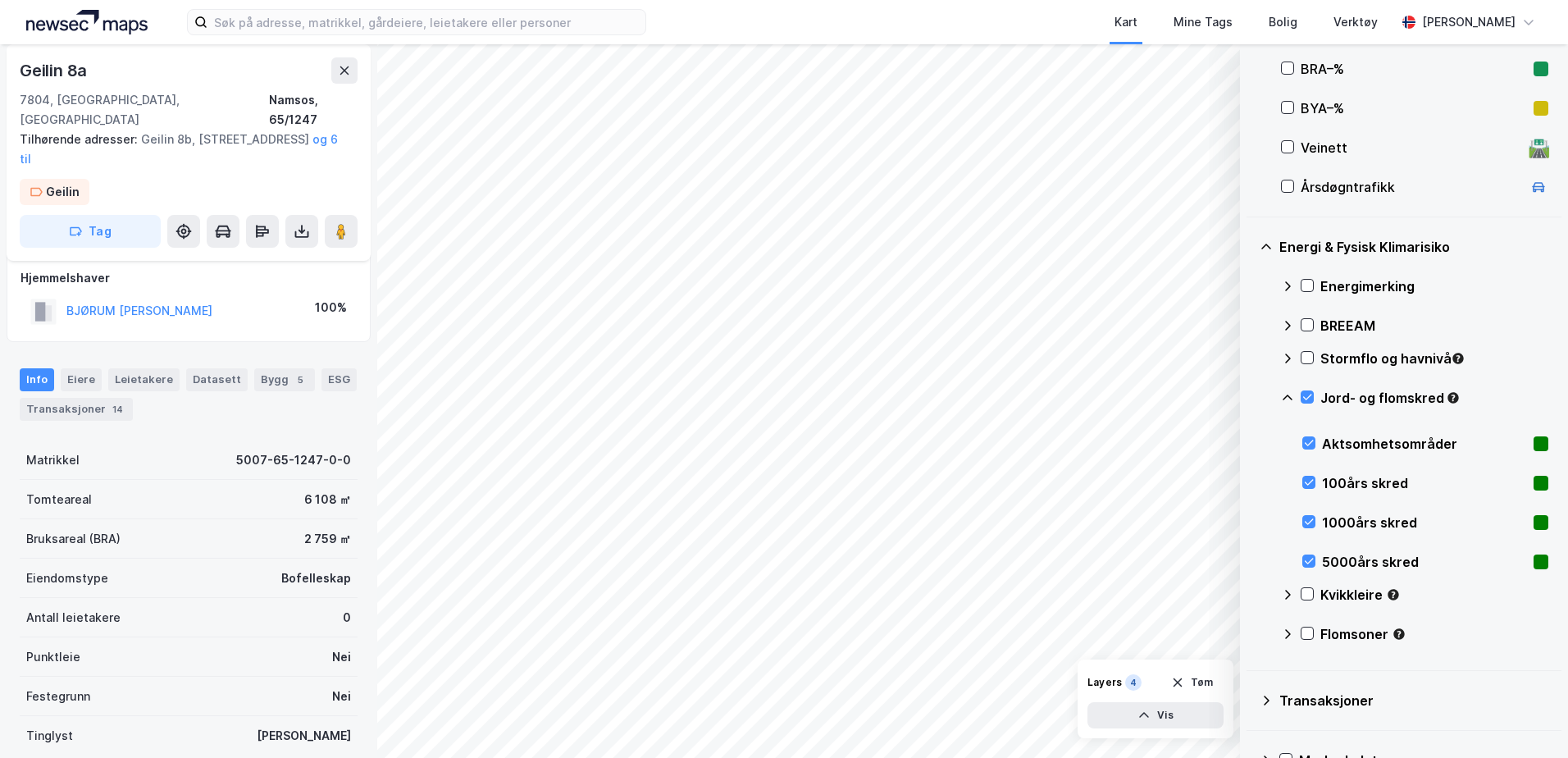
scroll to position [486, 0]
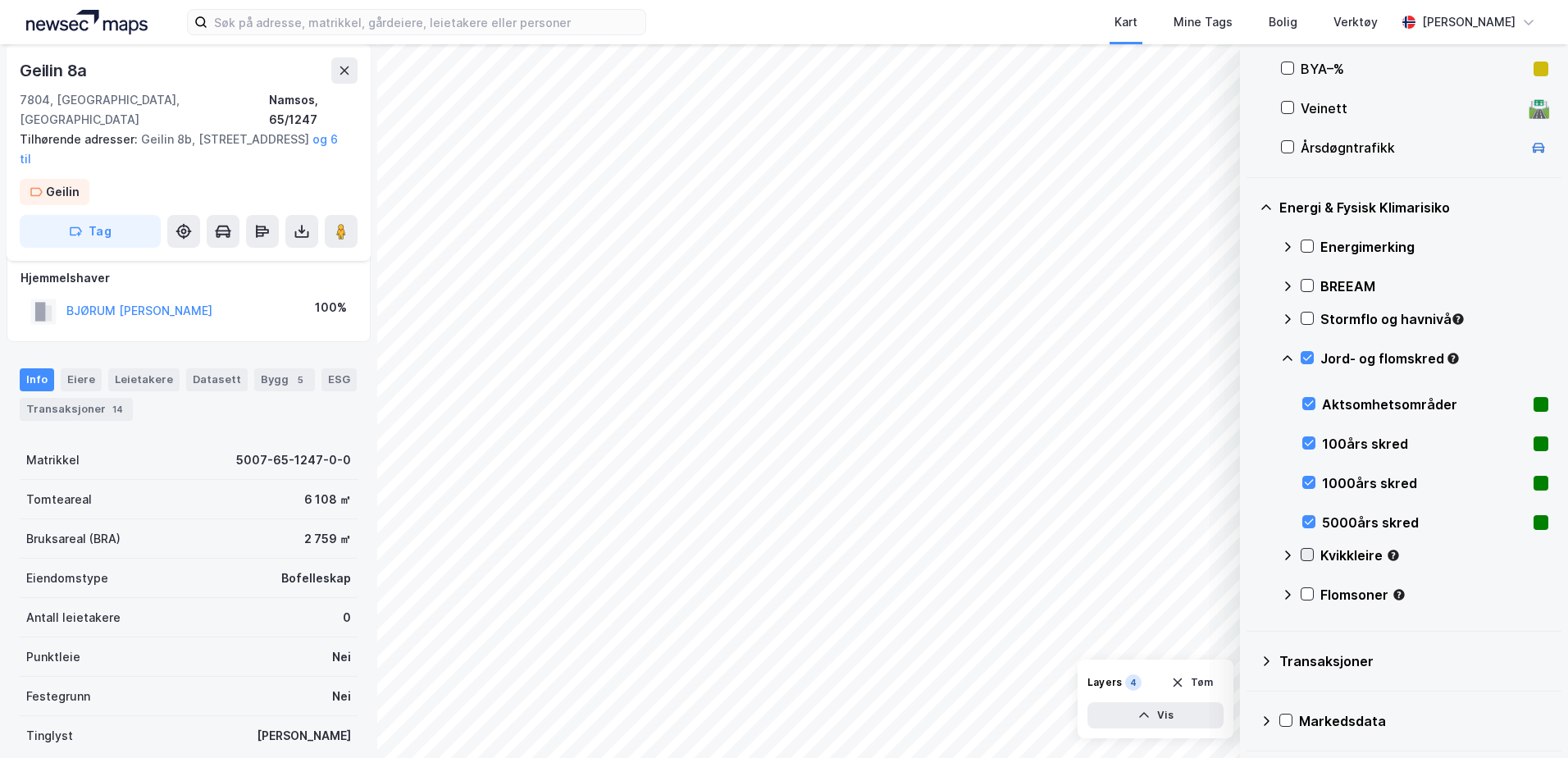
click at [1313, 554] on div at bounding box center [1307, 554] width 13 height 13
click at [1307, 357] on icon at bounding box center [1307, 357] width 12 height 12
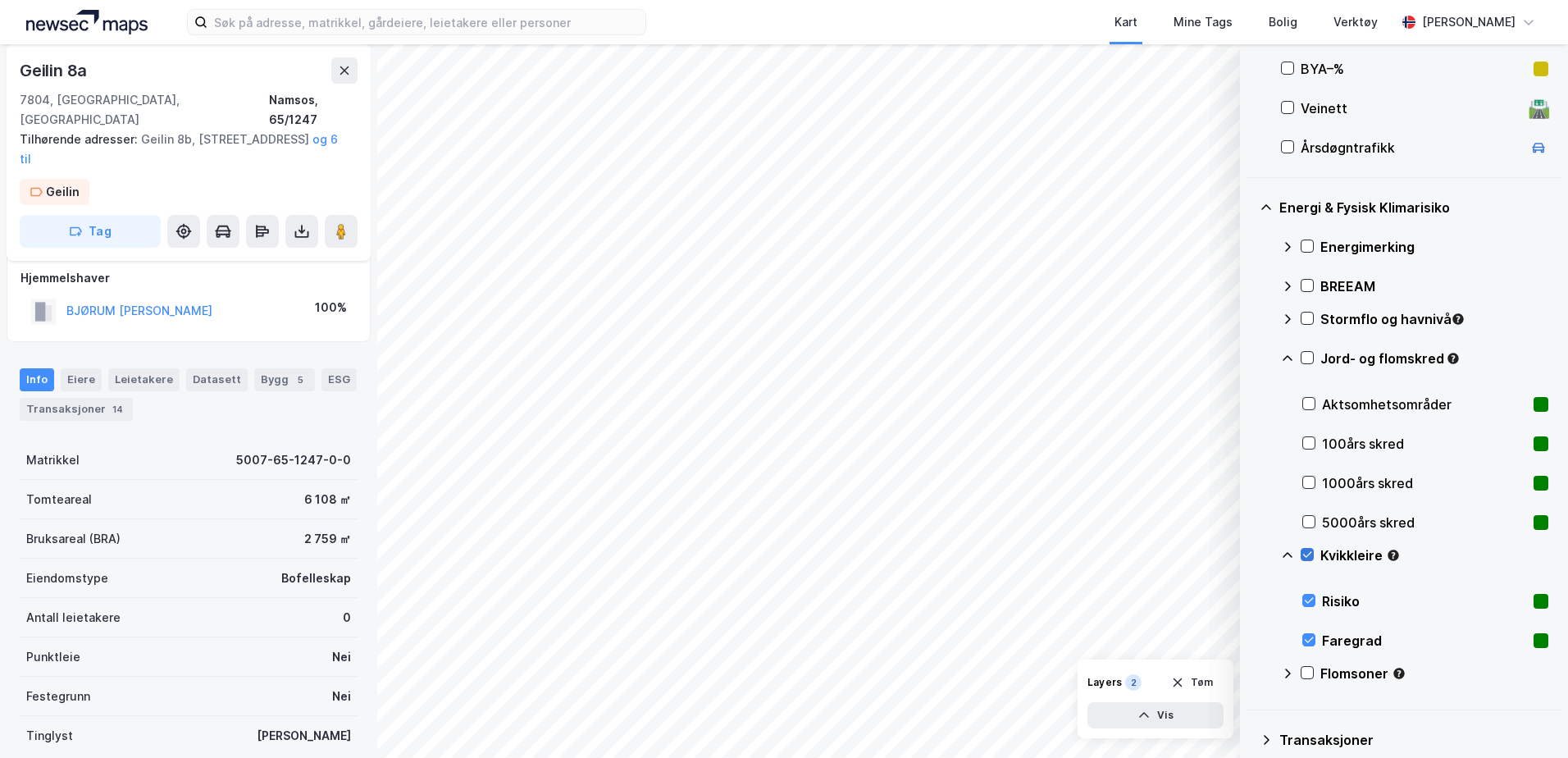
click at [1307, 555] on icon at bounding box center [1307, 554] width 12 height 12
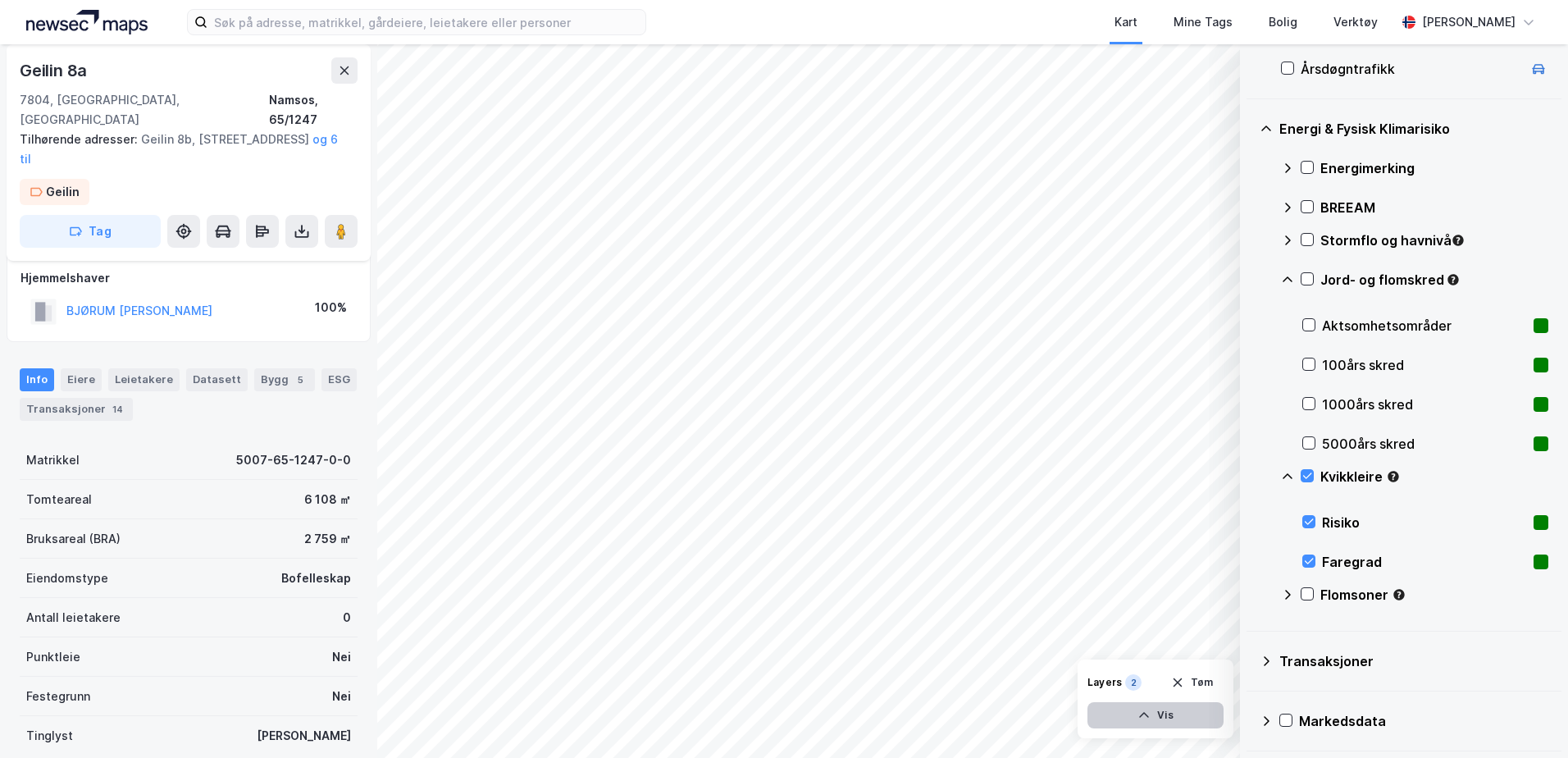
click at [1133, 711] on button "Vis" at bounding box center [1155, 716] width 137 height 26
click at [1133, 711] on button "Lukk" at bounding box center [1110, 716] width 227 height 26
click at [1534, 522] on rect at bounding box center [1542, 523] width 15 height 15
click at [1311, 563] on icon at bounding box center [1309, 561] width 12 height 12
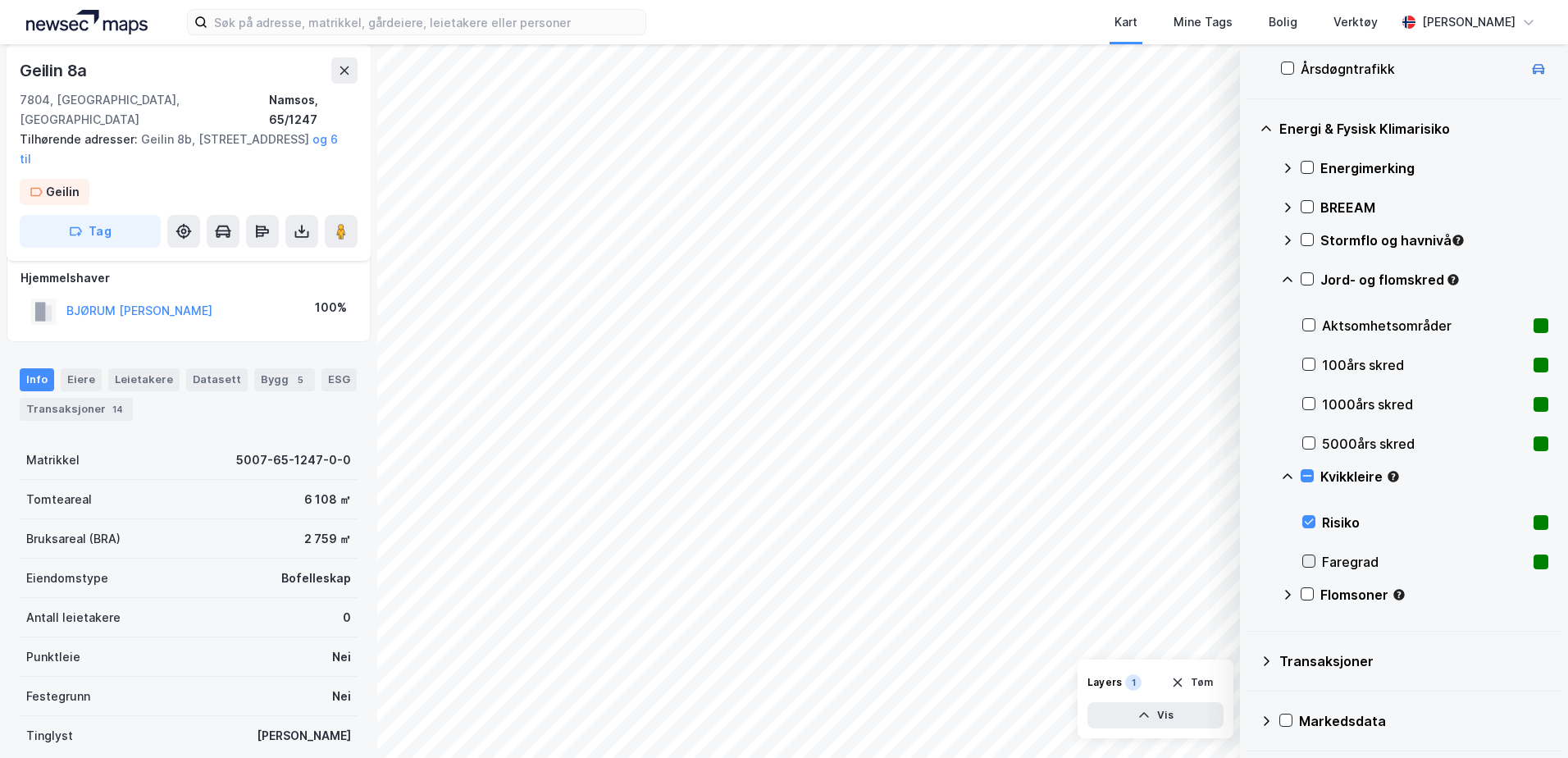
click at [1311, 563] on icon at bounding box center [1309, 561] width 12 height 12
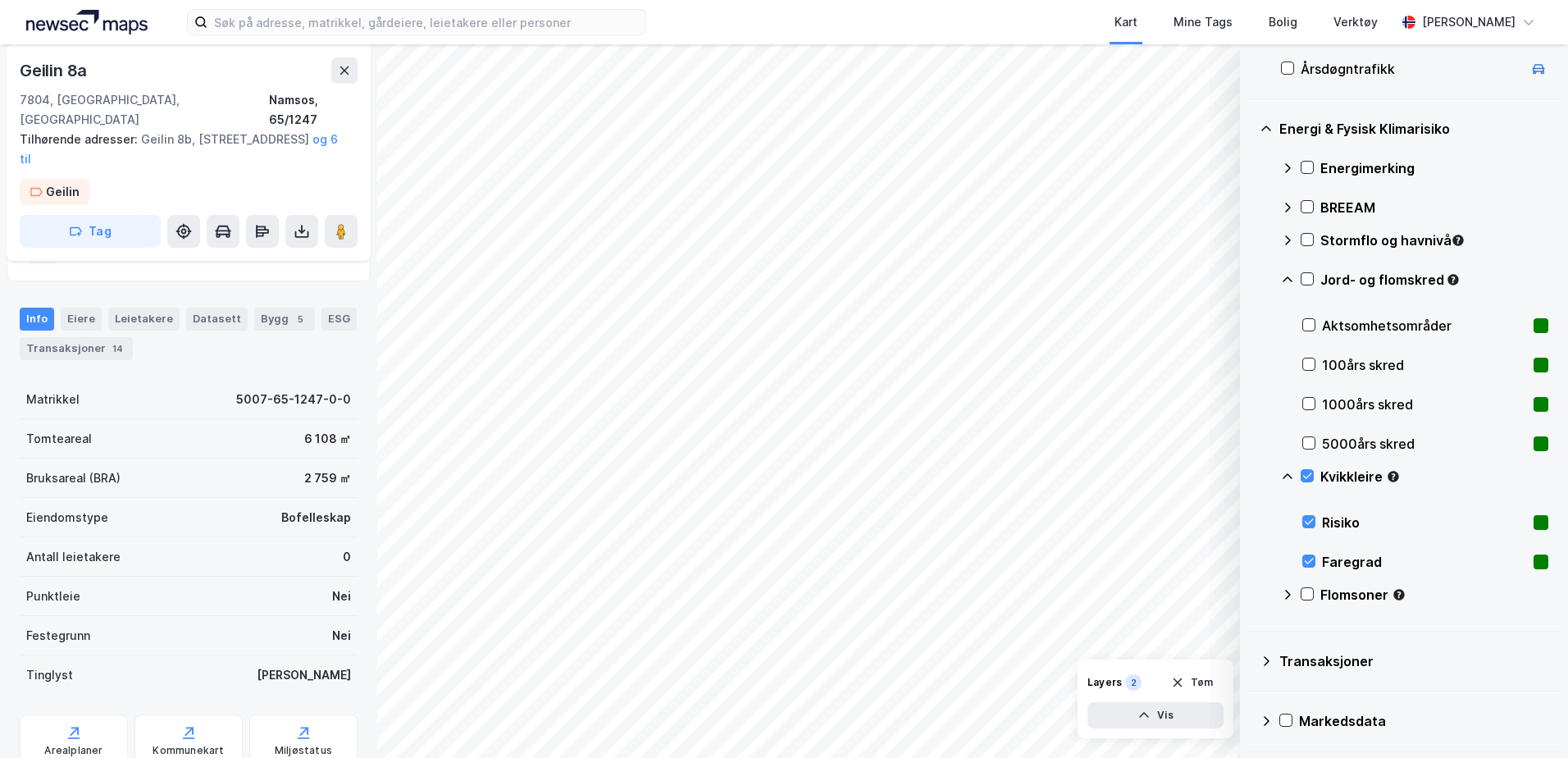
scroll to position [175, 0]
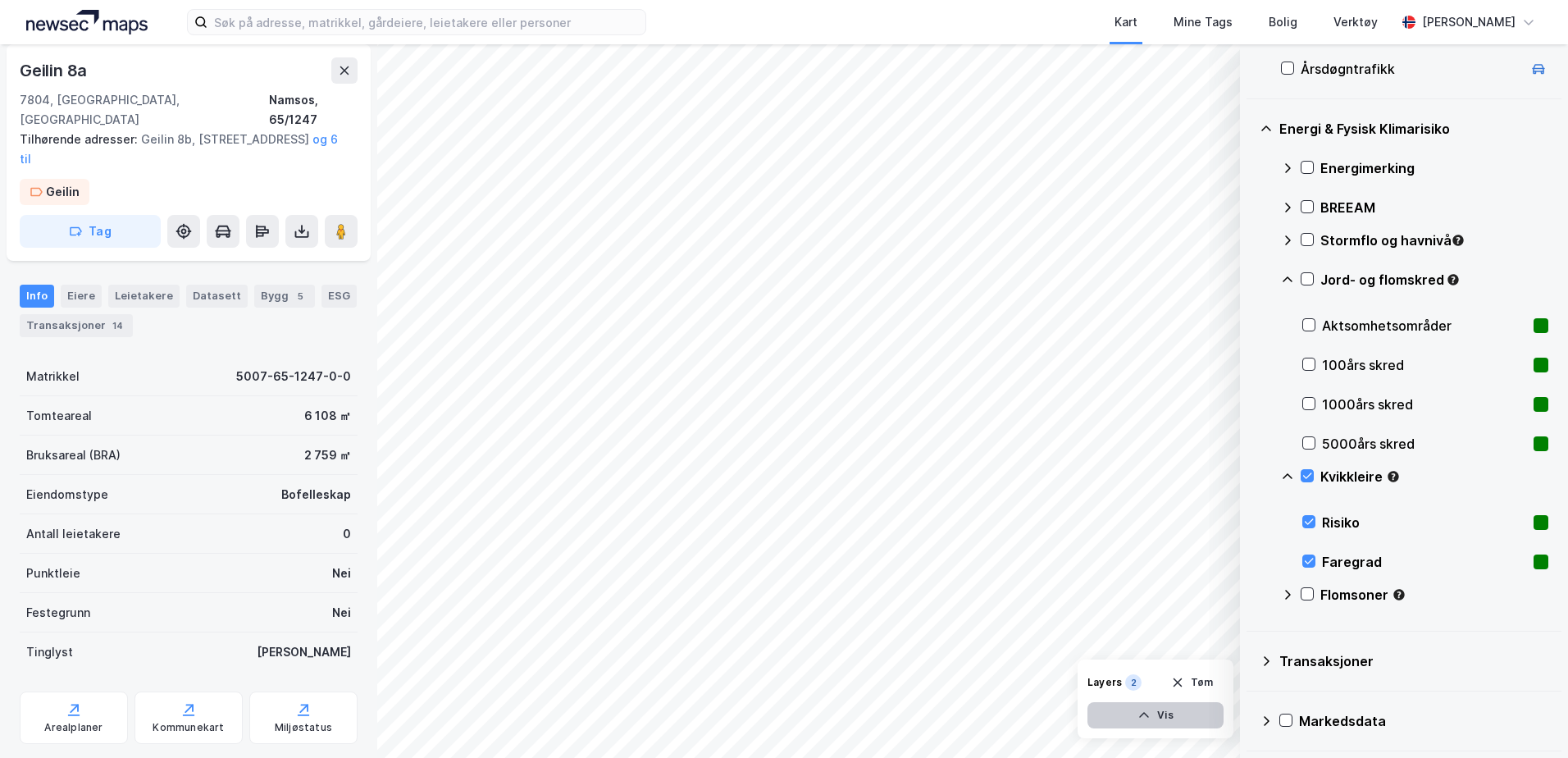
click at [1175, 710] on button "Vis" at bounding box center [1155, 716] width 137 height 26
click at [1148, 677] on icon at bounding box center [1148, 679] width 13 height 13
click at [1151, 686] on button at bounding box center [1148, 679] width 26 height 26
click at [1139, 715] on button "Lukk" at bounding box center [1110, 716] width 227 height 26
